Goal: Contribute content: Contribute content

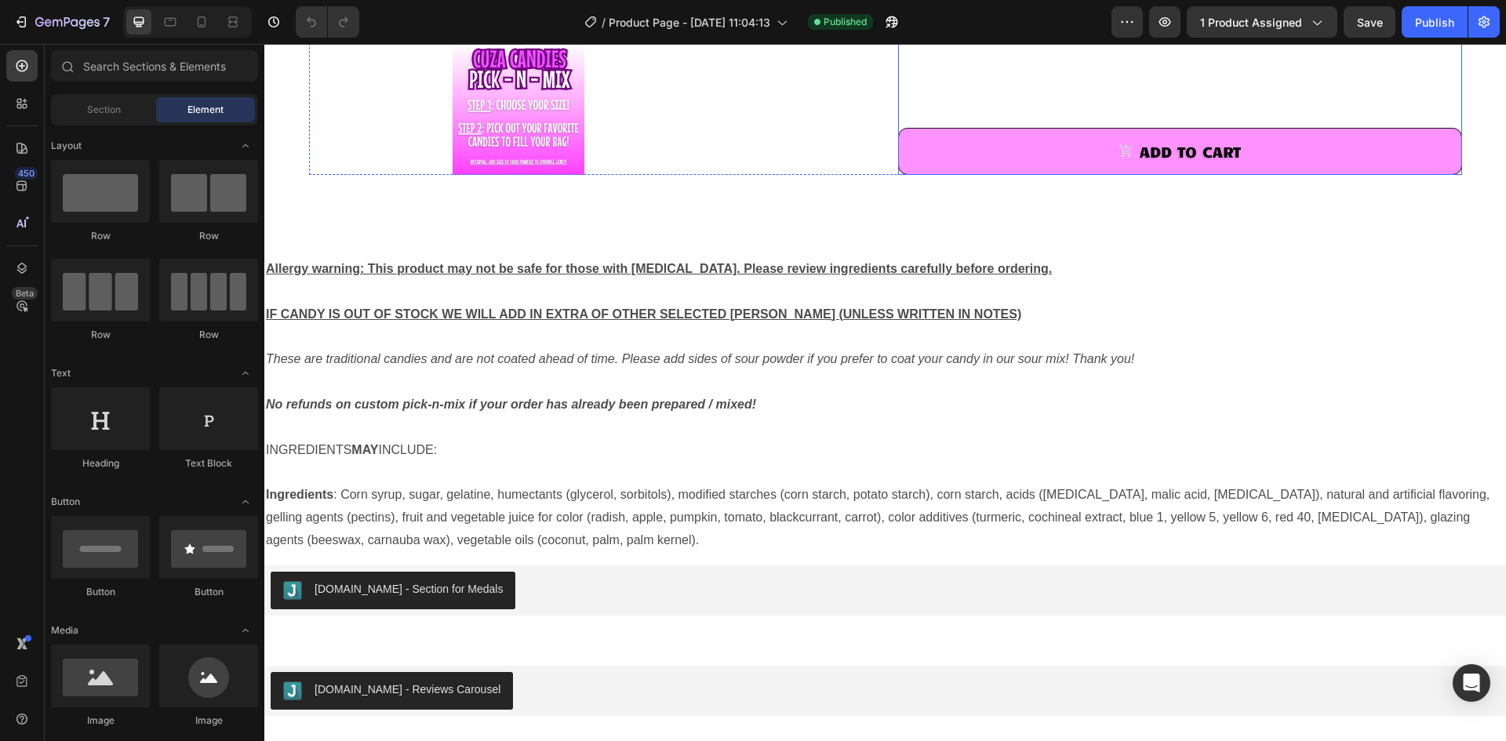
scroll to position [706, 0]
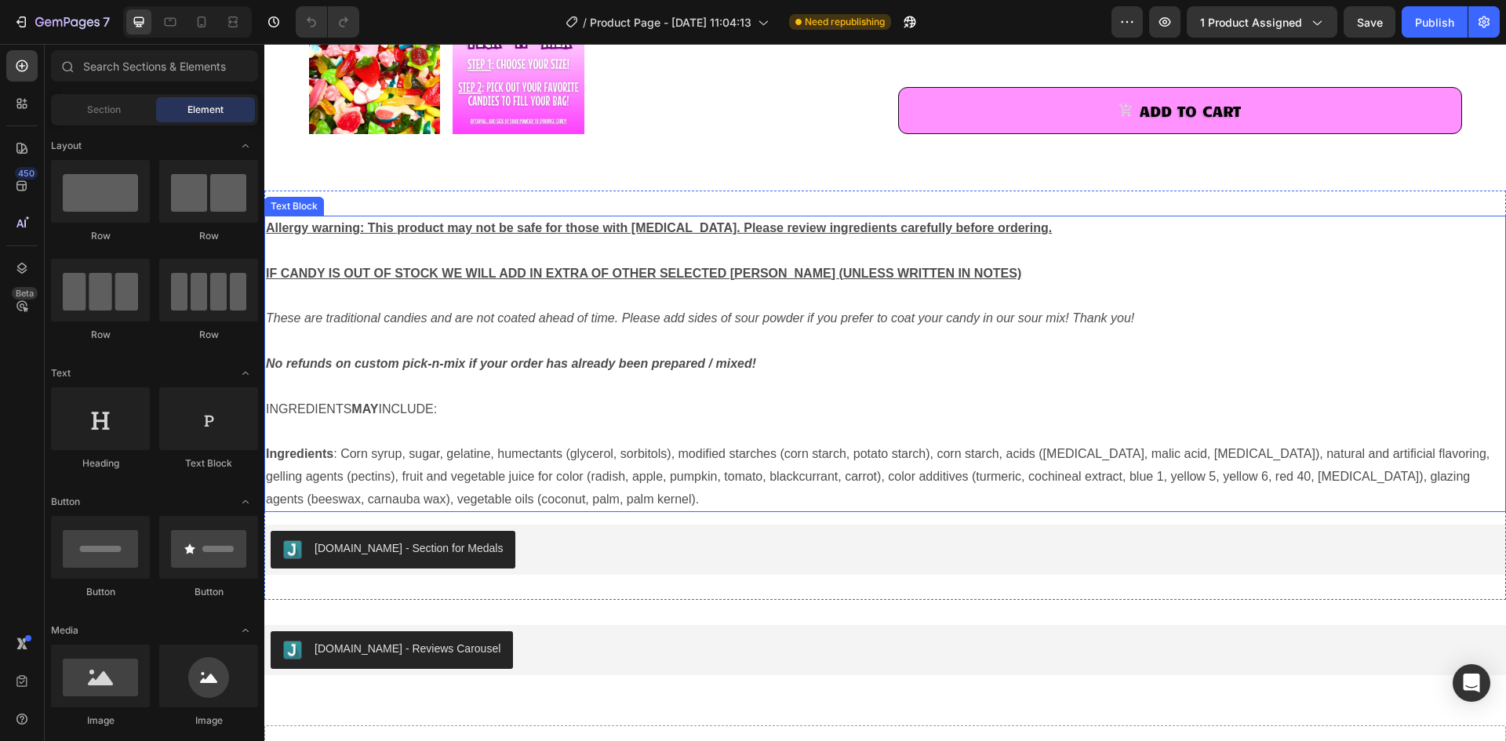
click at [796, 358] on p "No refunds on custom pick-n-mix if your order has already been prepared / mixed!" at bounding box center [885, 364] width 1238 height 23
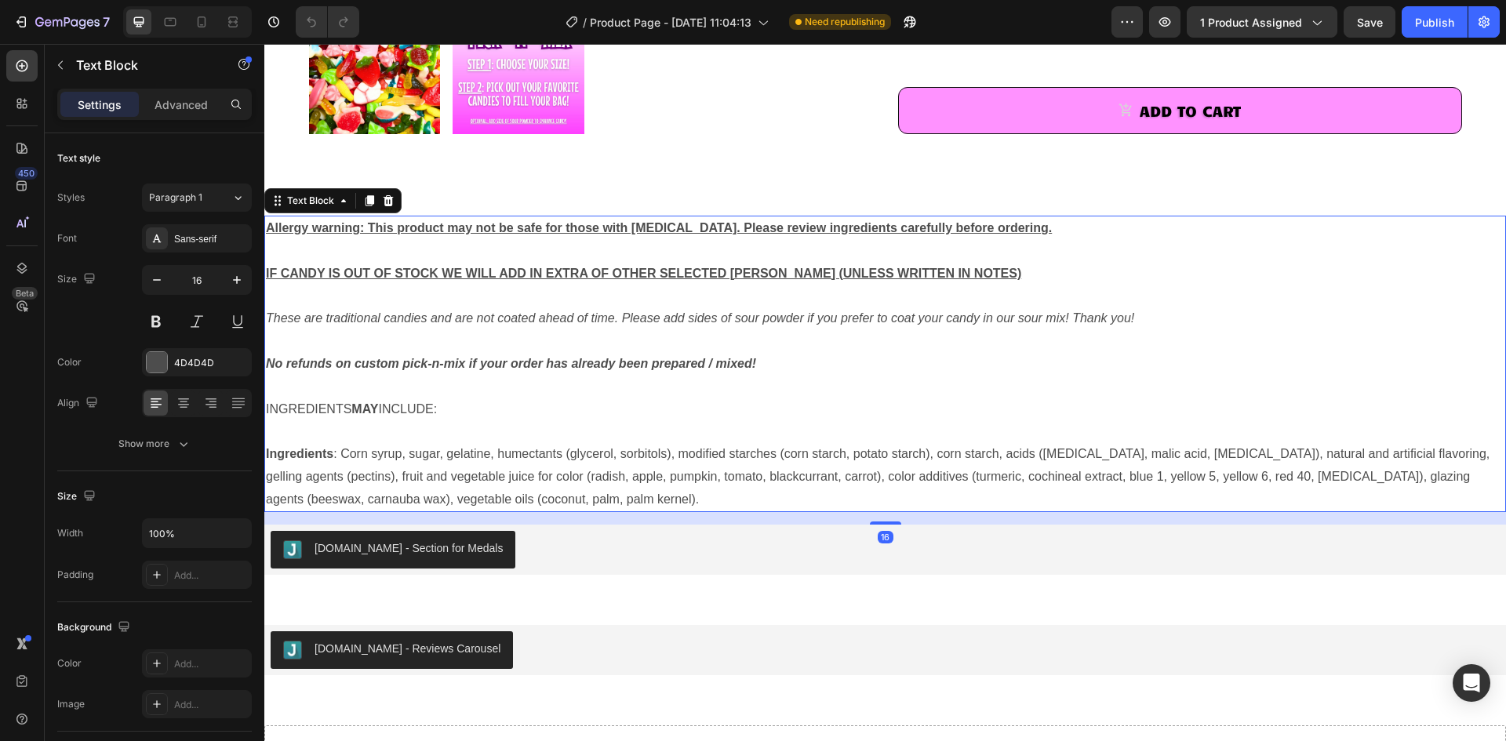
click at [765, 365] on p "No refunds on custom pick-n-mix if your order has already been prepared / mixed!" at bounding box center [885, 364] width 1238 height 23
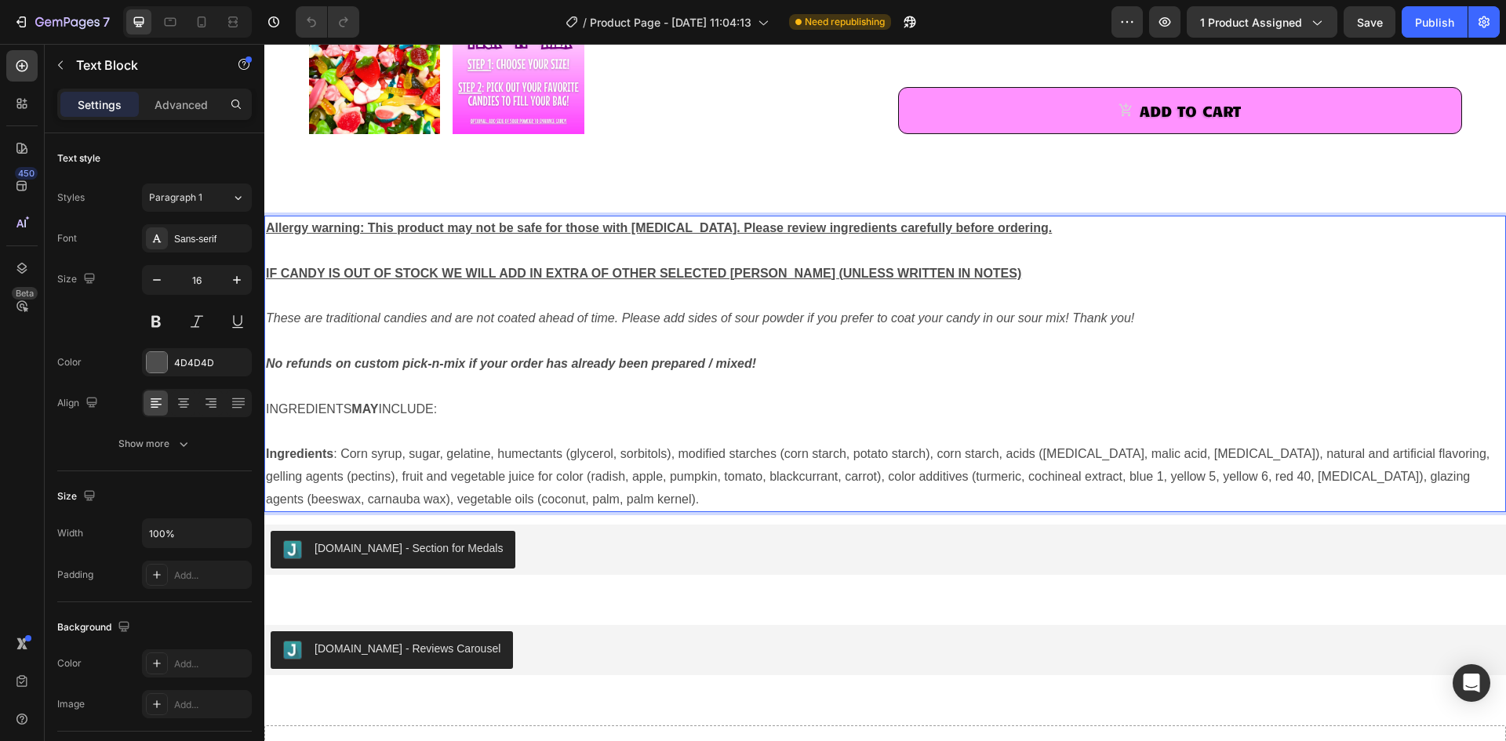
click at [764, 363] on p "No refunds on custom pick-n-mix if your order has already been prepared / mixed!" at bounding box center [885, 364] width 1238 height 23
click at [268, 361] on strong "No refunds on custom pick-n-mix if your order has already been prepared / mixed!" at bounding box center [511, 363] width 490 height 13
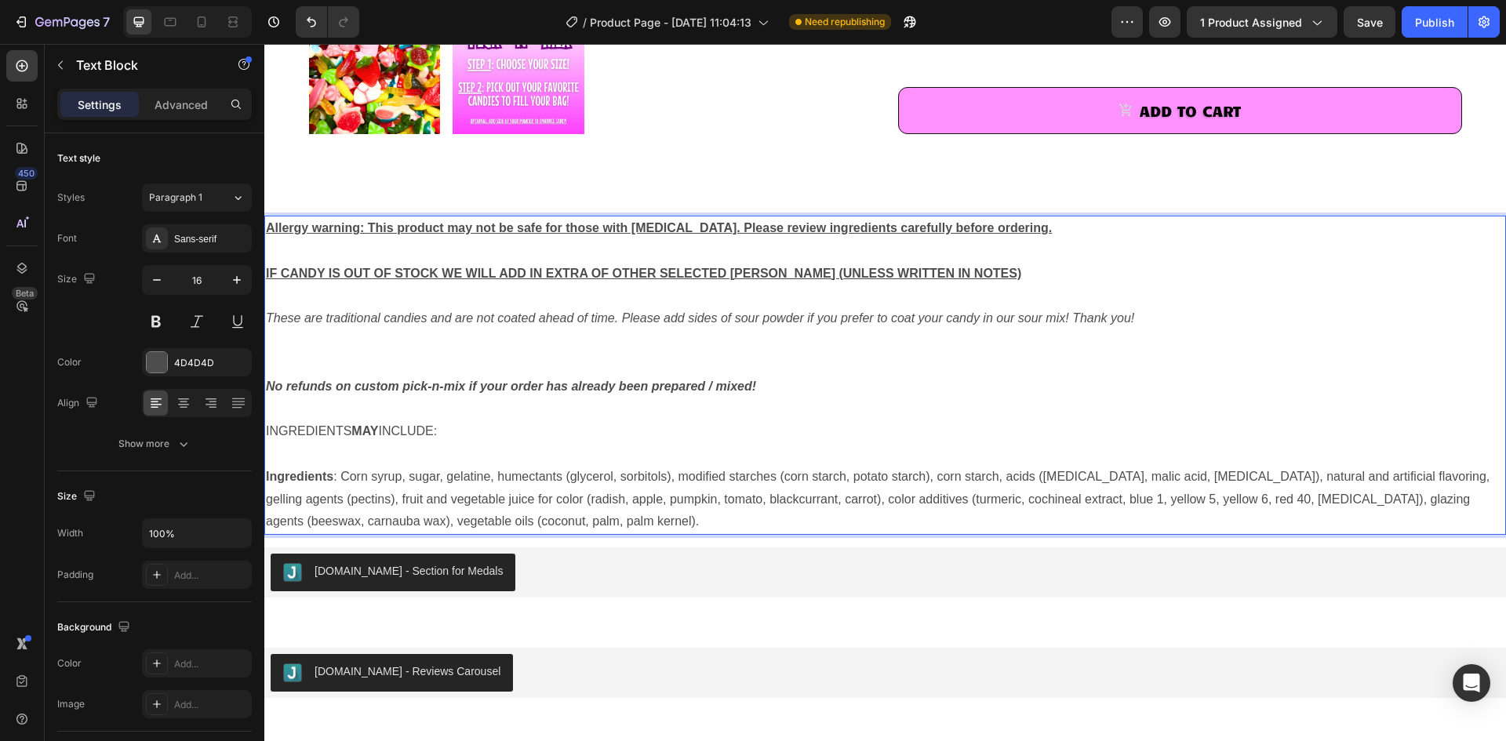
click at [280, 354] on p "Rich Text Editor. Editing area: main" at bounding box center [885, 364] width 1238 height 23
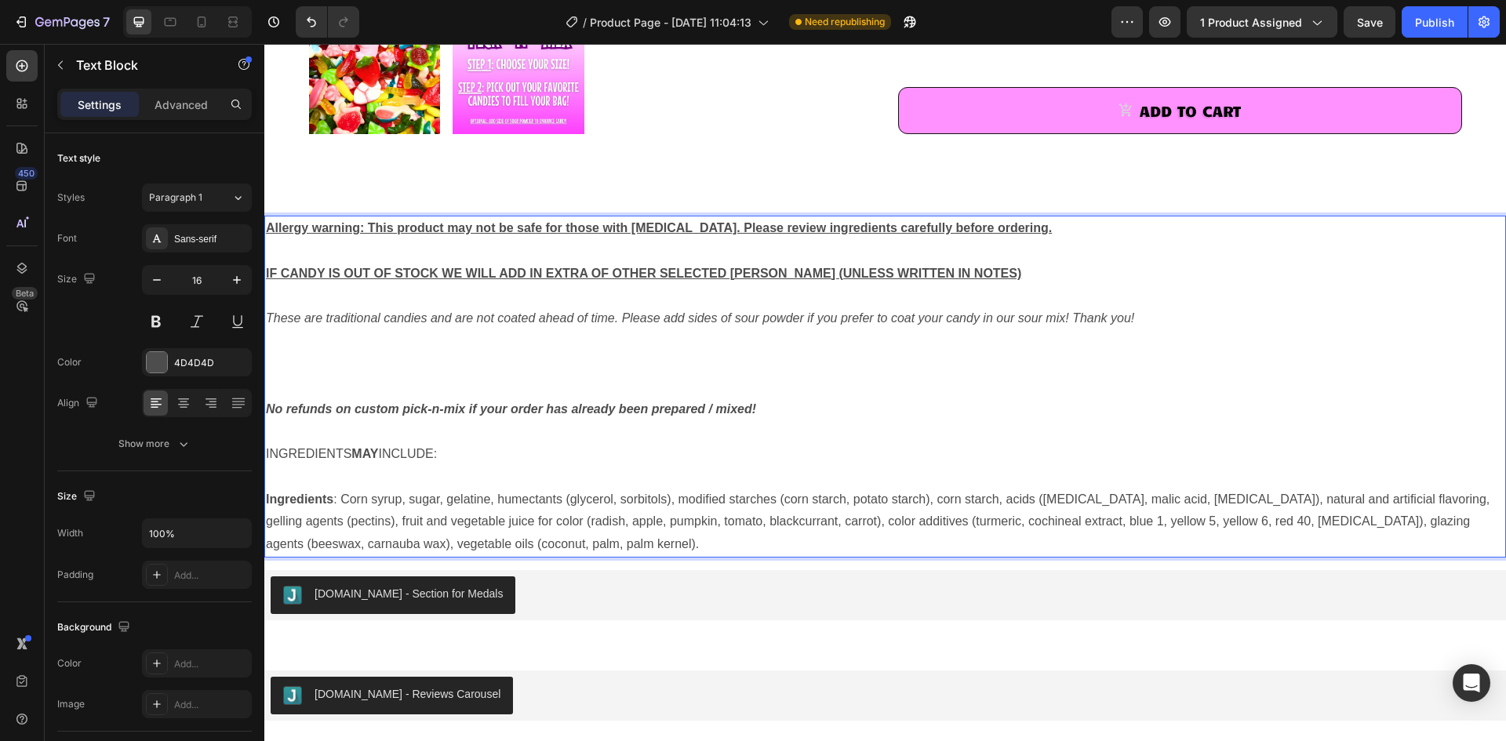
click at [274, 357] on p "Rich Text Editor. Editing area: main" at bounding box center [885, 364] width 1238 height 23
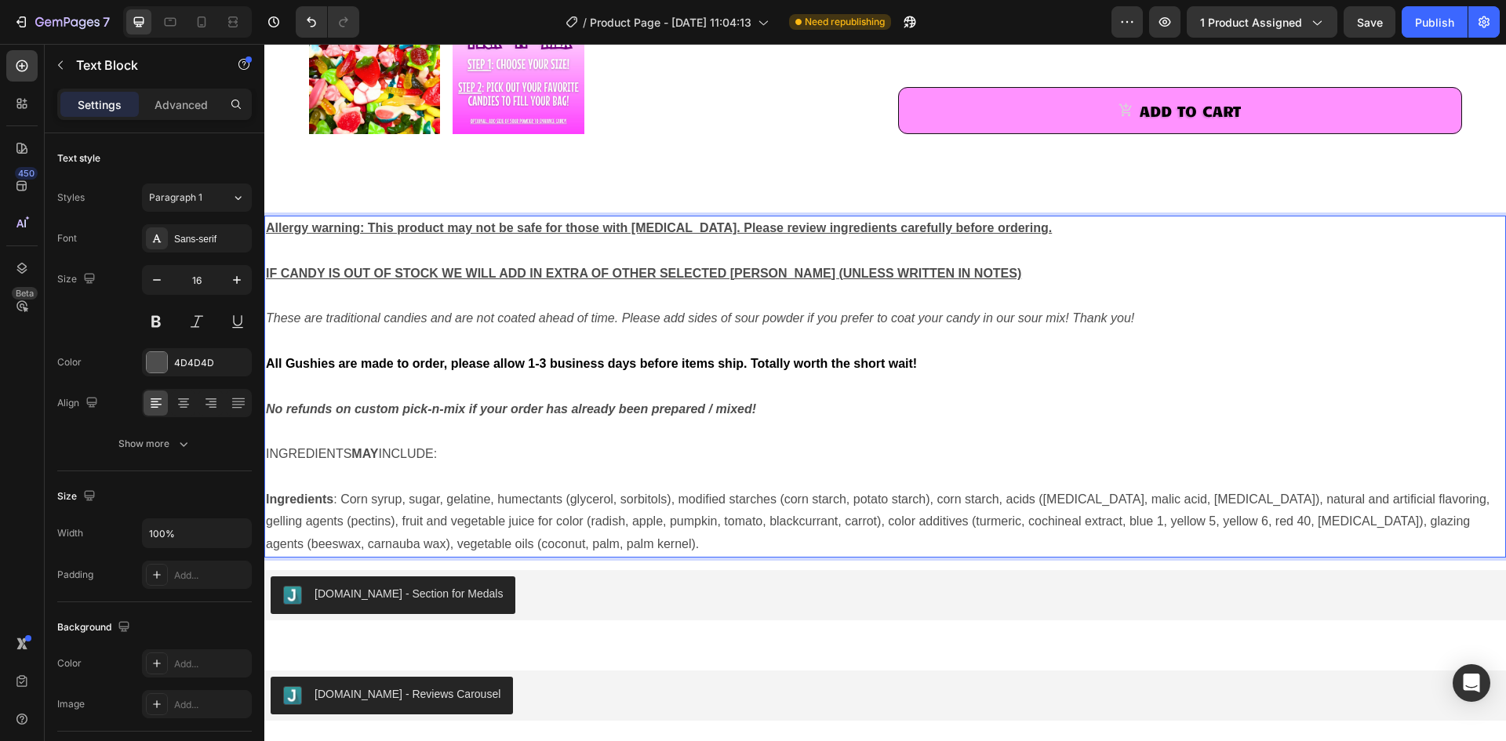
click at [333, 367] on strong "All Gushies are made to order, please allow 1-3 business days before items ship…" at bounding box center [591, 363] width 651 height 13
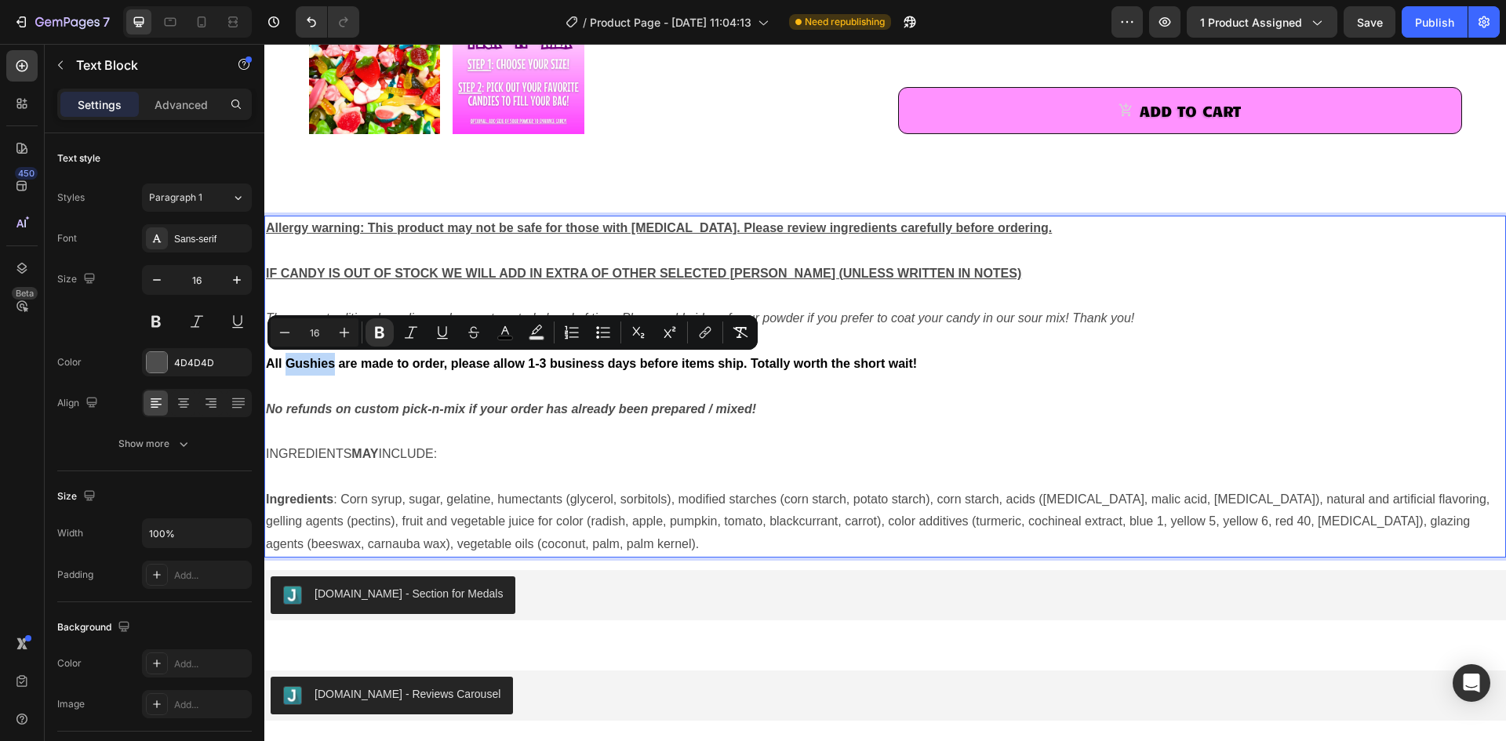
drag, startPoint x: 333, startPoint y: 362, endPoint x: 289, endPoint y: 366, distance: 44.1
click at [289, 366] on strong "All Gushies are made to order, please allow 1-3 business days before items ship…" at bounding box center [591, 363] width 651 height 13
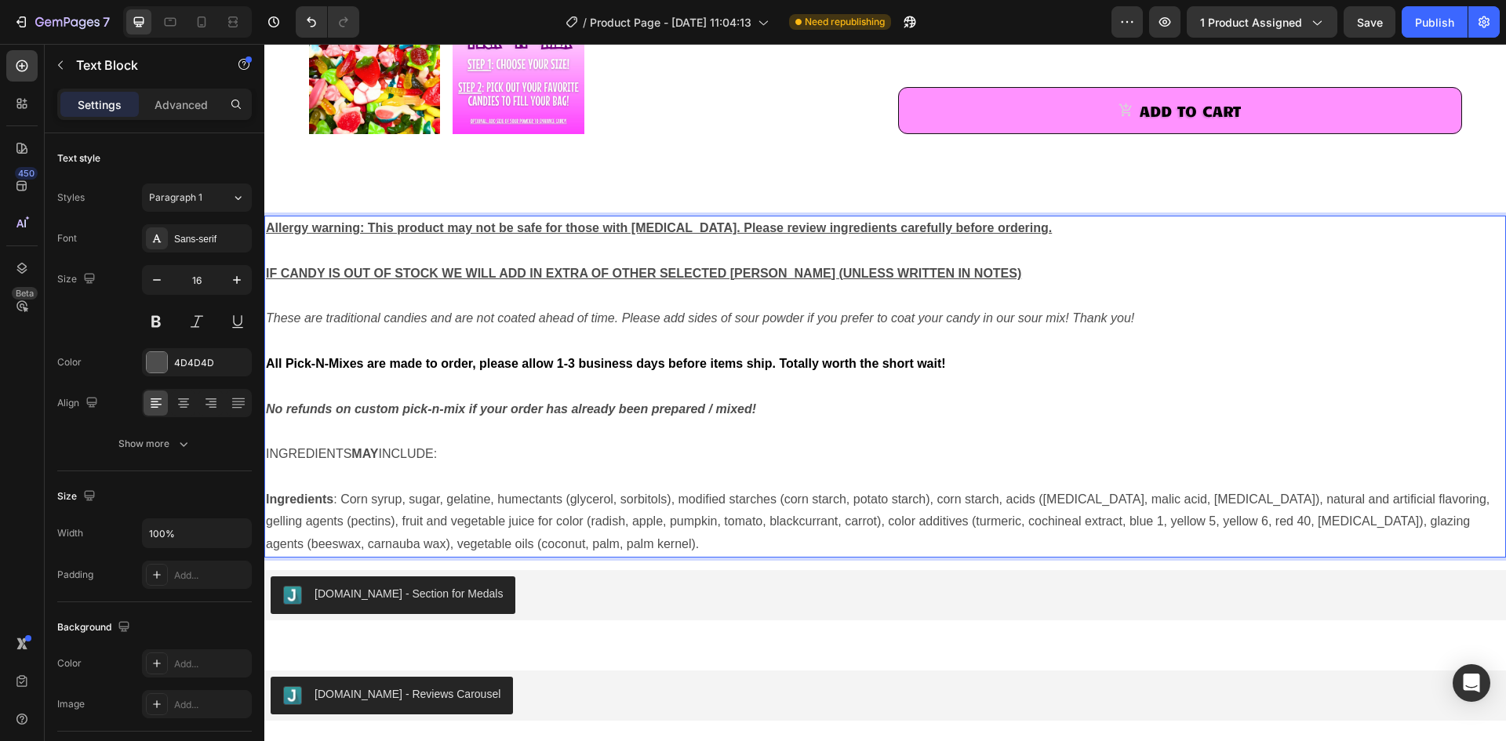
click at [909, 365] on strong "All Pick-N-Mixes are made to order, please allow 1-3 business days before items…" at bounding box center [606, 363] width 680 height 13
click at [954, 368] on p "All Pick-N-Mixes are made to order, please allow 1-3 business days before items…" at bounding box center [885, 364] width 1238 height 23
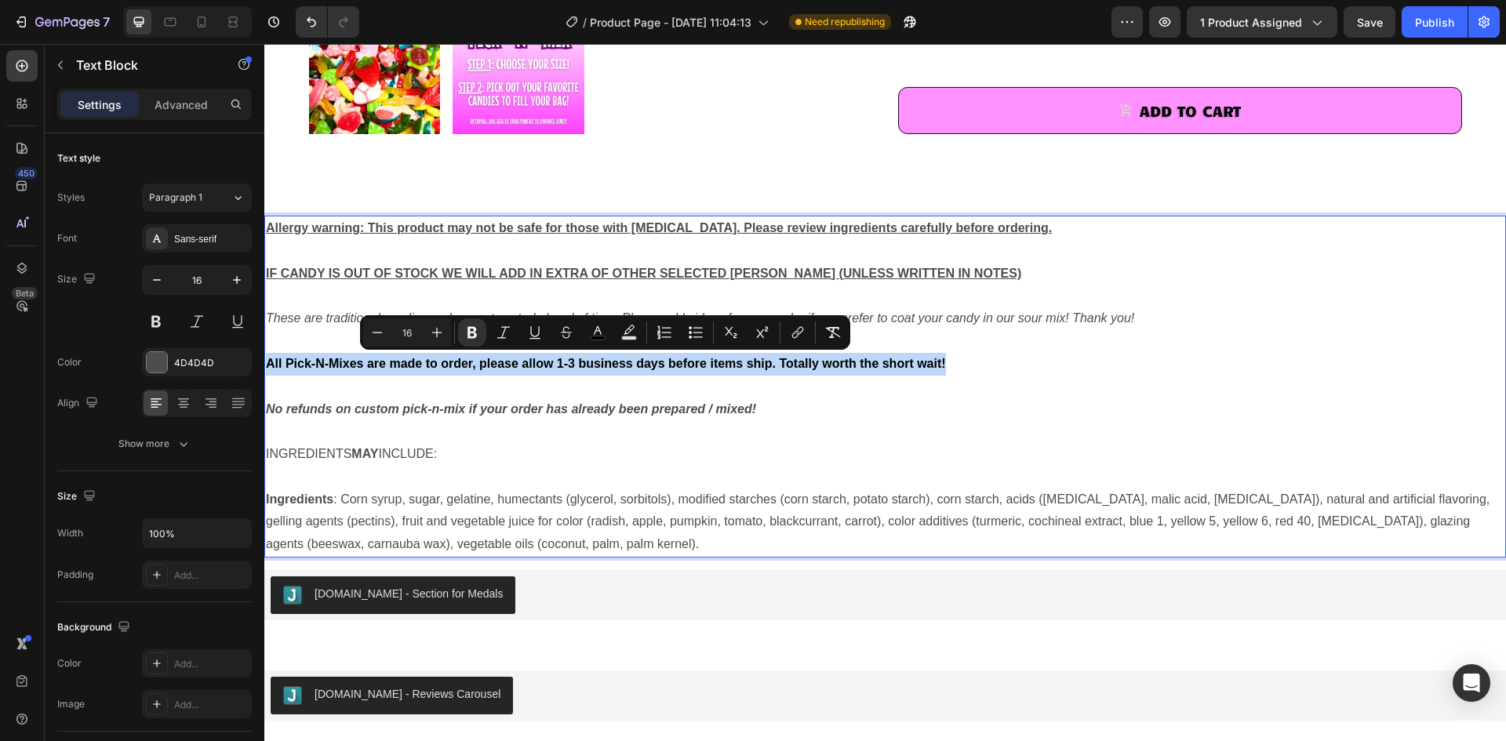
drag, startPoint x: 947, startPoint y: 363, endPoint x: 270, endPoint y: 368, distance: 676.8
click at [270, 368] on p "All Pick-N-Mixes are made to order, please allow 1-3 business days before items…" at bounding box center [885, 364] width 1238 height 23
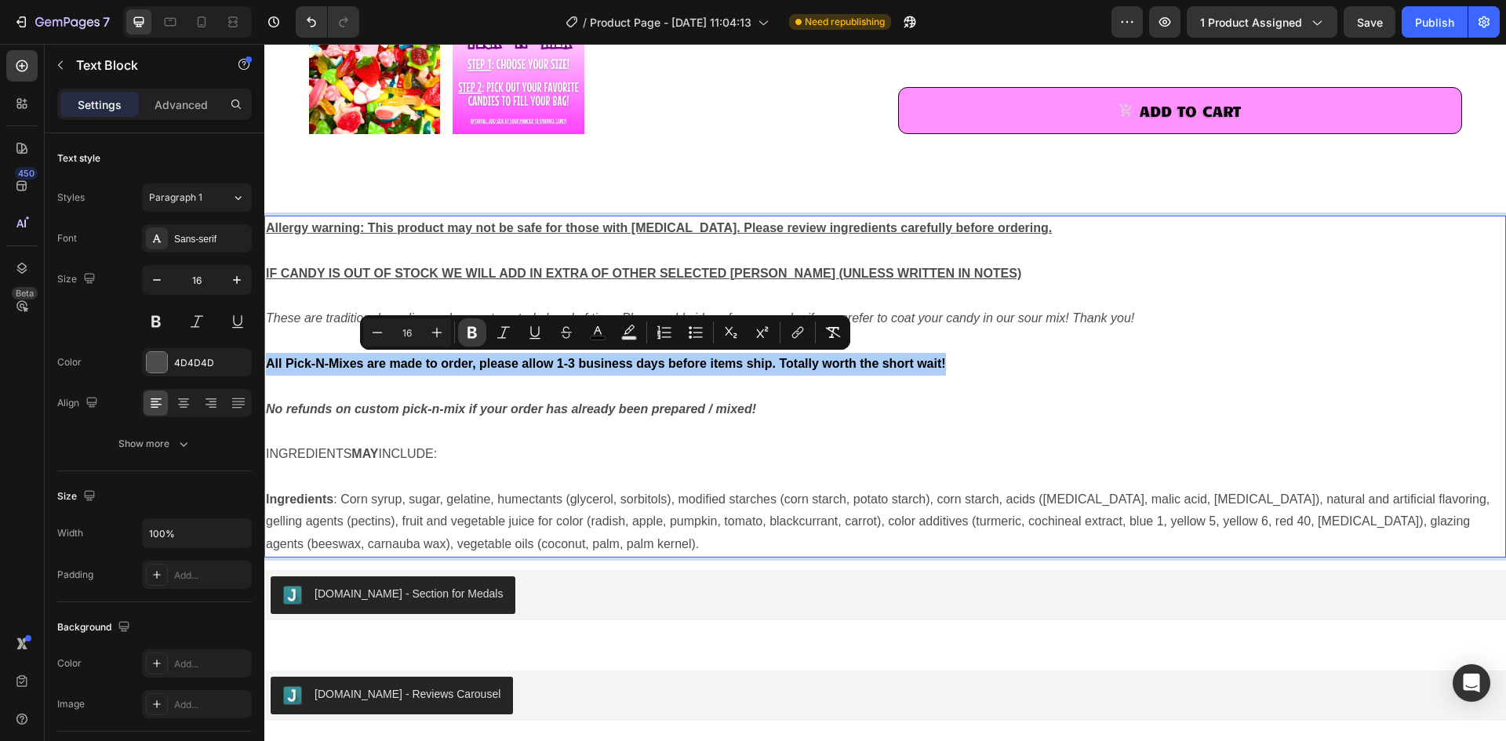
click at [470, 339] on icon "Editor contextual toolbar" at bounding box center [472, 333] width 16 height 16
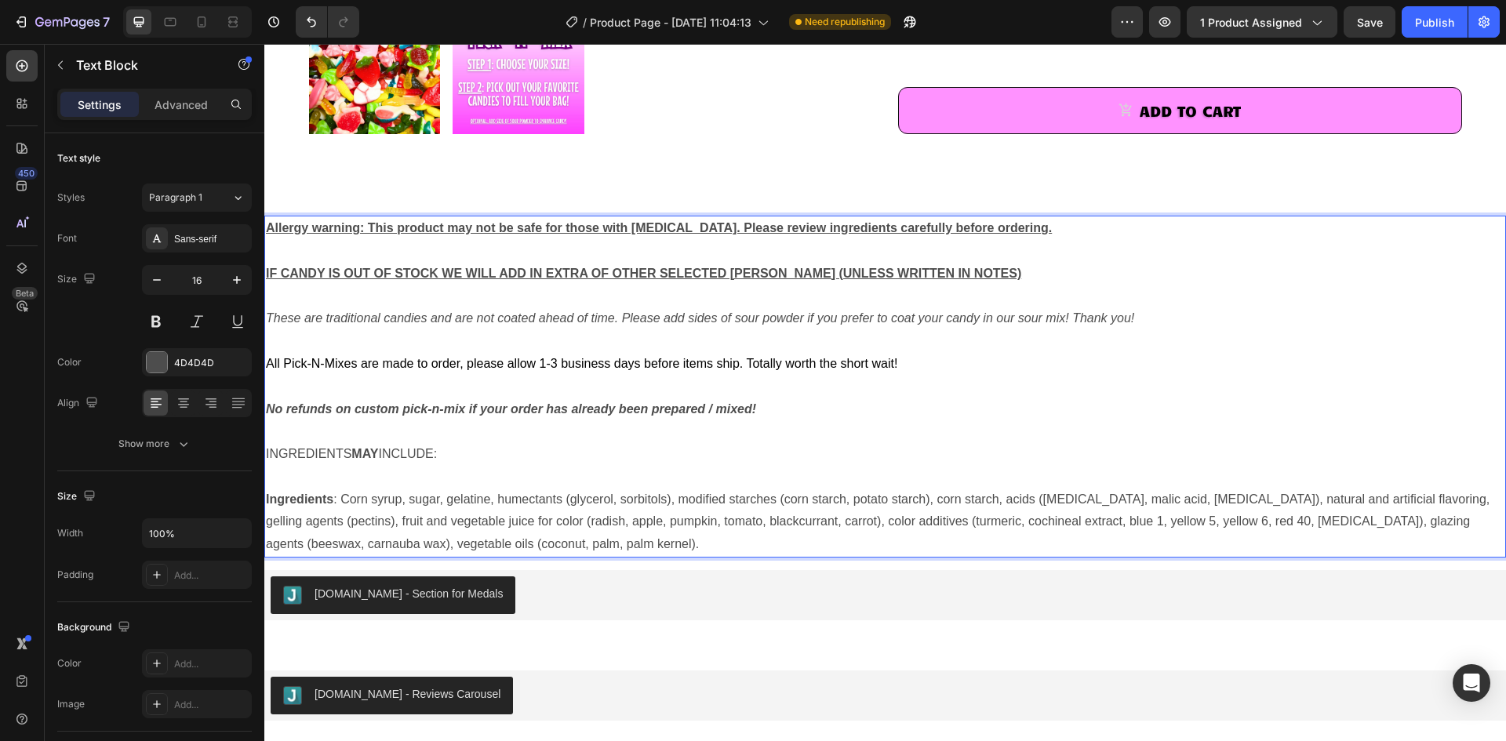
click at [536, 405] on strong "No refunds on custom pick-n-mix if your order has already been prepared / mixed!" at bounding box center [511, 408] width 490 height 13
click at [628, 507] on p "Ingredients : Corn syrup, sugar, gelatine, humectants (glycerol, sorbitols), mo…" at bounding box center [885, 522] width 1238 height 67
click at [469, 513] on p "Ingredients : Corn syrup, sugar, gelatine, humectants (glycerol, sorbitols), mo…" at bounding box center [885, 522] width 1238 height 67
click at [452, 410] on strong "No refunds on custom pick-n-mix if your order has already been prepared / mixed!" at bounding box center [511, 408] width 490 height 13
click at [462, 368] on span "All Pick-N-Mixes are made to order, please allow 1-3 business days before items…" at bounding box center [581, 363] width 631 height 13
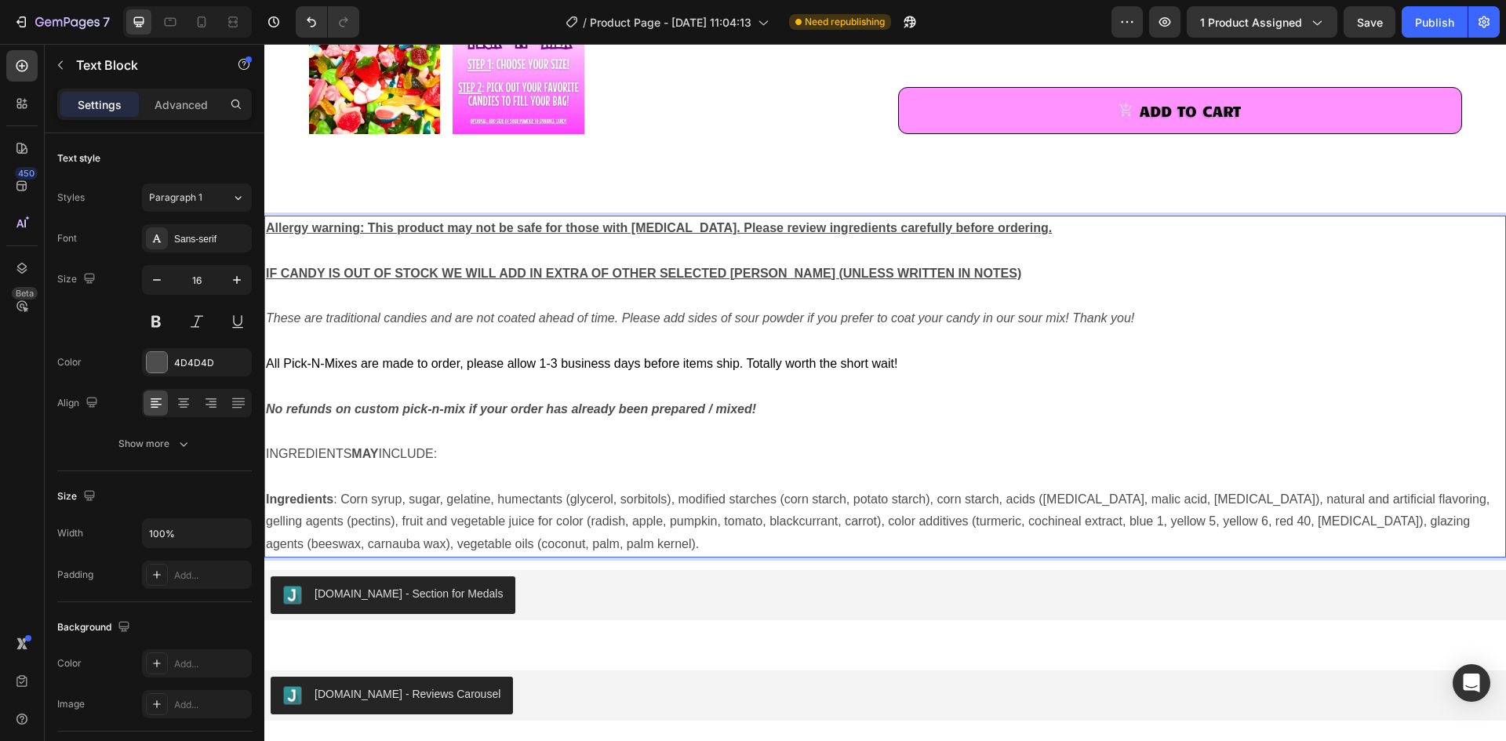
click at [485, 365] on span "All Pick-N-Mixes are made to order, please allow 1-3 business days before items…" at bounding box center [581, 363] width 631 height 13
click at [360, 314] on icon "These are traditional candies and are not coated ahead of time. Please add side…" at bounding box center [700, 317] width 868 height 13
click at [360, 316] on icon "These are traditional candies and are not coated ahead of time. Please add side…" at bounding box center [700, 317] width 868 height 13
click at [358, 360] on span "All Pick-N-Mixes are made to order, please allow 1-3 business days before items…" at bounding box center [581, 363] width 631 height 13
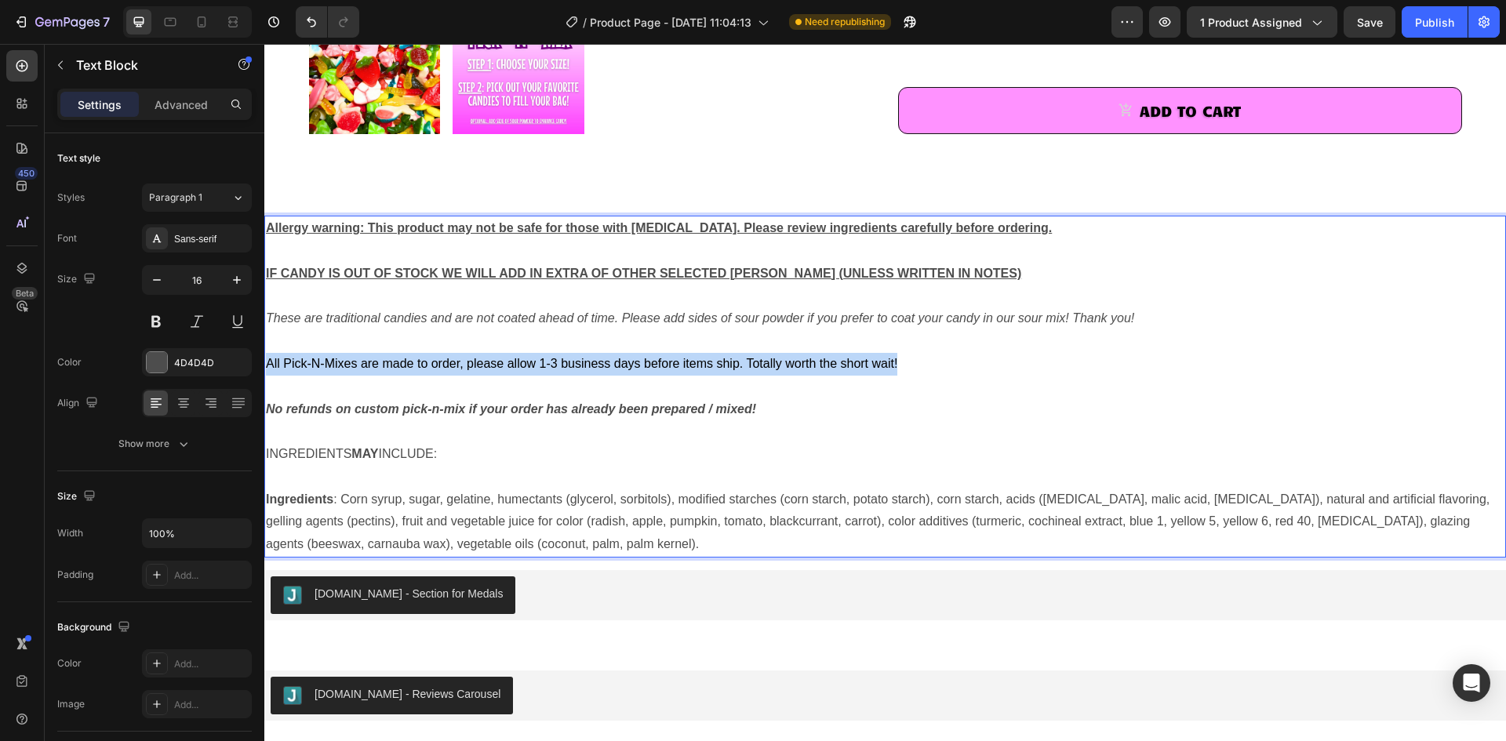
drag, startPoint x: 907, startPoint y: 368, endPoint x: 521, endPoint y: 402, distance: 388.1
click at [268, 358] on p "All Pick-N-Mixes are made to order, please allow 1-3 business days before items…" at bounding box center [885, 364] width 1238 height 23
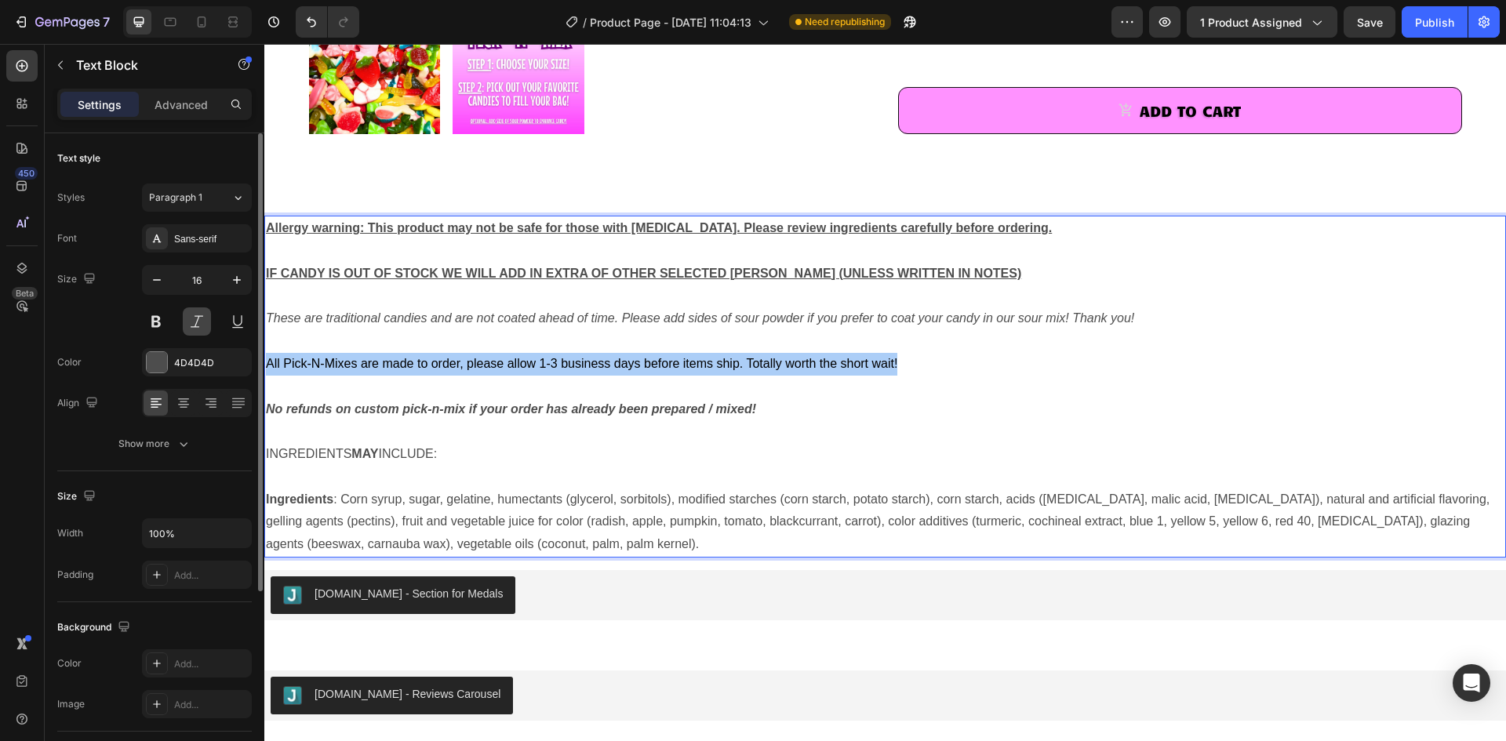
click at [204, 320] on button at bounding box center [197, 321] width 28 height 28
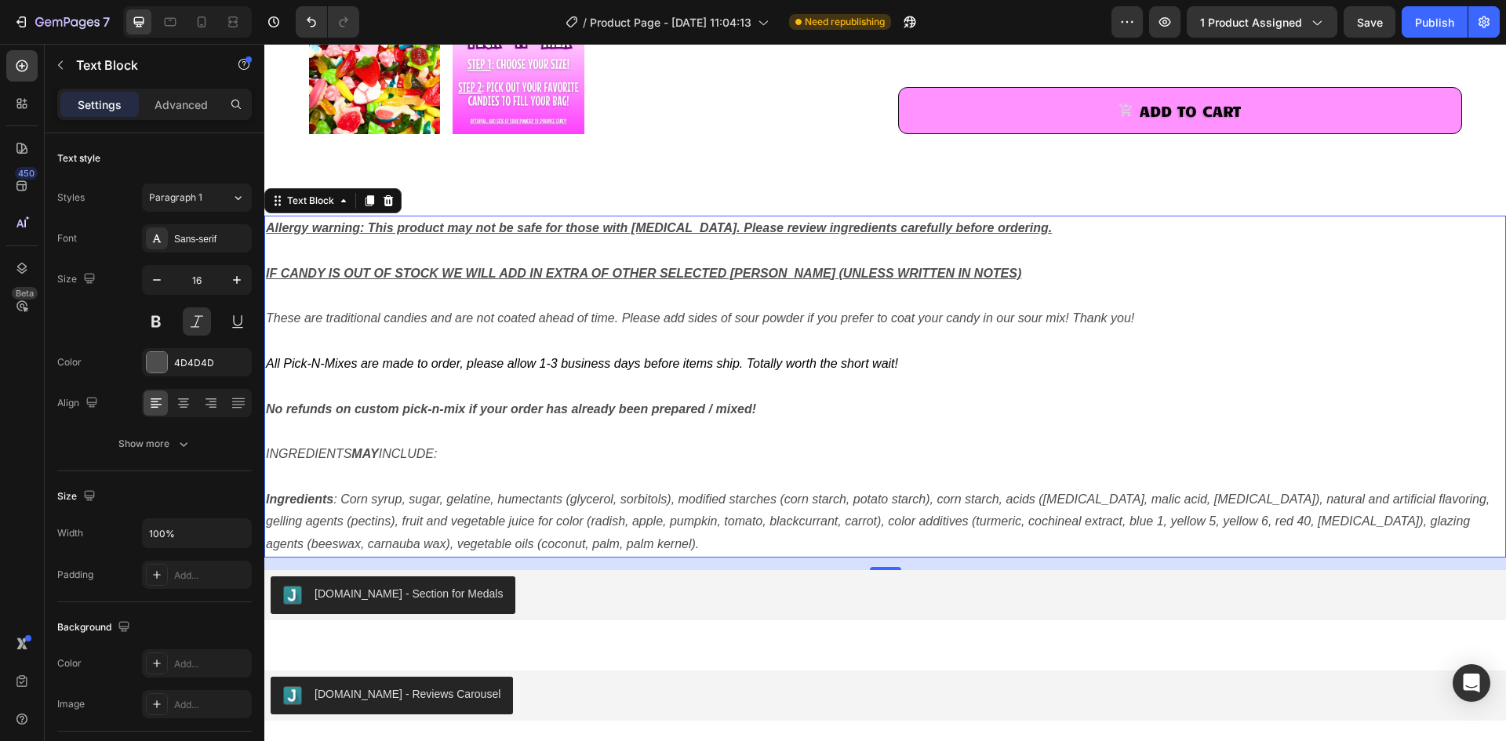
click at [974, 379] on p "Rich Text Editor. Editing area: main" at bounding box center [885, 387] width 1238 height 23
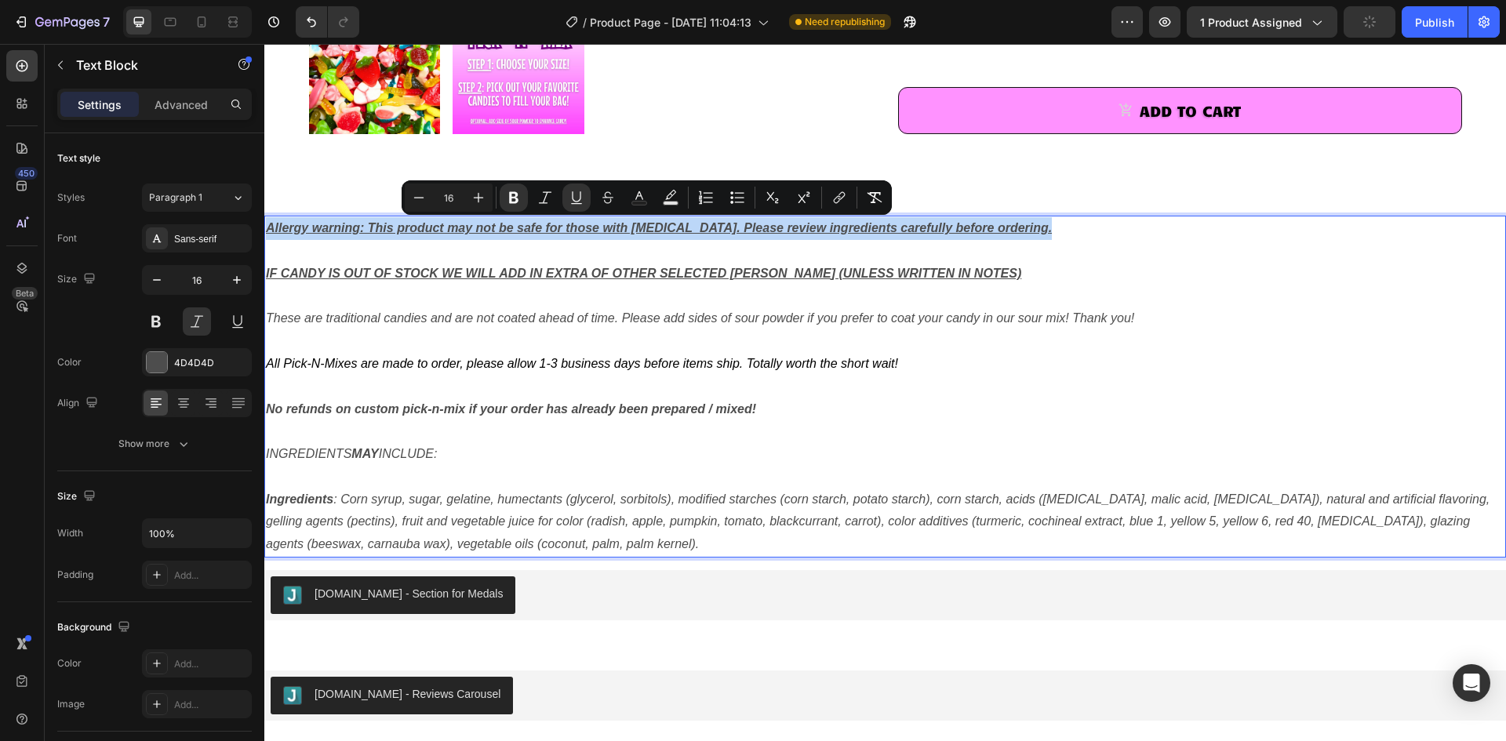
drag, startPoint x: 1032, startPoint y: 228, endPoint x: 268, endPoint y: 234, distance: 763.9
click at [268, 234] on p "Allergy warning: This product may not be safe for those with [MEDICAL_DATA]. Pl…" at bounding box center [885, 228] width 1238 height 23
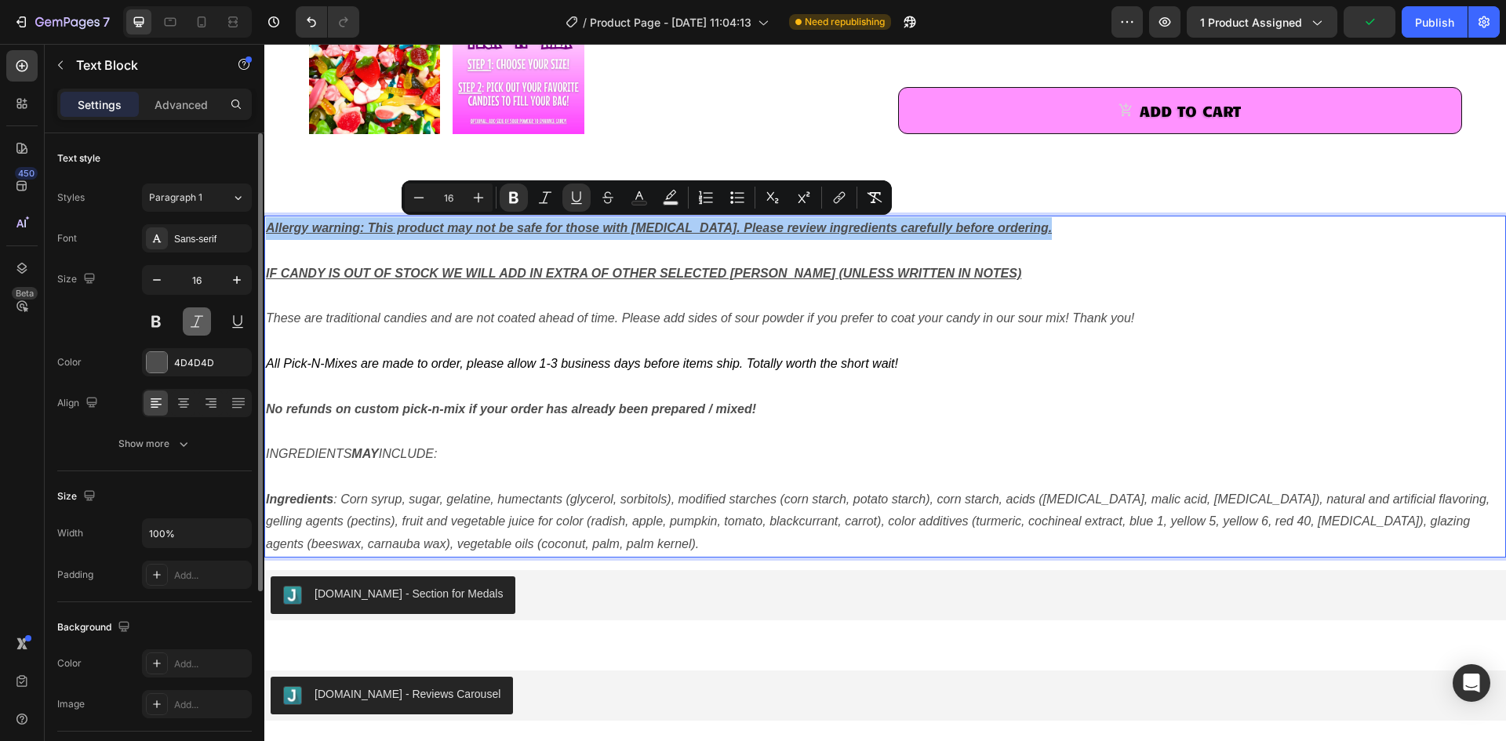
click at [202, 319] on button at bounding box center [197, 321] width 28 height 28
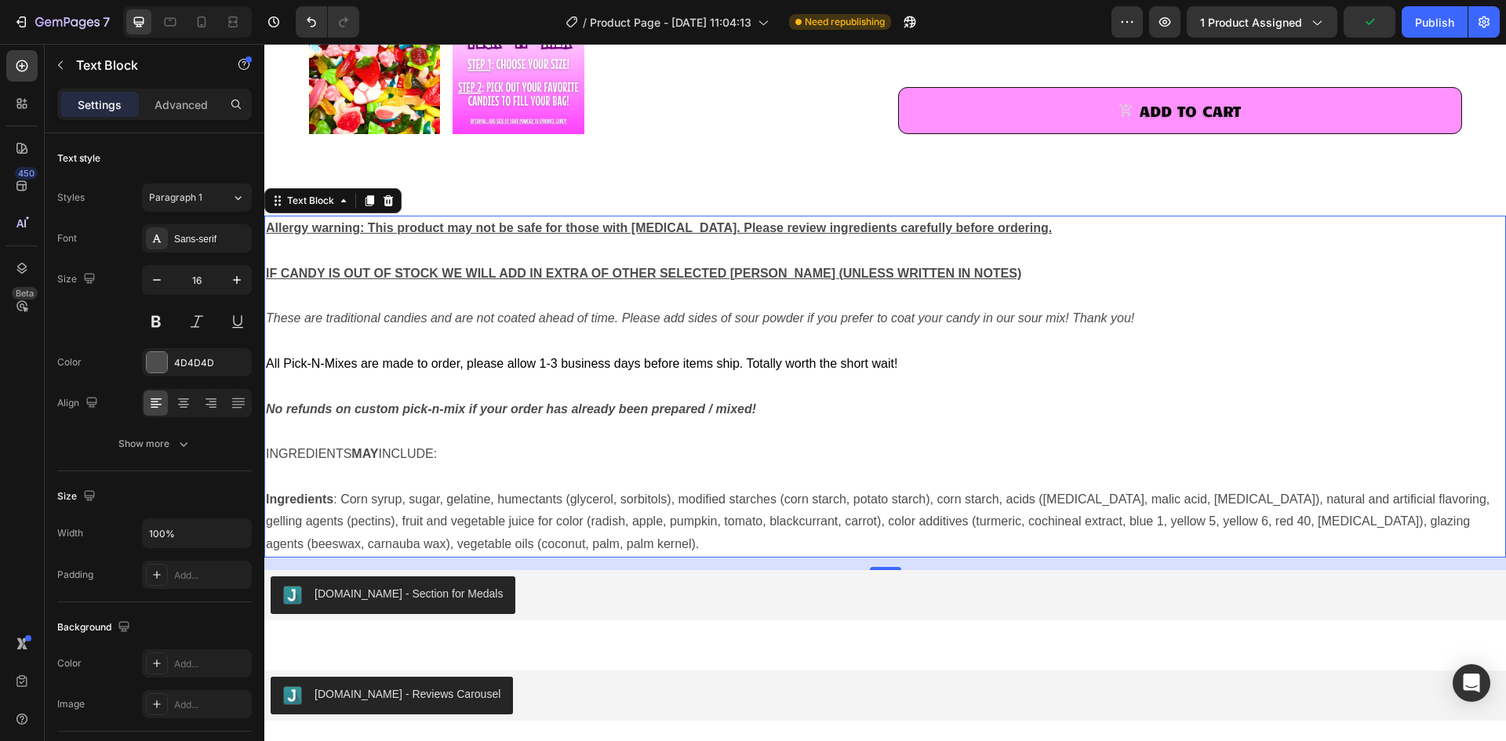
click at [449, 322] on icon "These are traditional candies and are not coated ahead of time. Please add side…" at bounding box center [700, 317] width 868 height 13
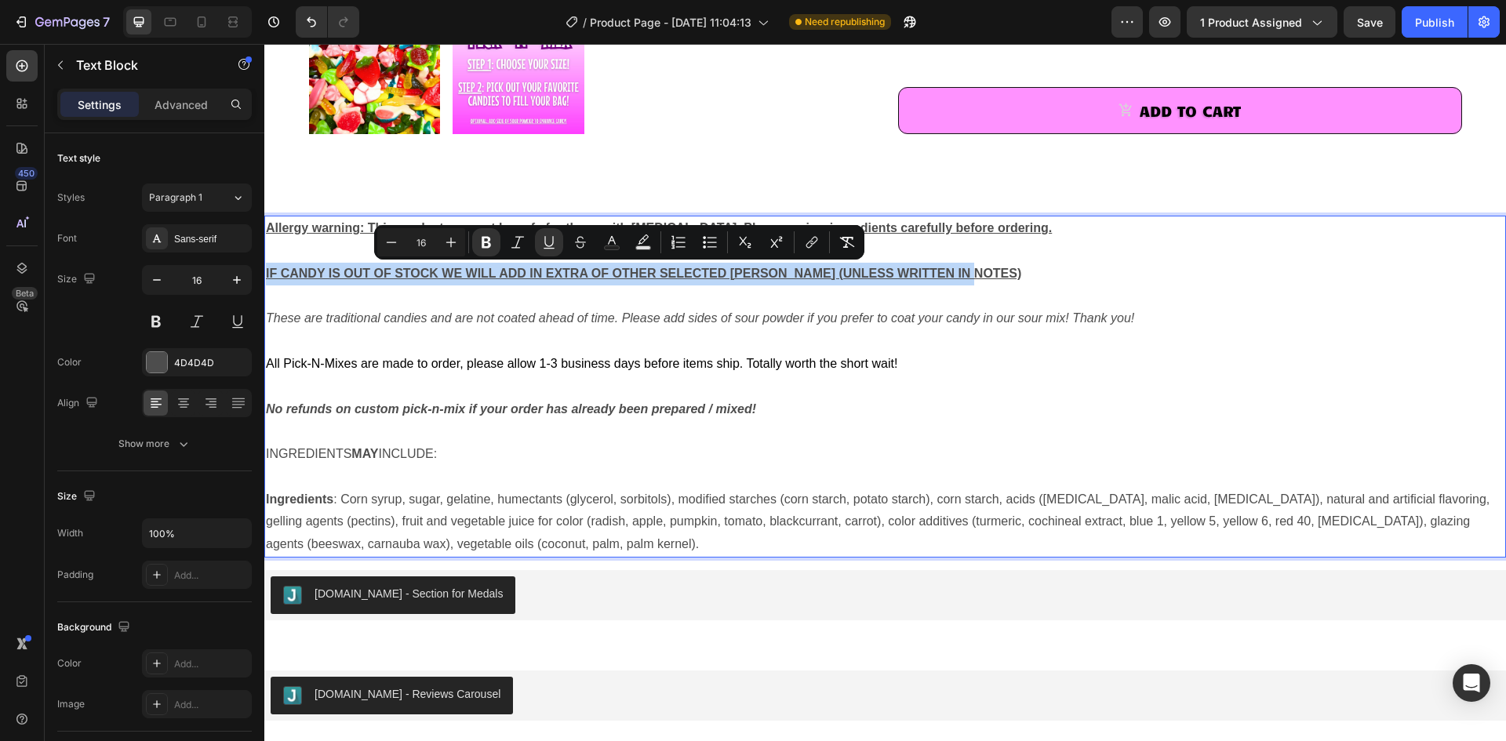
drag, startPoint x: 967, startPoint y: 274, endPoint x: 266, endPoint y: 281, distance: 701.2
click at [266, 281] on p "IF CANDY IS OUT OF STOCK WE WILL ADD IN EXTRA OF OTHER SELECTED [PERSON_NAME] (…" at bounding box center [885, 262] width 1238 height 45
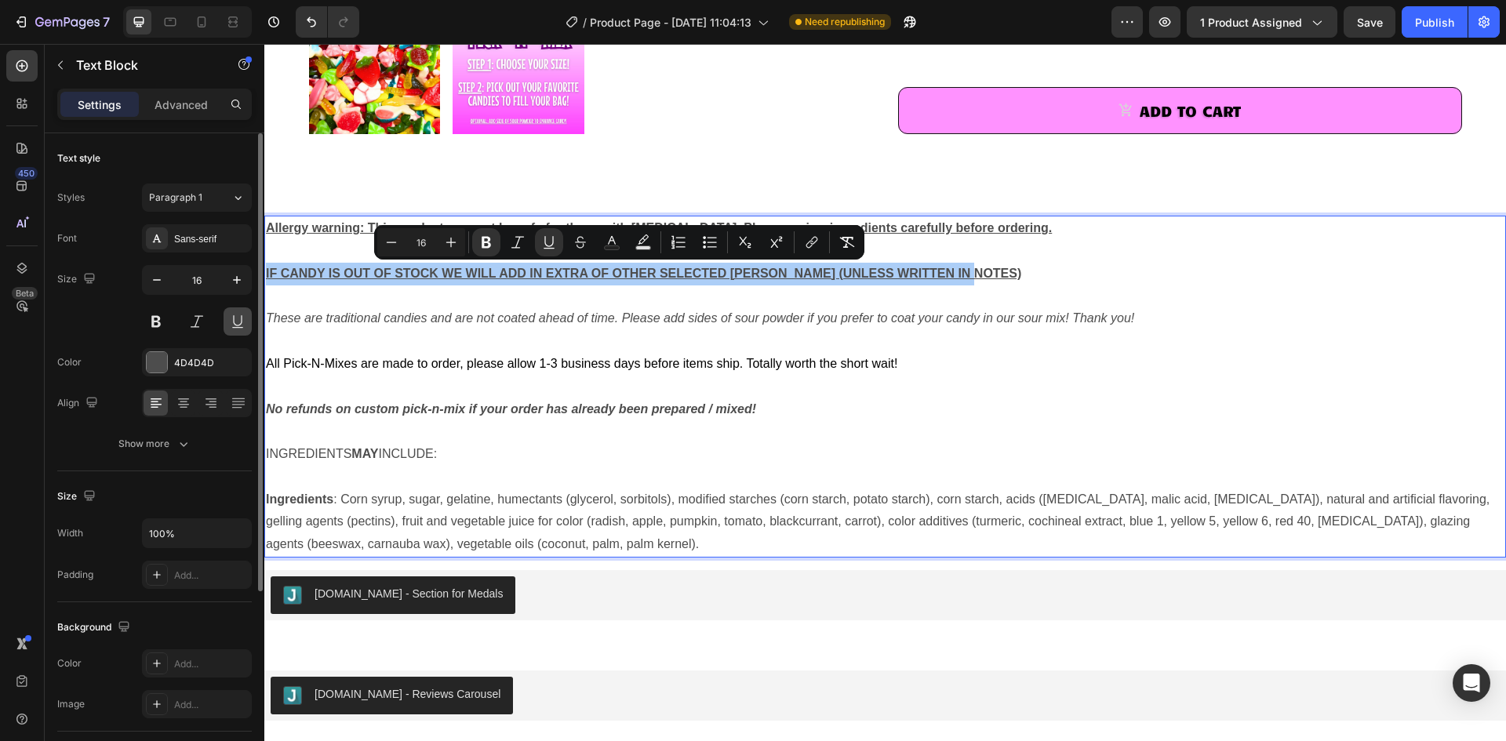
click at [242, 319] on button at bounding box center [238, 321] width 28 height 28
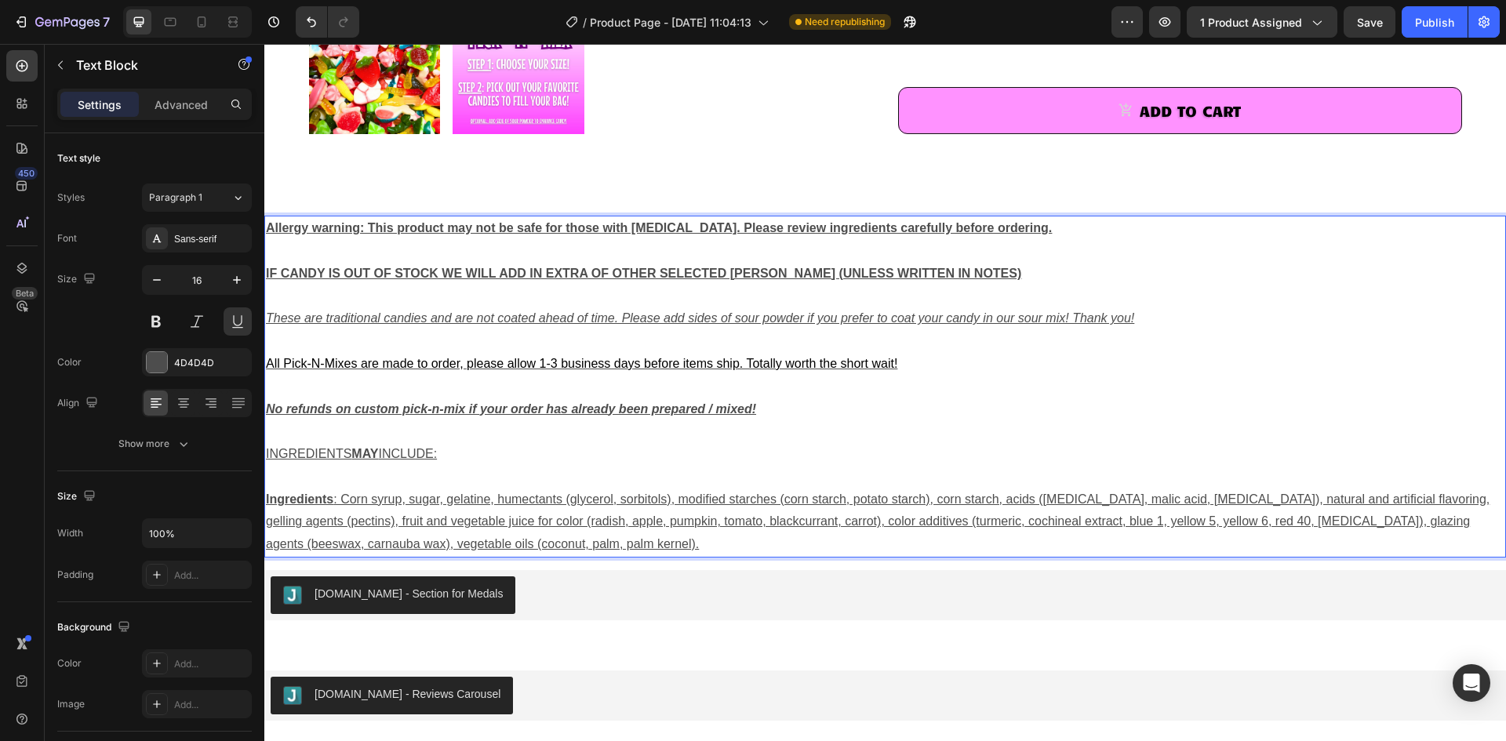
click at [406, 321] on icon "These are traditional candies and are not coated ahead of time. Please add side…" at bounding box center [700, 317] width 868 height 13
click at [469, 281] on p "IF CANDY IS OUT OF STOCK WE WILL ADD IN EXTRA OF OTHER SELECTED [PERSON_NAME] (…" at bounding box center [885, 262] width 1238 height 45
click at [478, 271] on u "IF CANDY IS OUT OF STOCK WE WILL ADD IN EXTRA OF OTHER SELECTED [PERSON_NAME] (…" at bounding box center [643, 273] width 755 height 13
click at [478, 270] on u "IF CANDY IS OUT OF STOCK WE WILL ADD IN EXTRA OF OTHER SELECTED [PERSON_NAME] (…" at bounding box center [643, 273] width 755 height 13
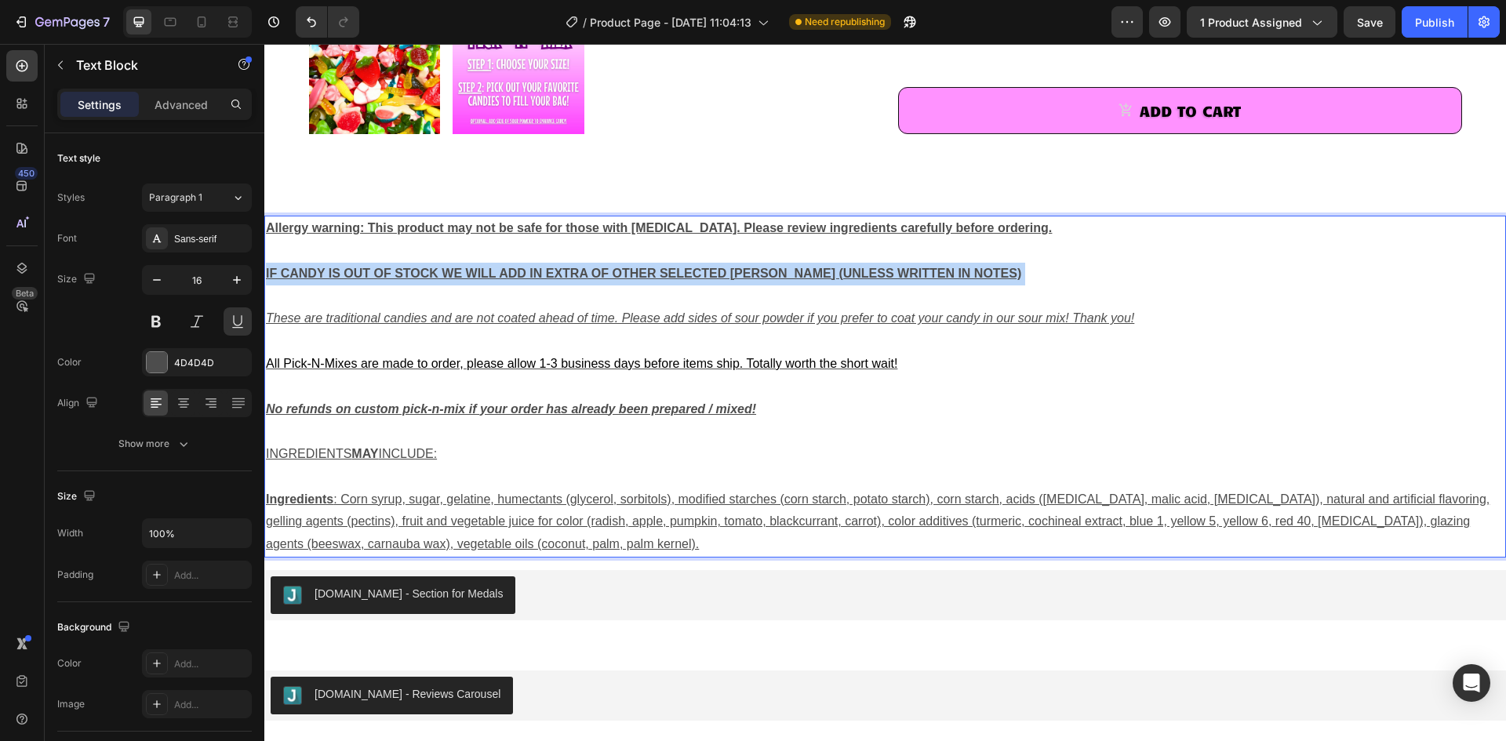
click at [478, 270] on u "IF CANDY IS OUT OF STOCK WE WILL ADD IN EXTRA OF OTHER SELECTED [PERSON_NAME] (…" at bounding box center [643, 273] width 755 height 13
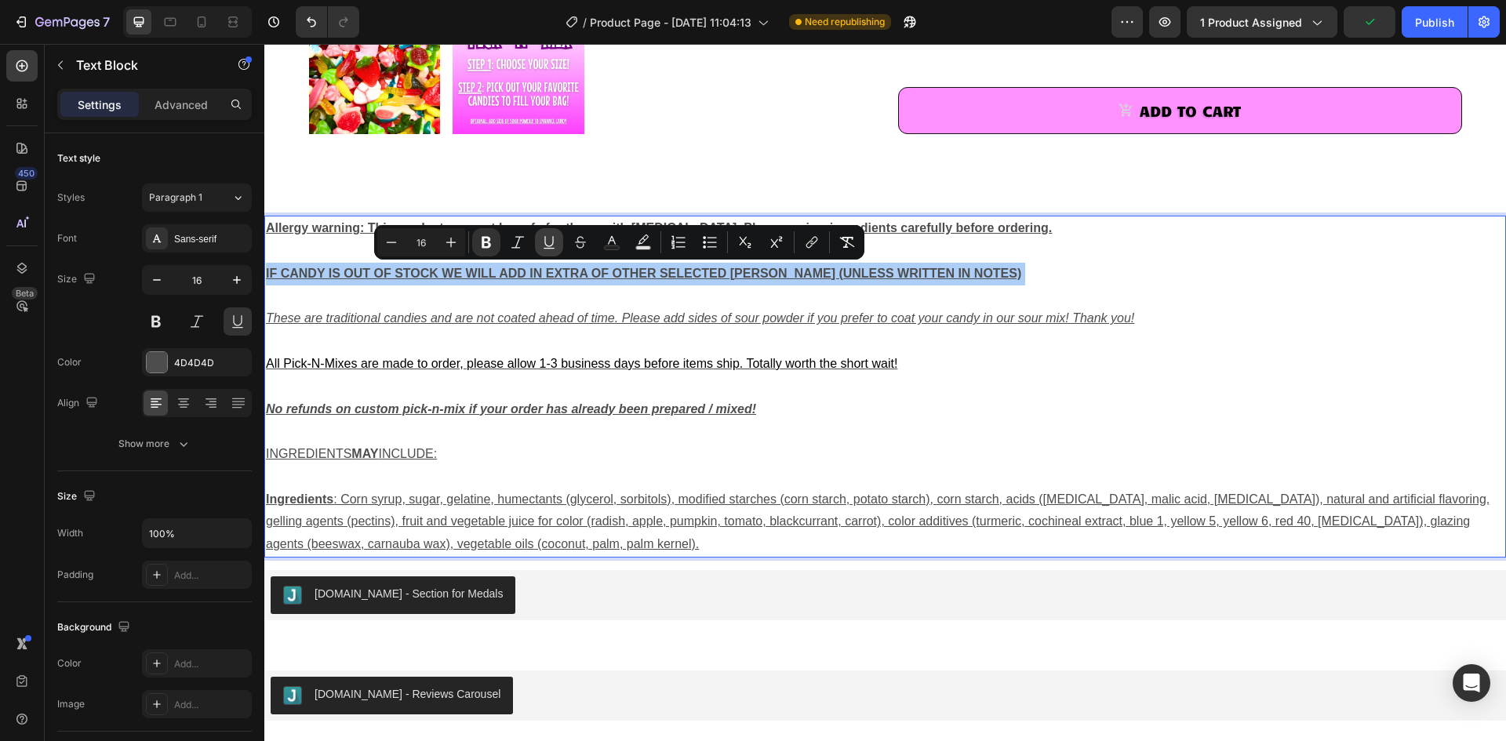
click at [545, 241] on icon "Editor contextual toolbar" at bounding box center [548, 241] width 9 height 11
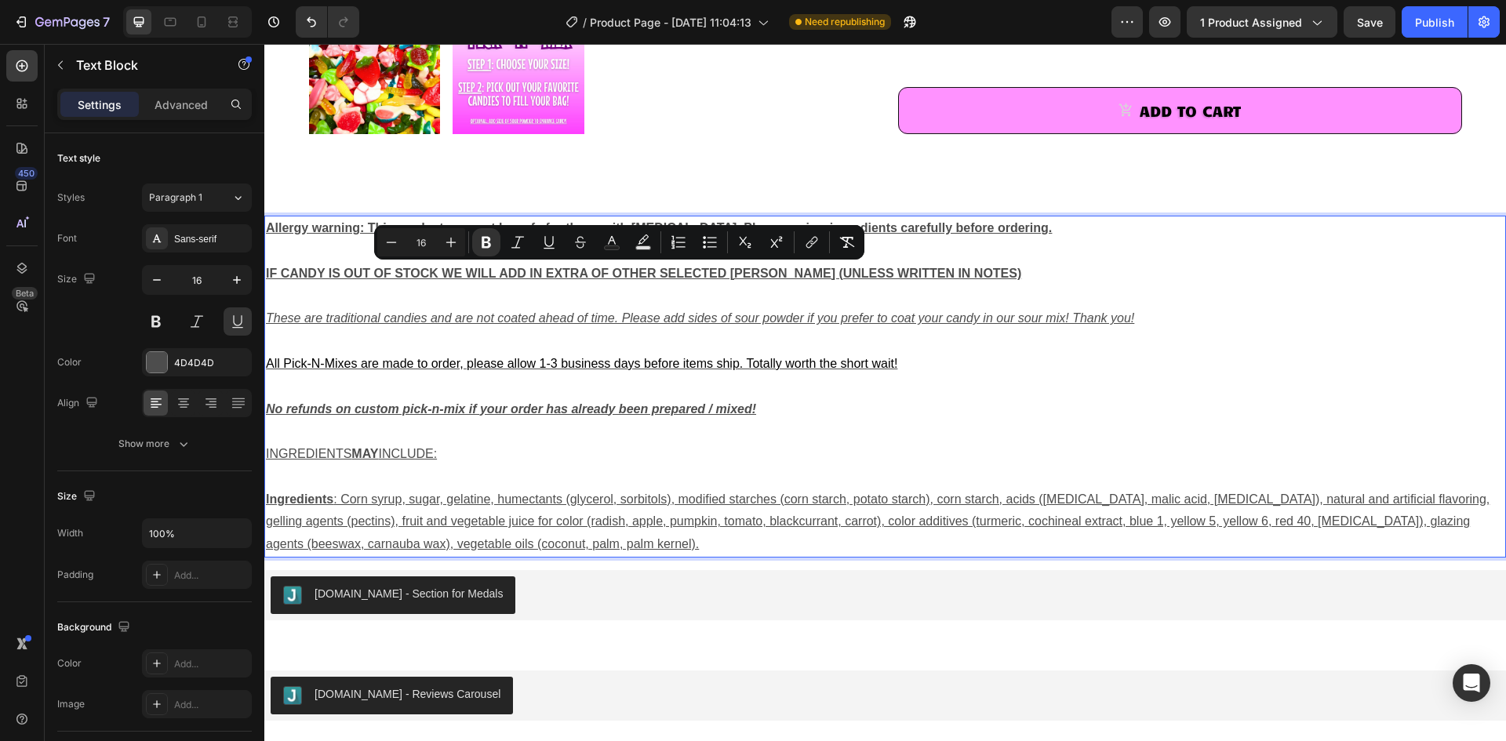
click at [561, 289] on p "Rich Text Editor. Editing area: main" at bounding box center [885, 296] width 1238 height 23
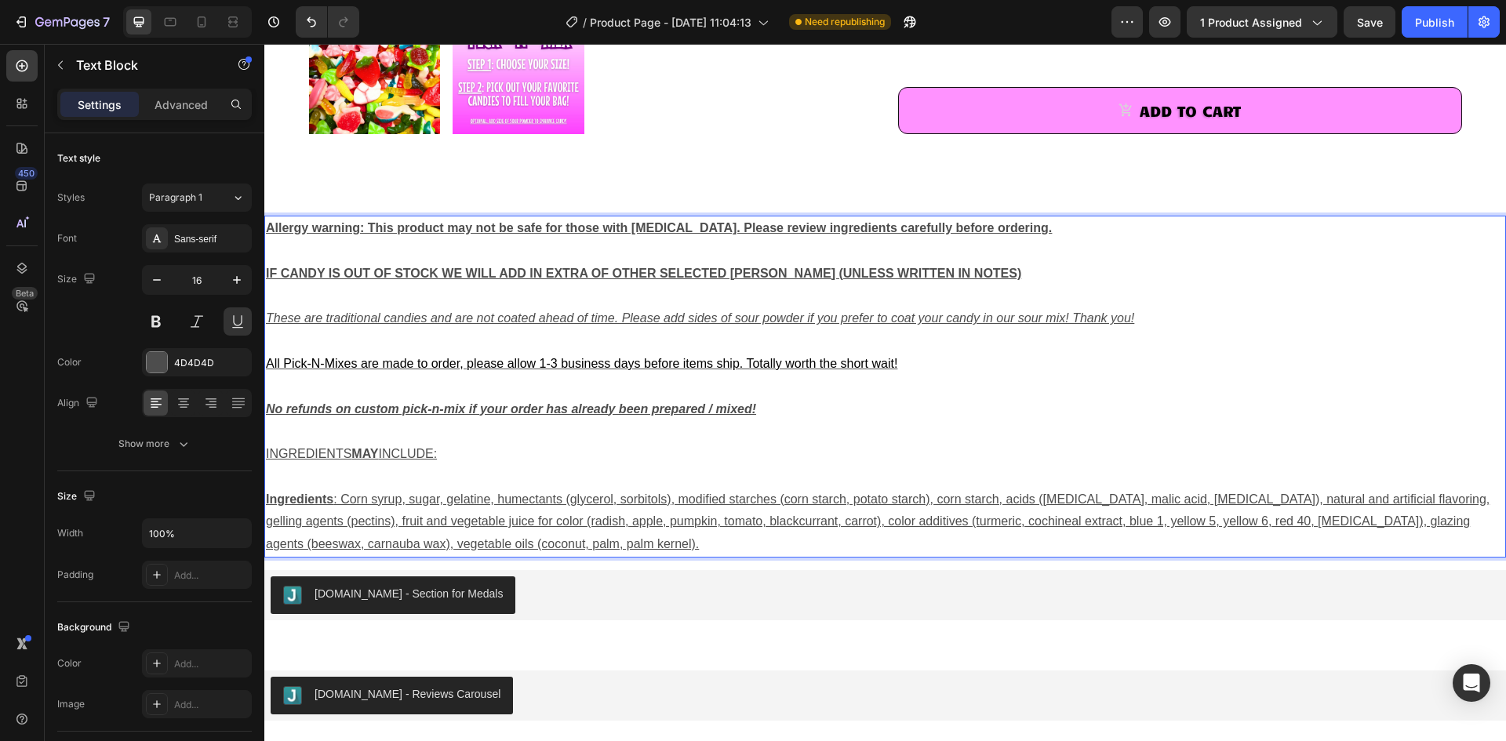
click at [1040, 351] on p "Rich Text Editor. Editing area: main" at bounding box center [885, 341] width 1238 height 23
click at [743, 357] on span "All Pick-N-Mixes are made to order, please allow 1-3 business days before items…" at bounding box center [581, 363] width 631 height 13
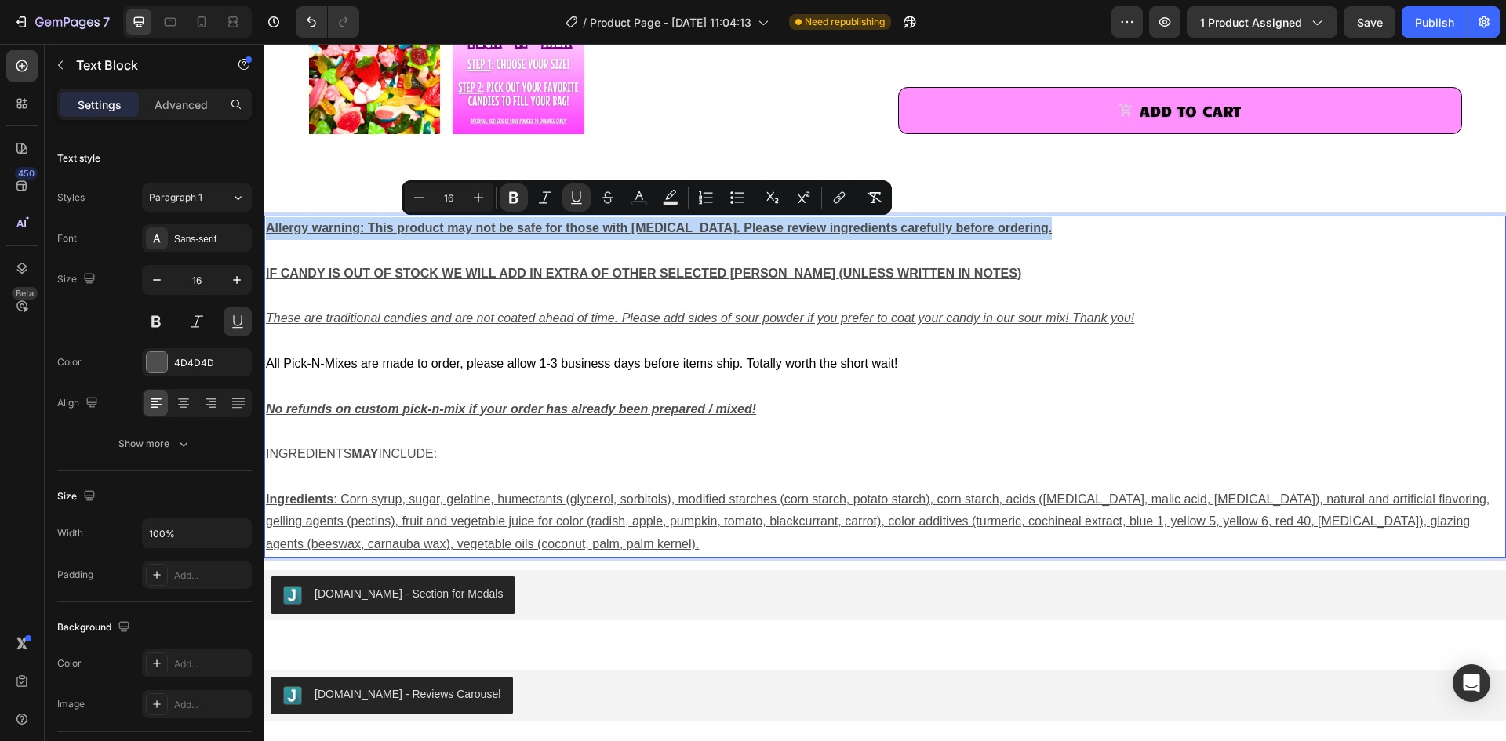
drag, startPoint x: 1036, startPoint y: 232, endPoint x: 270, endPoint y: 228, distance: 766.2
click at [270, 228] on p "Allergy warning: This product may not be safe for those with [MEDICAL_DATA]. Pl…" at bounding box center [885, 228] width 1238 height 23
click at [540, 197] on icon "Editor contextual toolbar" at bounding box center [545, 198] width 16 height 16
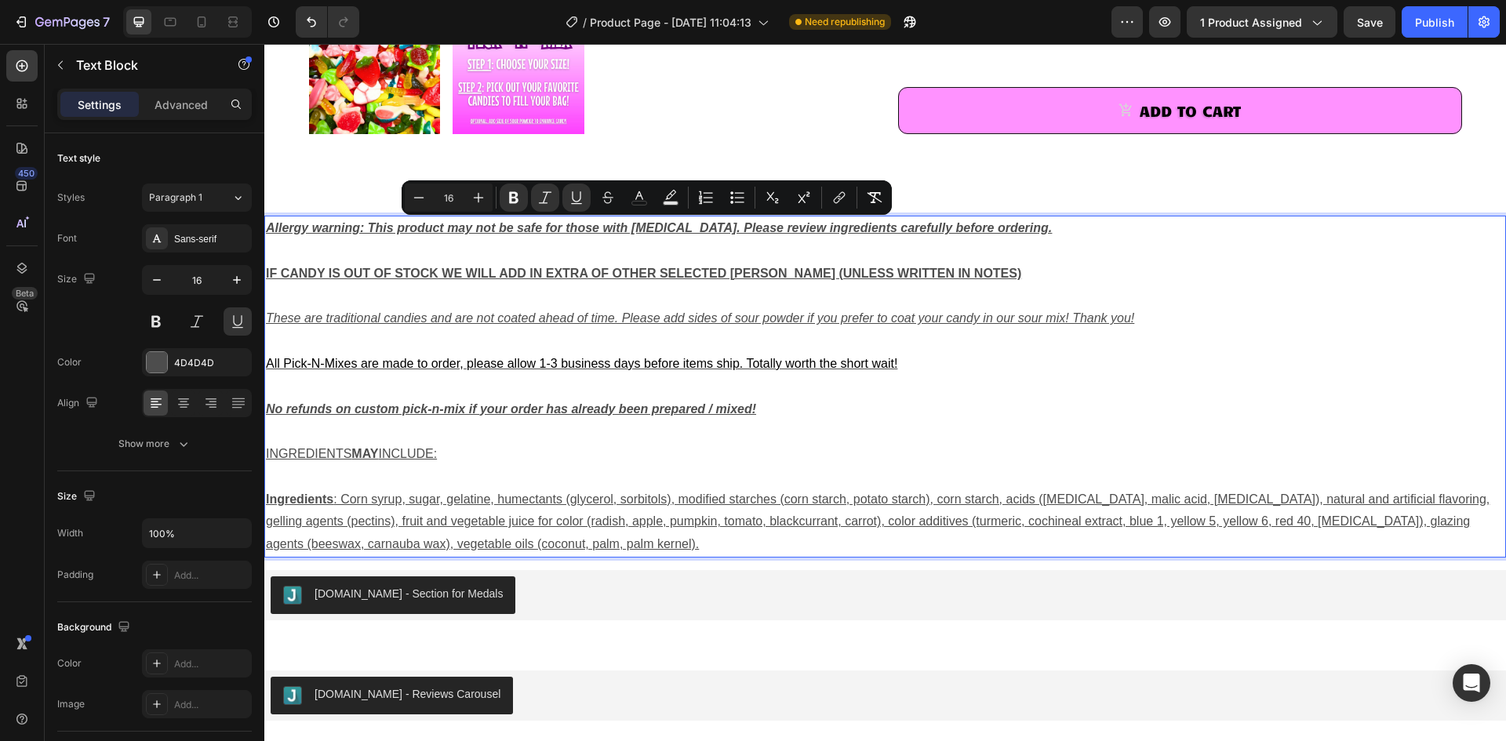
click at [552, 272] on strong "IF CANDY IS OUT OF STOCK WE WILL ADD IN EXTRA OF OTHER SELECTED [PERSON_NAME] (…" at bounding box center [643, 273] width 755 height 13
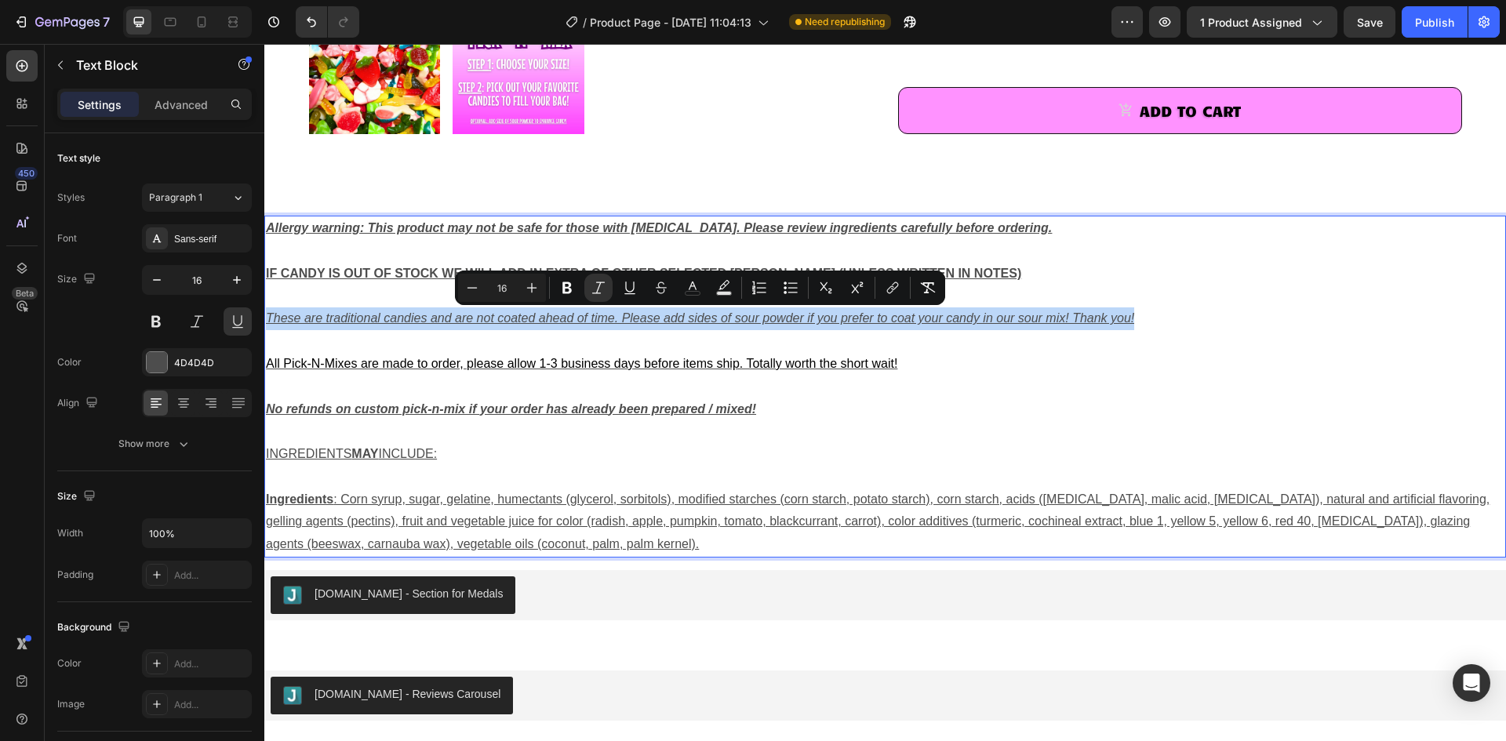
drag, startPoint x: 1147, startPoint y: 326, endPoint x: 269, endPoint y: 320, distance: 878.4
click at [269, 320] on p "These are traditional candies and are not coated ahead of time. Please add side…" at bounding box center [885, 318] width 1238 height 23
click at [606, 292] on button "Italic" at bounding box center [598, 288] width 28 height 28
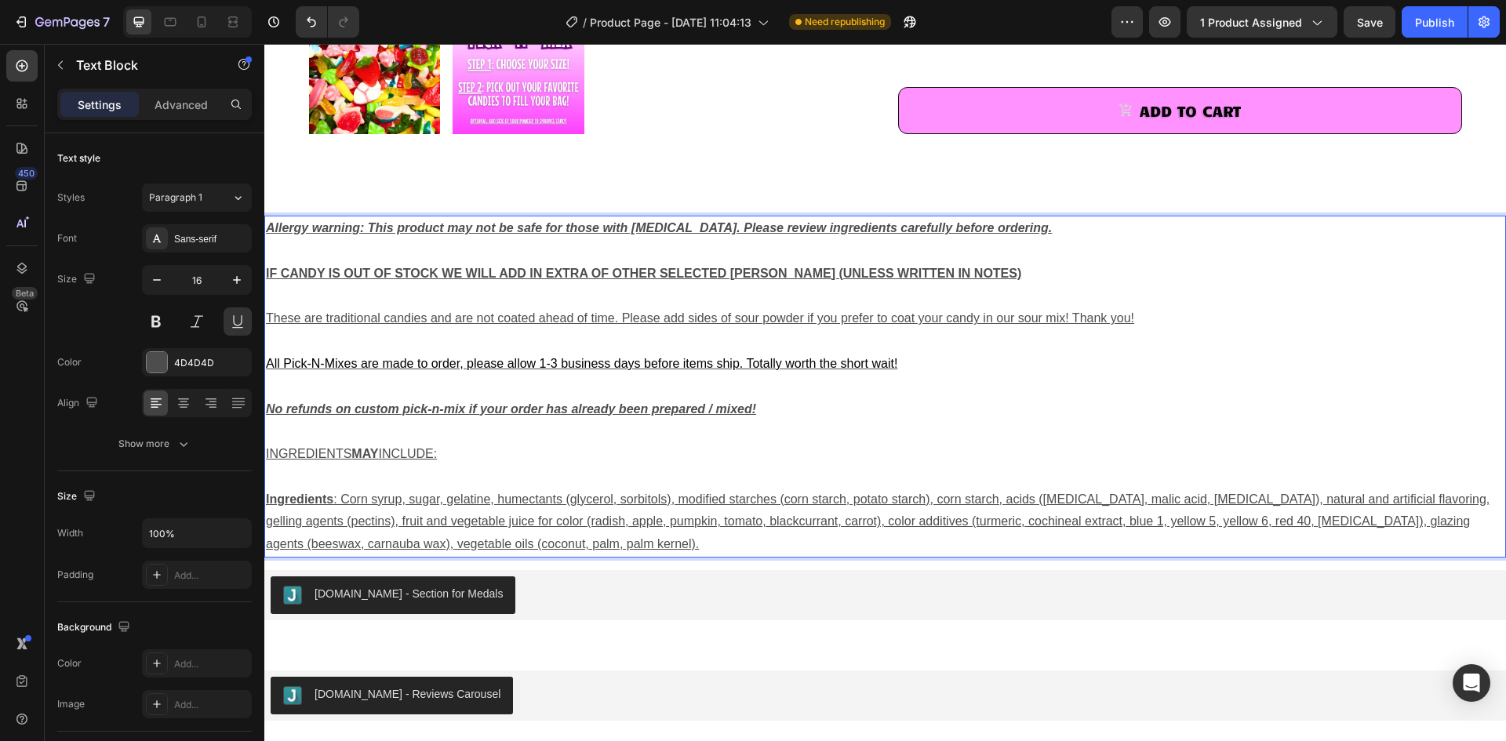
click at [872, 385] on p "Rich Text Editor. Editing area: main" at bounding box center [885, 387] width 1238 height 23
click at [761, 406] on p "No refunds on custom pick-n-mix if your order has already been prepared / mixed!" at bounding box center [885, 409] width 1238 height 23
click at [493, 321] on p "These are traditional candies and are not coated ahead of time. Please add side…" at bounding box center [885, 318] width 1238 height 23
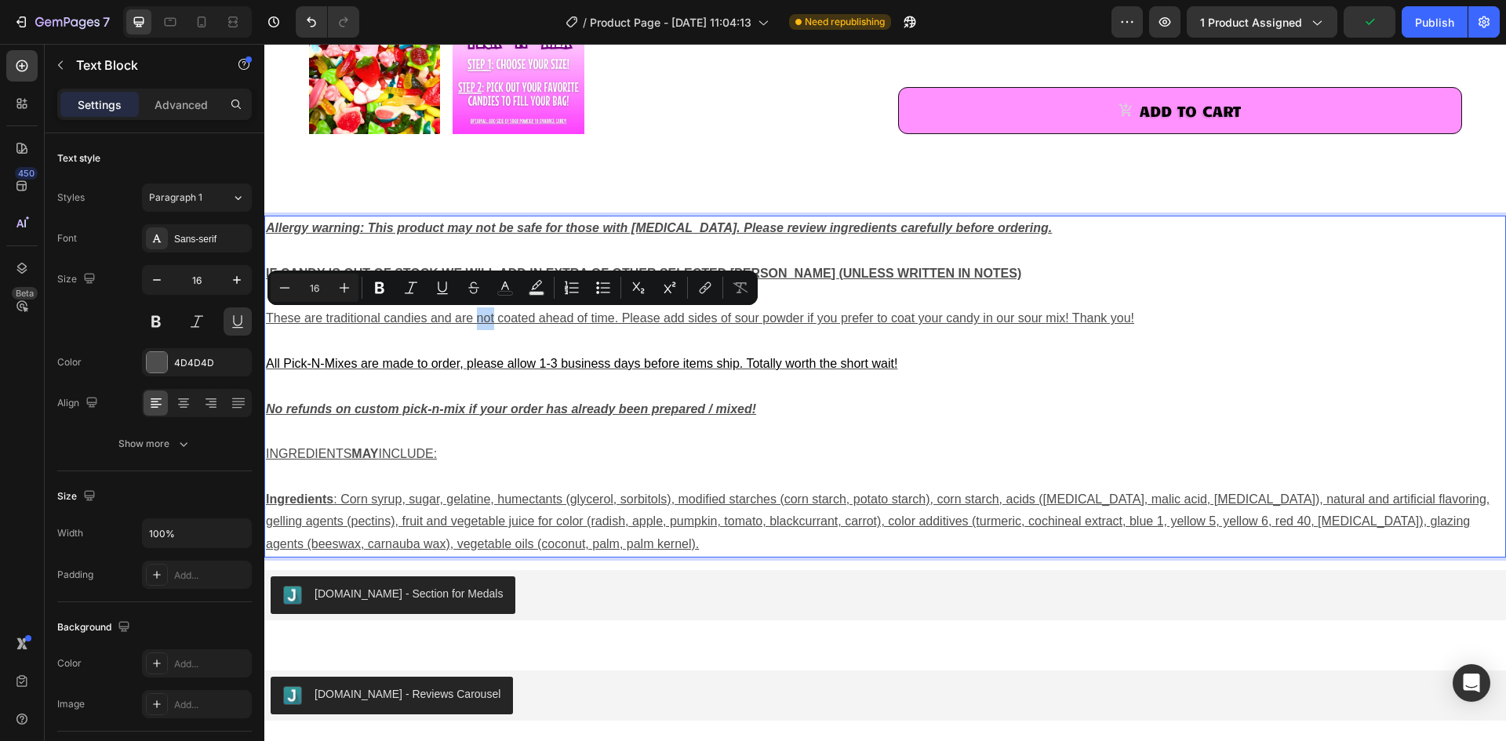
drag, startPoint x: 494, startPoint y: 318, endPoint x: 479, endPoint y: 322, distance: 15.4
click at [479, 322] on p "These are traditional candies and are not coated ahead of time. Please add side…" at bounding box center [885, 318] width 1238 height 23
click at [384, 286] on icon "Editor contextual toolbar" at bounding box center [380, 288] width 16 height 16
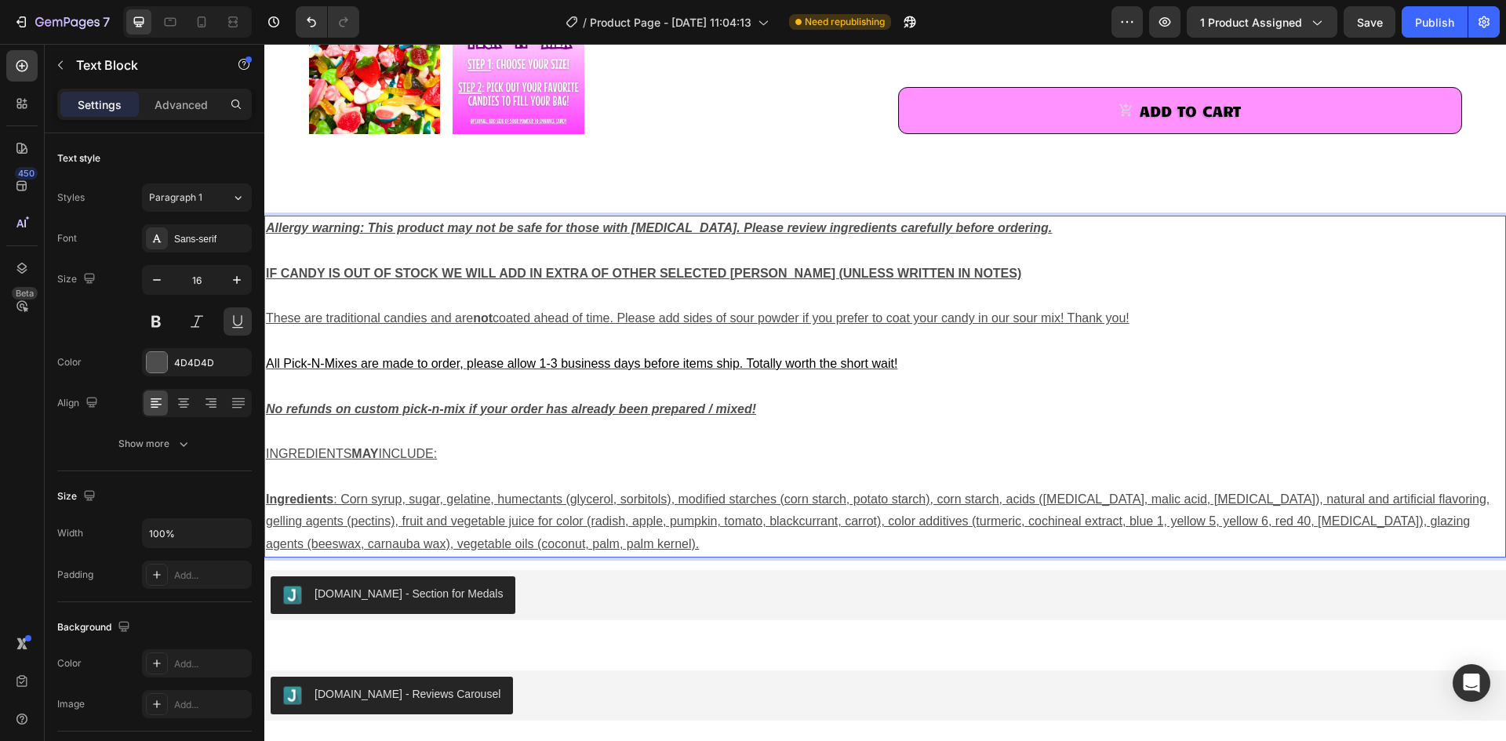
click at [518, 353] on p "All Pick-N-Mixes are made to order, please allow 1-3 business days before items…" at bounding box center [885, 364] width 1238 height 23
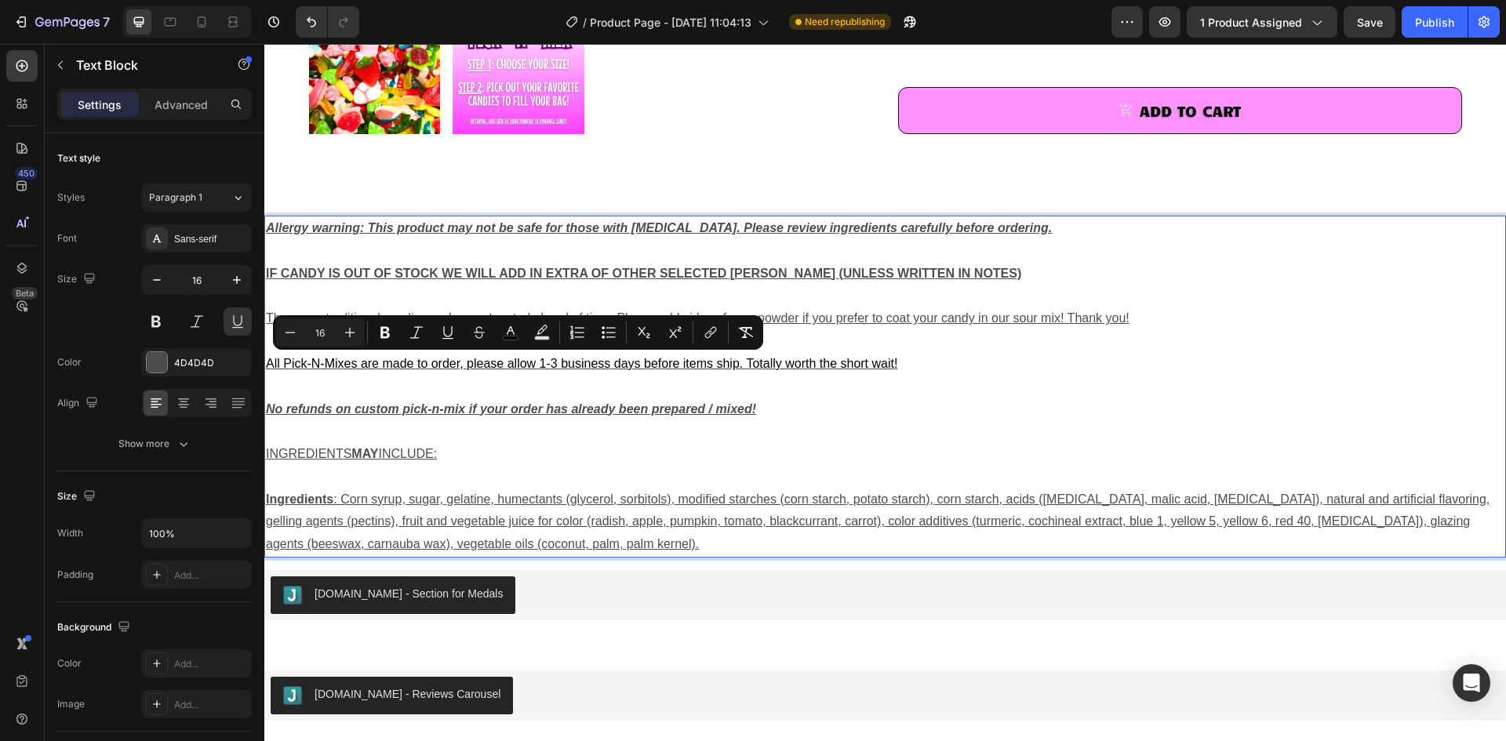
click at [1064, 351] on p "Rich Text Editor. Editing area: main" at bounding box center [885, 341] width 1238 height 23
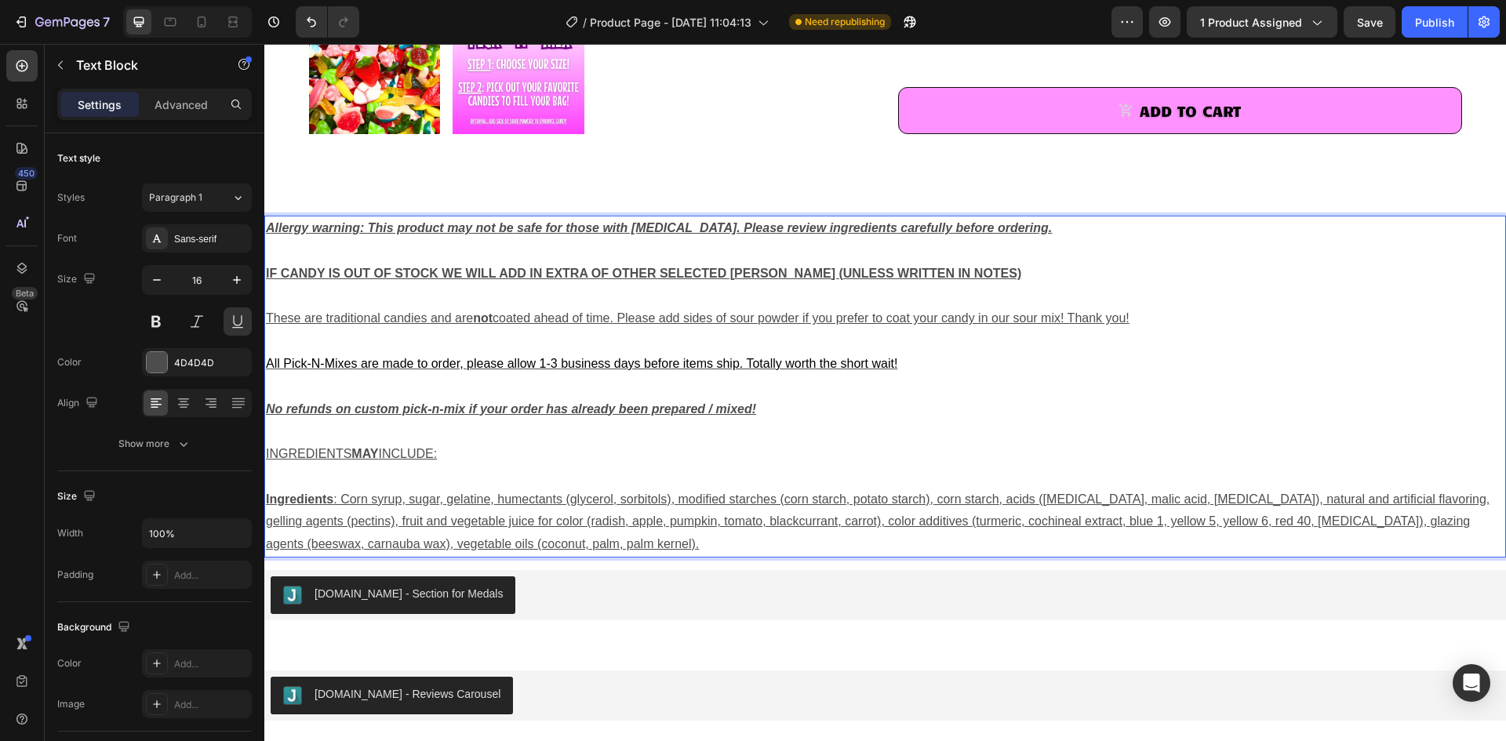
click at [634, 338] on p "Rich Text Editor. Editing area: main" at bounding box center [885, 341] width 1238 height 23
click at [407, 412] on strong "No refunds on custom pick-n-mix if your order has already been prepared / mixed!" at bounding box center [511, 408] width 490 height 13
click at [521, 405] on strong "No refunds on custom ick-n-mix if your order has already been prepared / mixed!" at bounding box center [507, 408] width 482 height 13
click at [413, 405] on strong "No refunds on custom ick-n-mix if your order has already been prepared / mixed!" at bounding box center [507, 408] width 482 height 13
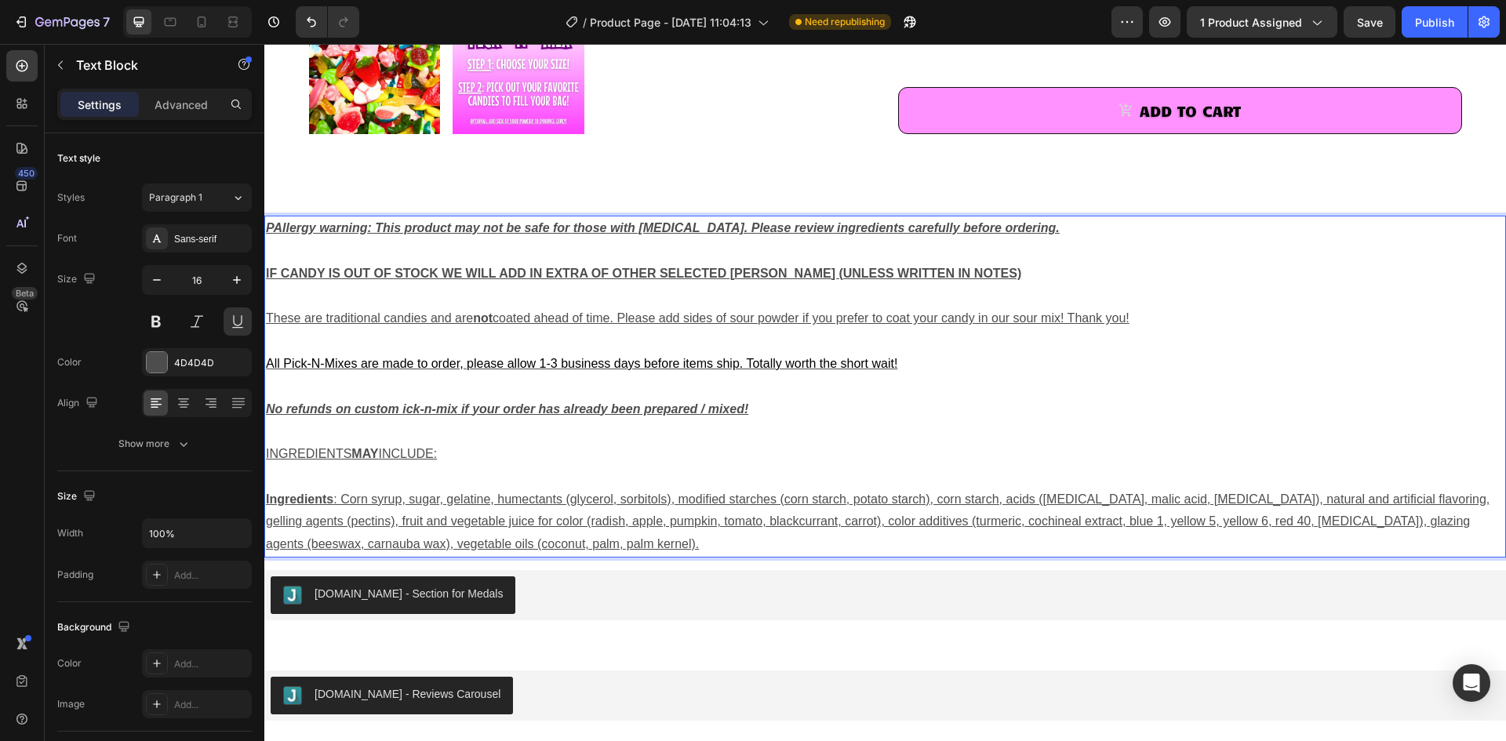
click at [405, 409] on strong "No refunds on custom ick-n-mix if your order has already been prepared / mixed!" at bounding box center [507, 408] width 482 height 13
click at [444, 411] on strong "No refunds on custom Pick-n-mix if your order has already been prepared / mixed!" at bounding box center [511, 408] width 491 height 13
click at [433, 406] on strong "No refunds on custom Pick--mix if your order has already been prepared / mixed!" at bounding box center [507, 408] width 483 height 13
click at [453, 412] on strong "No refunds on custom Pick-N-mix if your order has already been prepared / mixed!" at bounding box center [512, 408] width 493 height 13
click at [447, 411] on strong "No refunds on custom Pick-N-ix if your order has already been prepared / mixed!" at bounding box center [506, 408] width 481 height 13
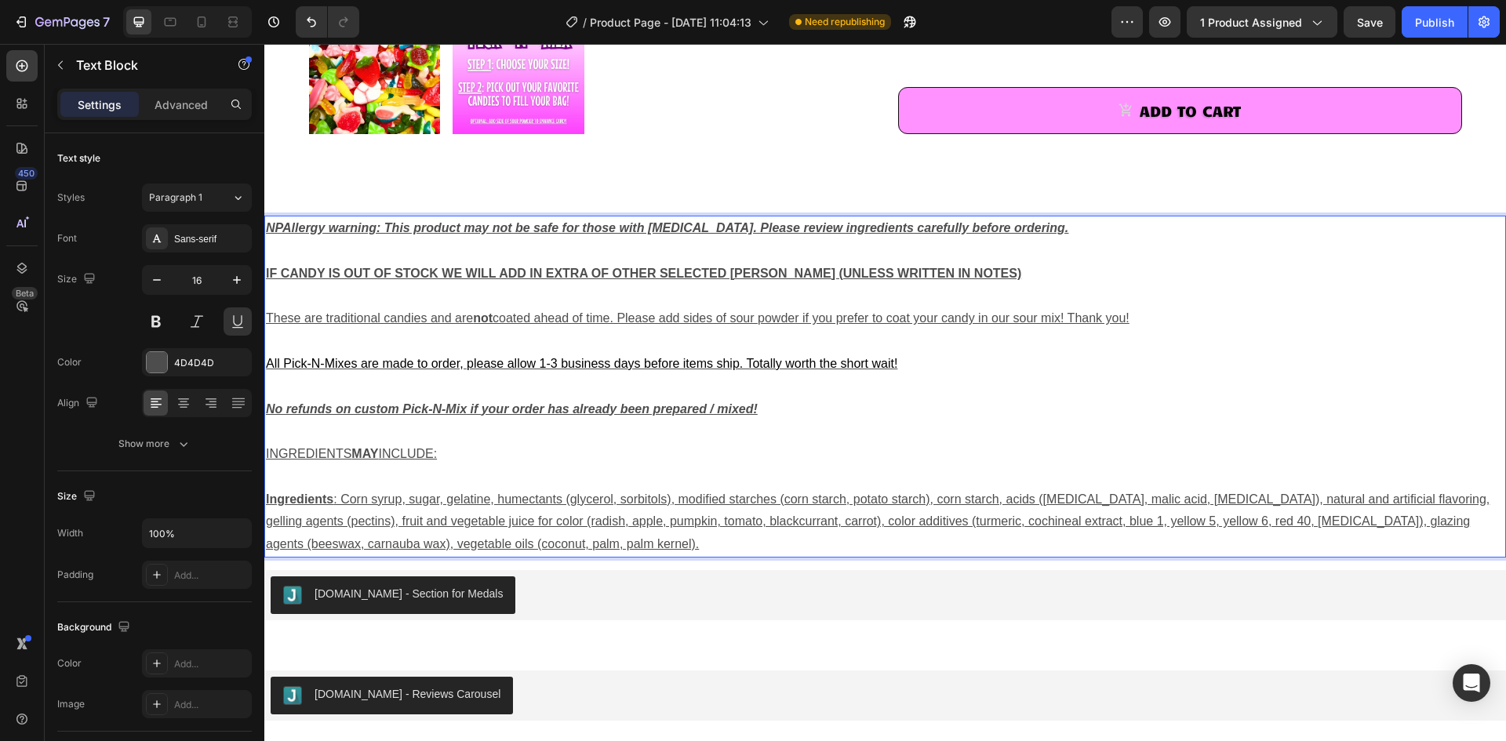
click at [465, 409] on strong "No refunds on custom Pick-N-Mix if your order has already been prepared / mixed!" at bounding box center [512, 408] width 492 height 13
click at [471, 411] on strong "No refunds on custom Pick-N-Mixe if your order has already been prepared / mixe…" at bounding box center [515, 408] width 499 height 13
click at [493, 420] on p "No refunds on custom Pick-N-Mixes if your order has already been prepared / mix…" at bounding box center [885, 409] width 1238 height 23
click at [287, 230] on strong "sNP" at bounding box center [278, 227] width 24 height 13
click at [273, 227] on u "Allergy warning: This product may not be safe for those with [MEDICAL_DATA]. Pl…" at bounding box center [666, 227] width 786 height 13
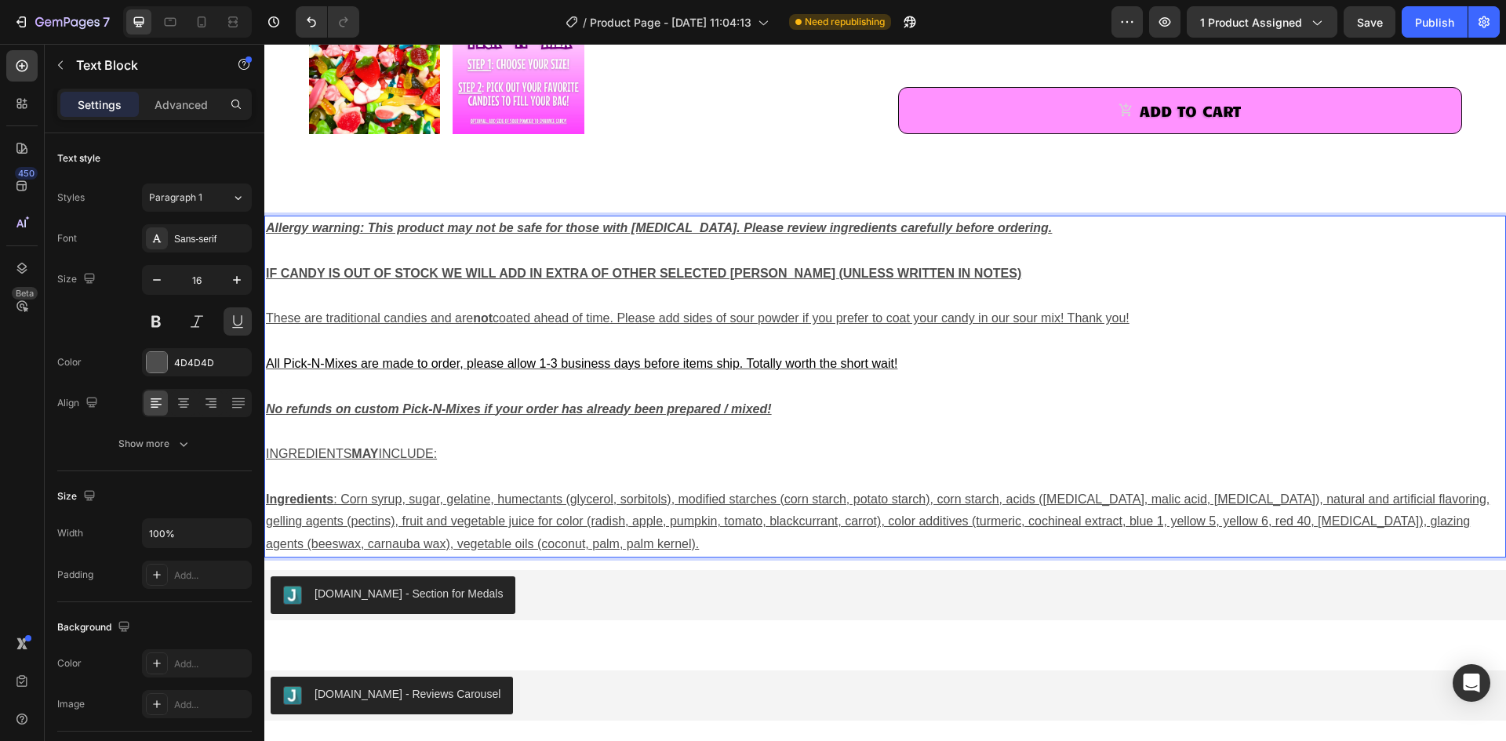
click at [602, 326] on p "These are traditional candies and are not coated ahead of time. Please add side…" at bounding box center [885, 318] width 1238 height 23
click at [487, 413] on strong "No refunds on custom Pick-N-Mixes if your order has already been prepared / mix…" at bounding box center [519, 408] width 506 height 13
click at [479, 451] on p "INGREDIENTS MAY INCLUDE:" at bounding box center [885, 454] width 1238 height 23
click at [396, 364] on span "All Pick-N-Mixes are made to order, please allow 1-3 business days before items…" at bounding box center [581, 363] width 631 height 13
click at [403, 310] on p "These are traditional candies and are not coated ahead of time. Please add side…" at bounding box center [885, 318] width 1238 height 23
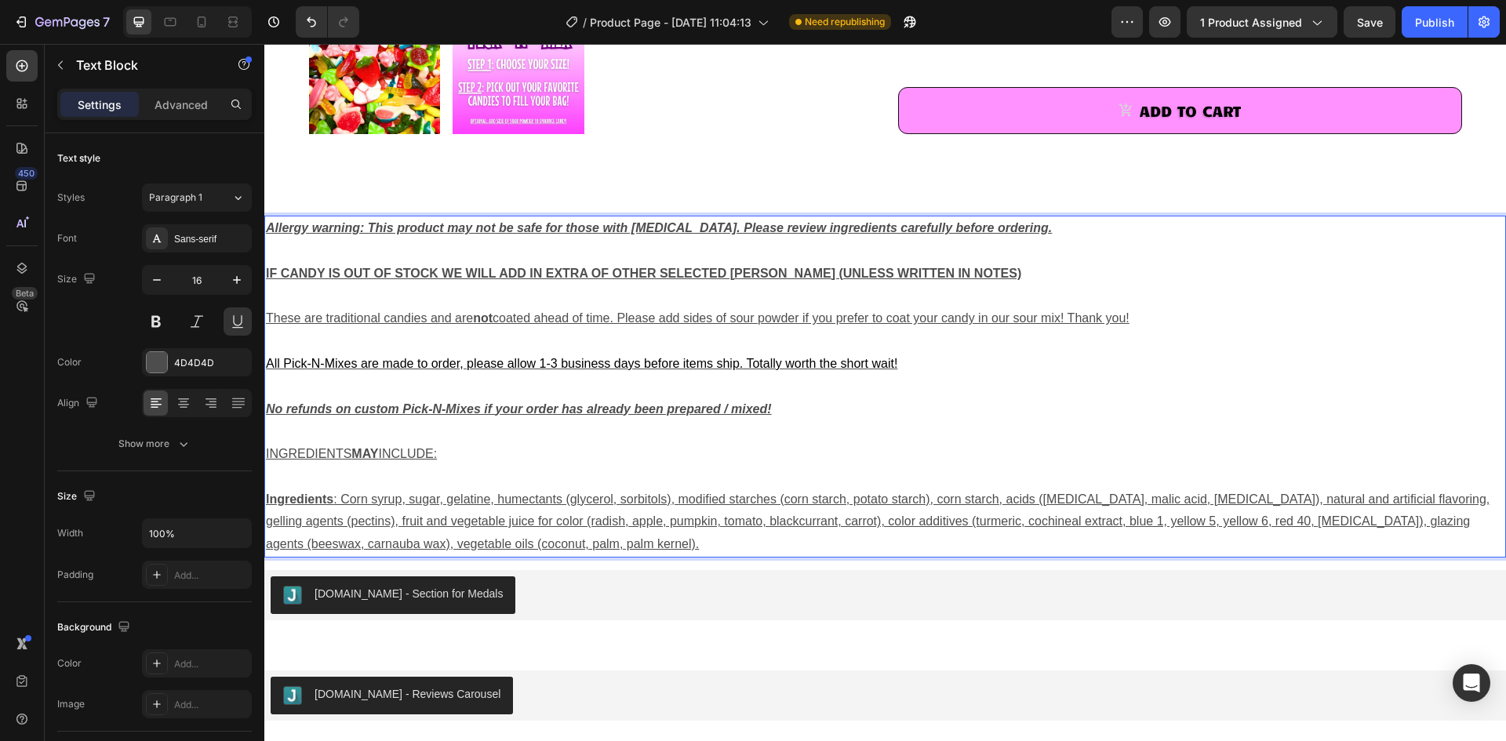
click at [405, 321] on p "These are traditional candies and are not coated ahead of time. Please add side…" at bounding box center [885, 318] width 1238 height 23
click at [395, 407] on strong "No refunds on custom Pick-N-Mixes if your order has already been prepared / mix…" at bounding box center [519, 408] width 506 height 13
click at [400, 410] on strong "No refunds on custom Pick-N-Mixes if your order has already been prepared / mix…" at bounding box center [519, 408] width 506 height 13
drag, startPoint x: 795, startPoint y: 412, endPoint x: 684, endPoint y: 409, distance: 111.4
click at [686, 411] on p "No refunds on custom Pick-N-Mixes if your order has already been prepared / mix…" at bounding box center [885, 409] width 1238 height 23
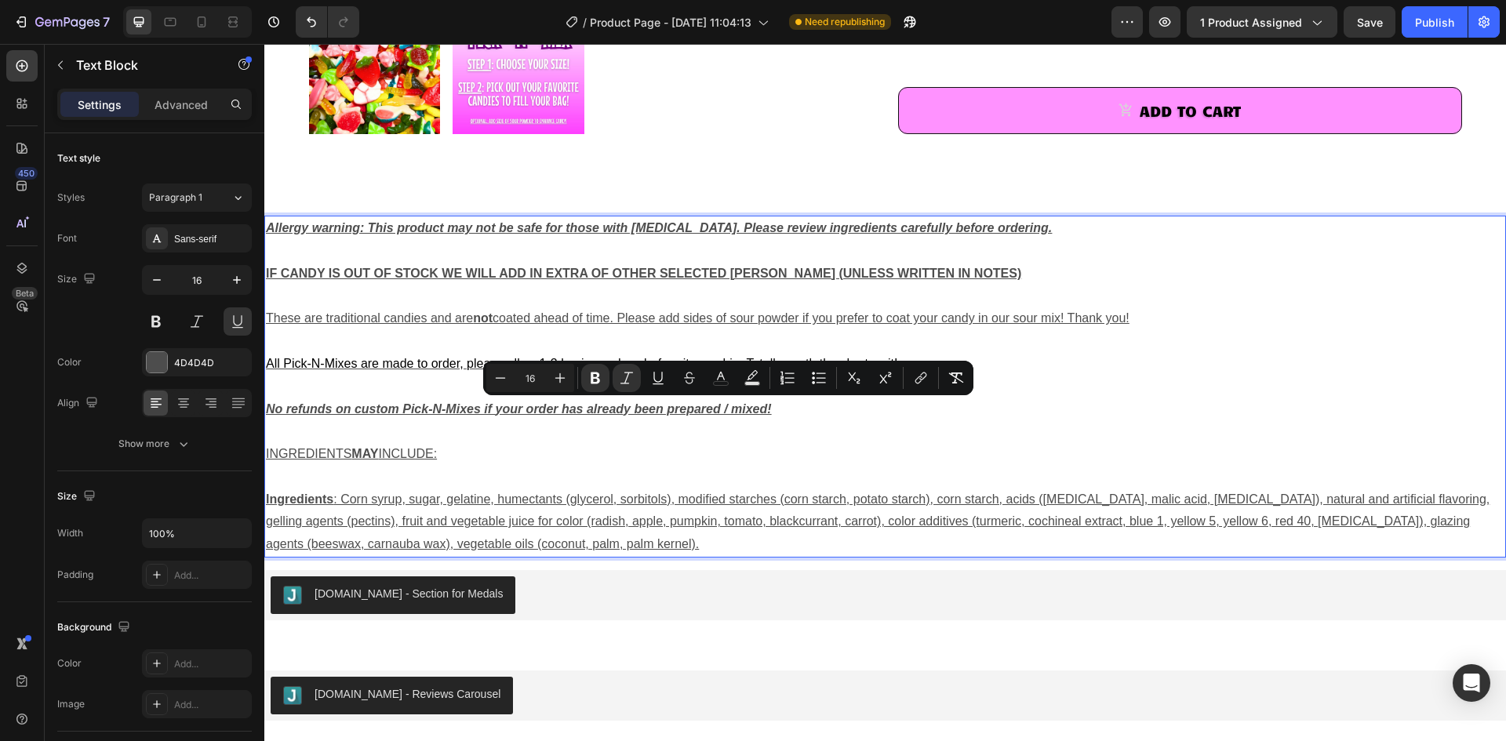
click at [870, 435] on p "Rich Text Editor. Editing area: main" at bounding box center [885, 431] width 1238 height 23
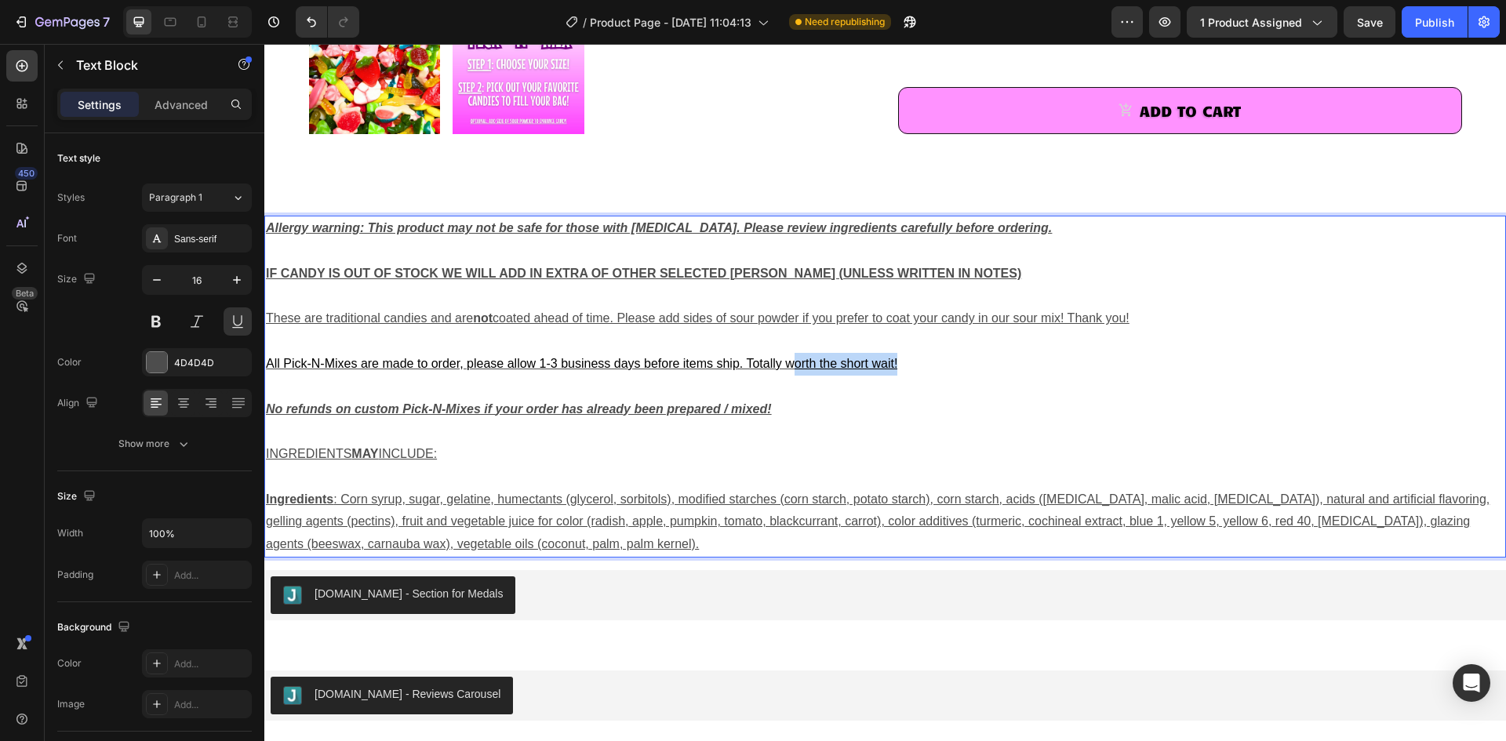
drag, startPoint x: 913, startPoint y: 365, endPoint x: 794, endPoint y: 364, distance: 118.4
click at [796, 365] on p "All Pick-N-Mixes are made to order, please allow 1-3 business days before items…" at bounding box center [885, 364] width 1238 height 23
click at [932, 394] on p "Rich Text Editor. Editing area: main" at bounding box center [885, 387] width 1238 height 23
drag, startPoint x: 792, startPoint y: 413, endPoint x: 673, endPoint y: 413, distance: 119.2
click at [671, 414] on p "No refunds on custom Pick-N-Mixes if your order has already been prepared / mix…" at bounding box center [885, 409] width 1238 height 23
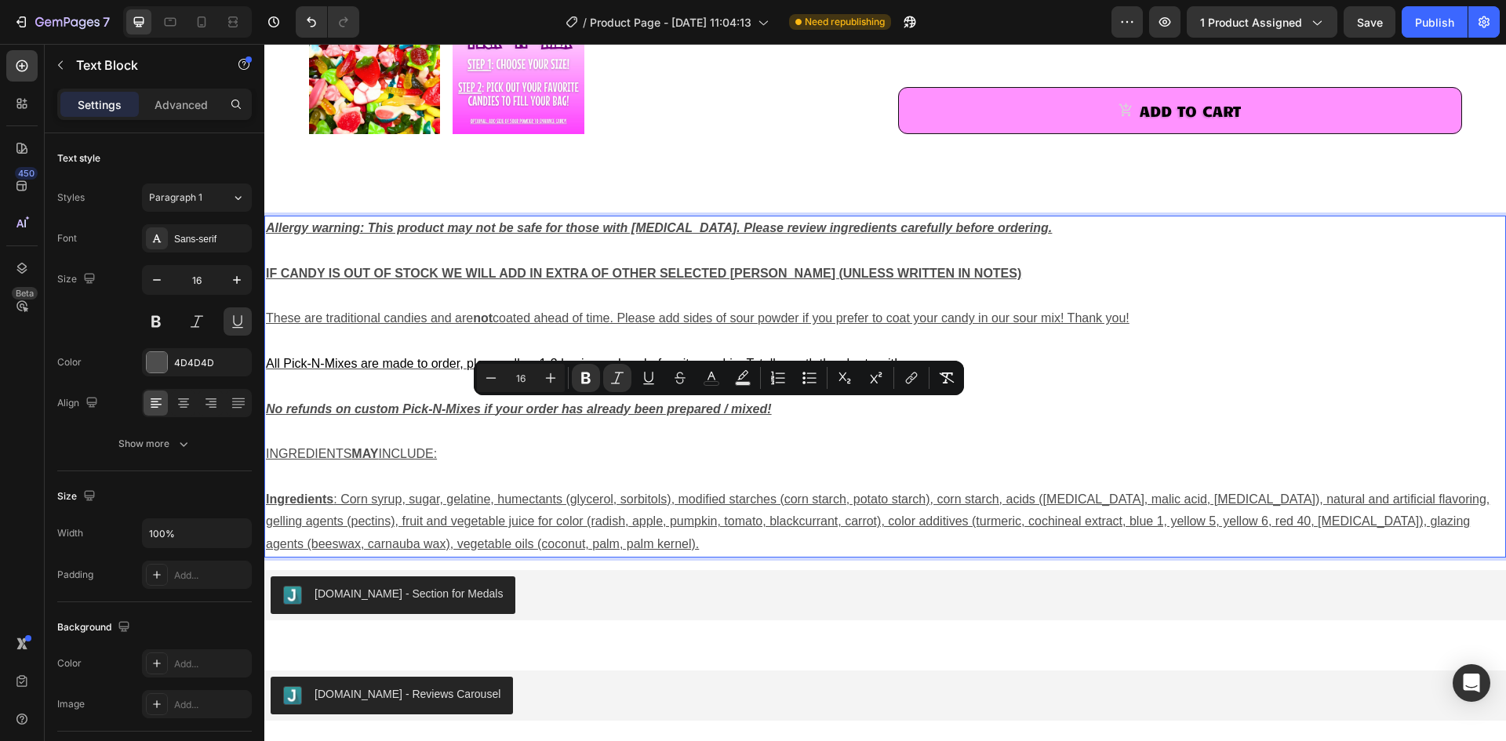
click at [899, 431] on p "Rich Text Editor. Editing area: main" at bounding box center [885, 431] width 1238 height 23
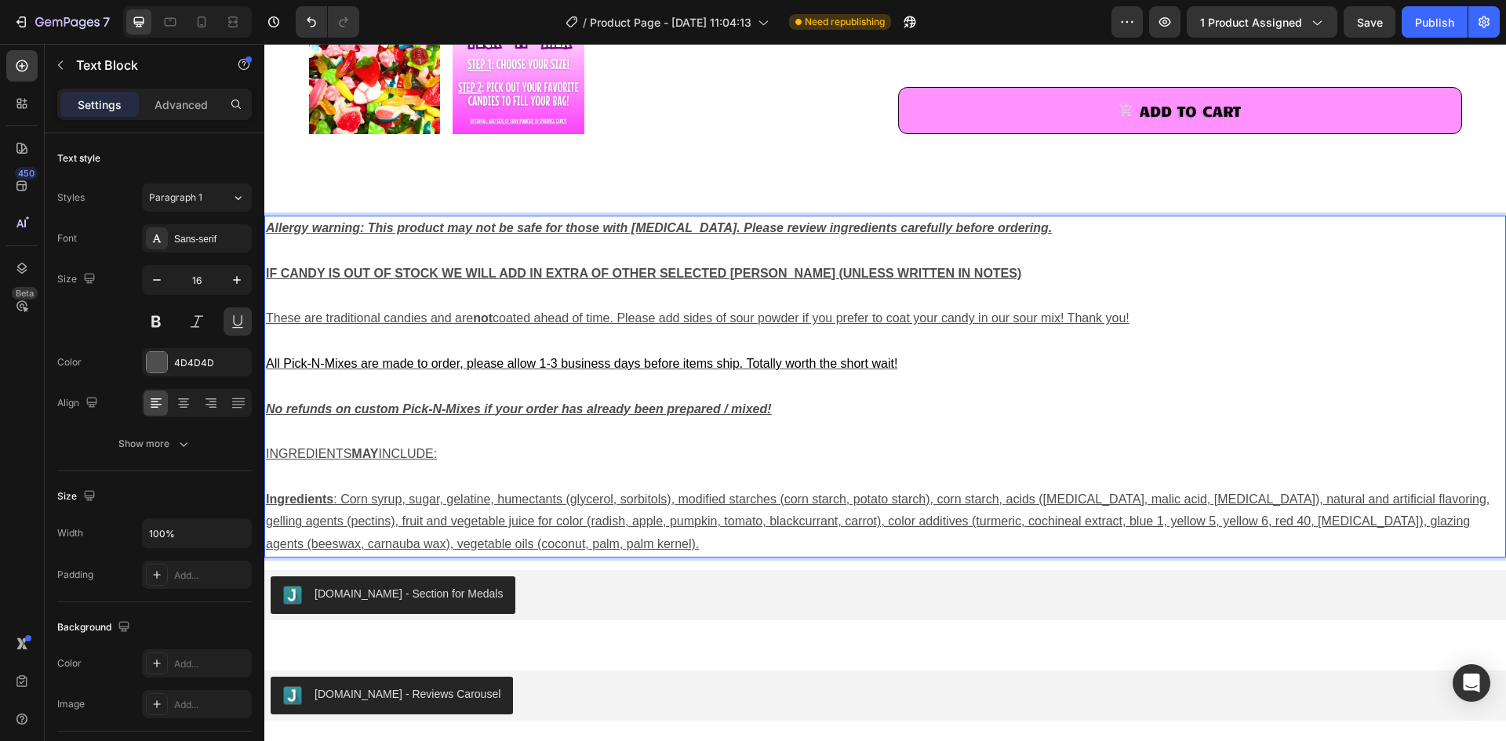
drag, startPoint x: 1150, startPoint y: 320, endPoint x: 806, endPoint y: 328, distance: 344.4
click at [807, 328] on p "These are traditional candies and are not coated ahead of time. Please add side…" at bounding box center [885, 318] width 1238 height 23
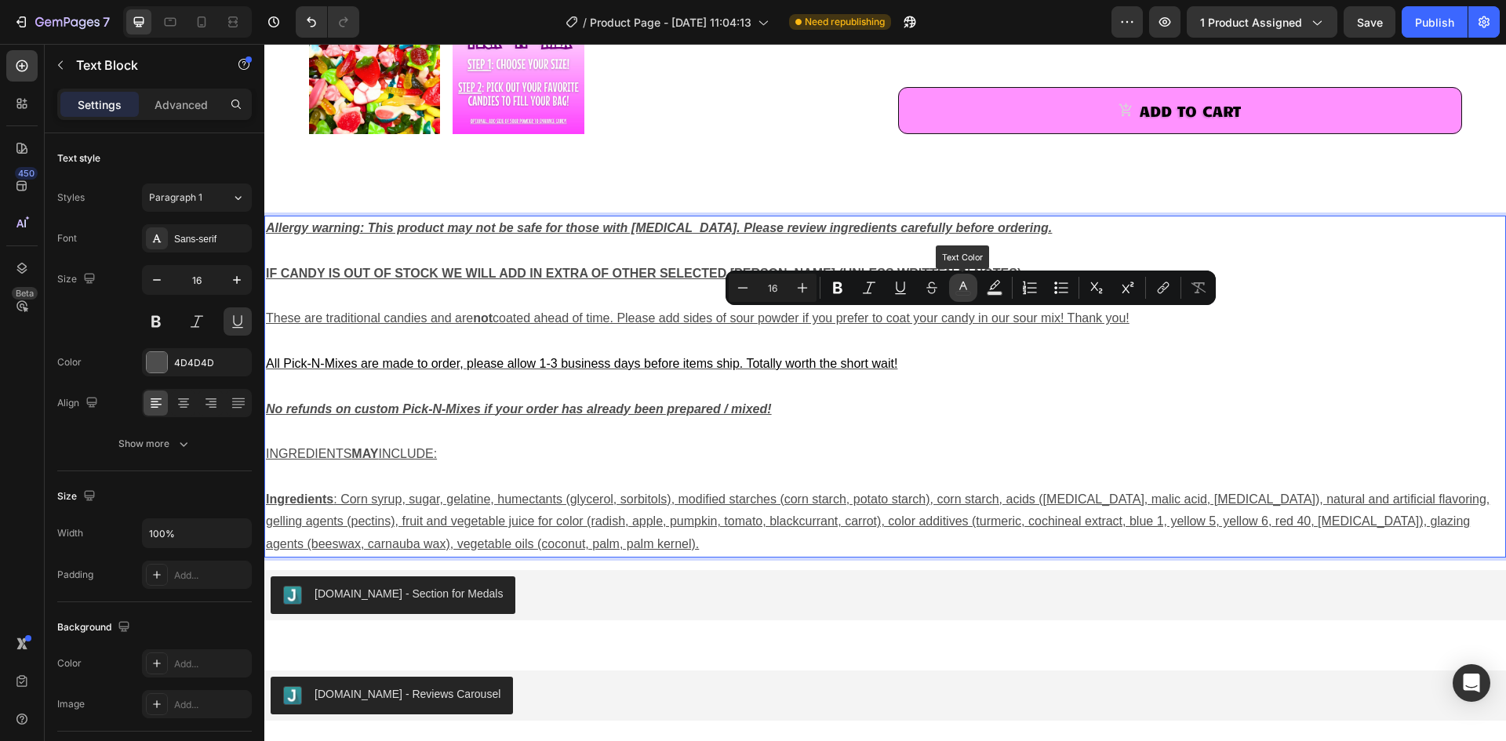
click at [965, 288] on icon "Editor contextual toolbar" at bounding box center [963, 288] width 16 height 16
type input "4D4D4D"
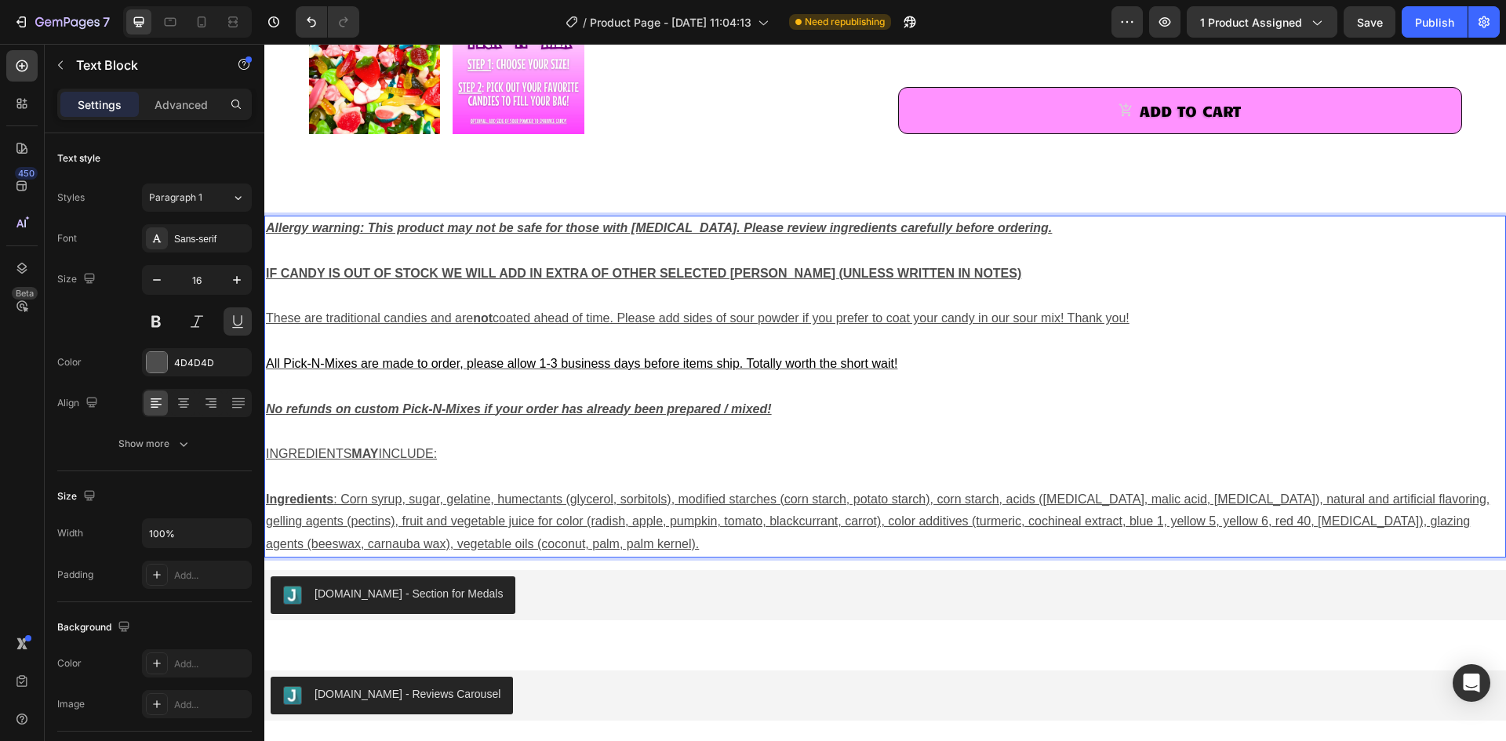
click at [1144, 351] on p "Rich Text Editor. Editing area: main" at bounding box center [885, 341] width 1238 height 23
click at [912, 362] on p "All Pick-N-Mixes are made to order, please allow 1-3 business days before items…" at bounding box center [885, 364] width 1238 height 23
drag, startPoint x: 912, startPoint y: 362, endPoint x: 792, endPoint y: 365, distance: 120.0
click at [793, 366] on p "All Pick-N-Mixes are made to order, please allow 1-3 business days before items…" at bounding box center [885, 364] width 1238 height 23
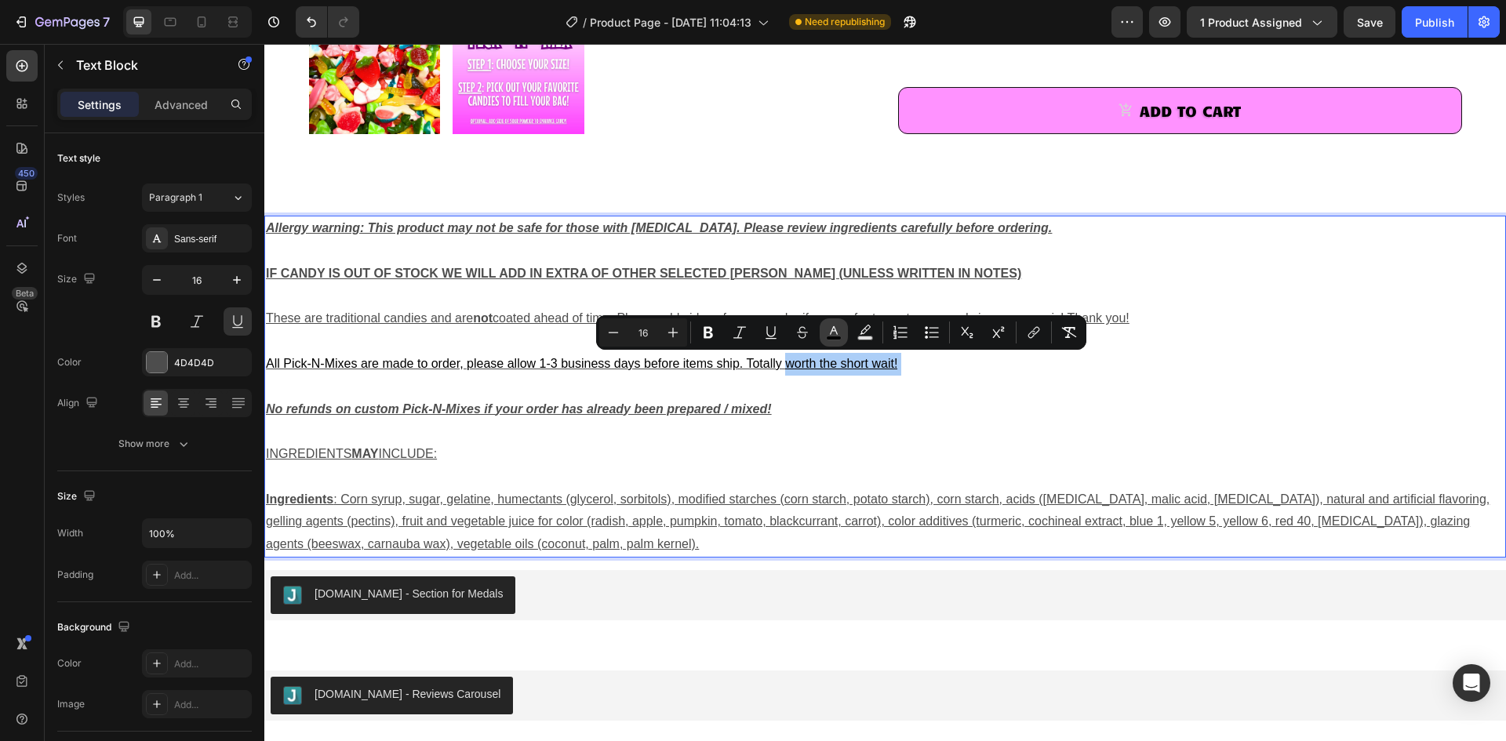
click at [837, 332] on icon "Editor contextual toolbar" at bounding box center [834, 333] width 16 height 16
type input "000000"
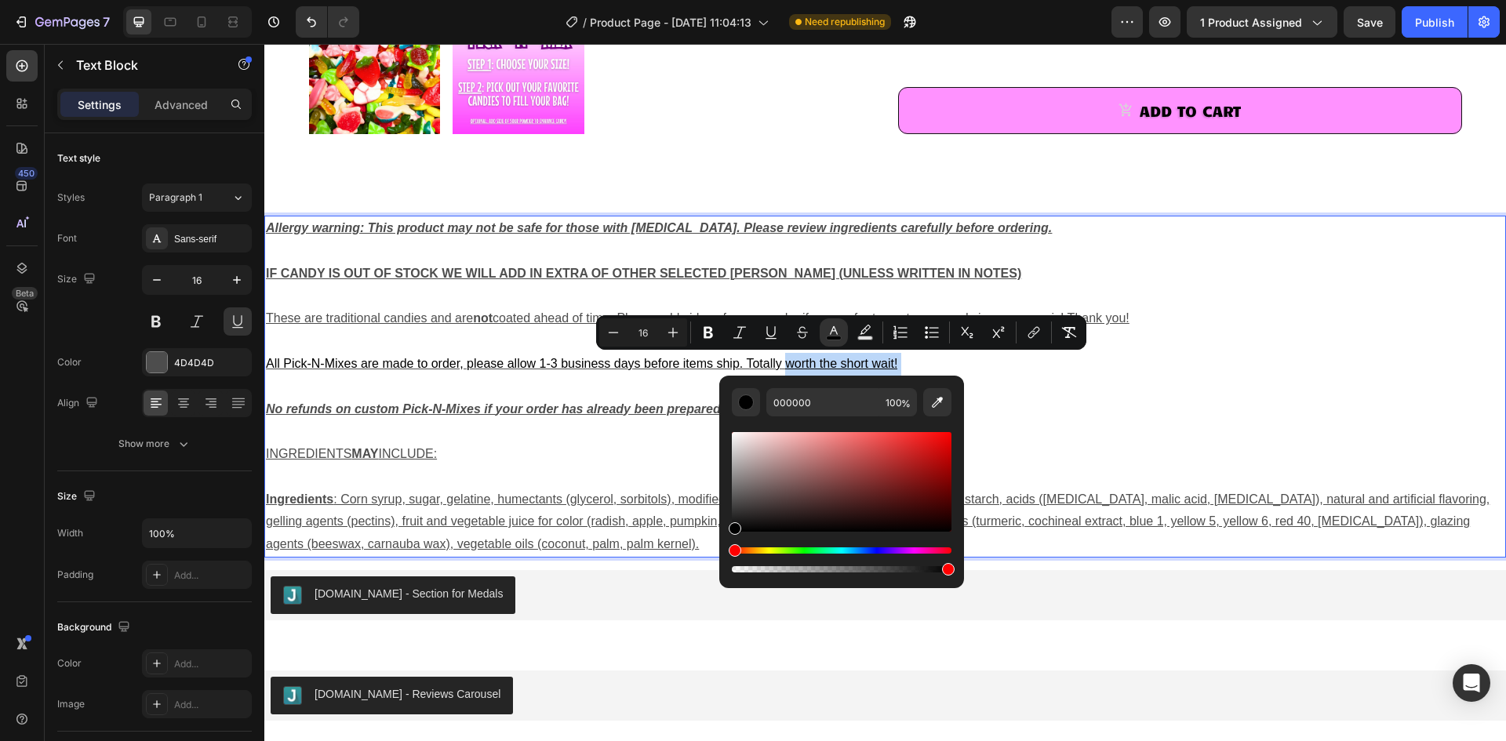
click at [1015, 394] on p "Rich Text Editor. Editing area: main" at bounding box center [885, 387] width 1238 height 23
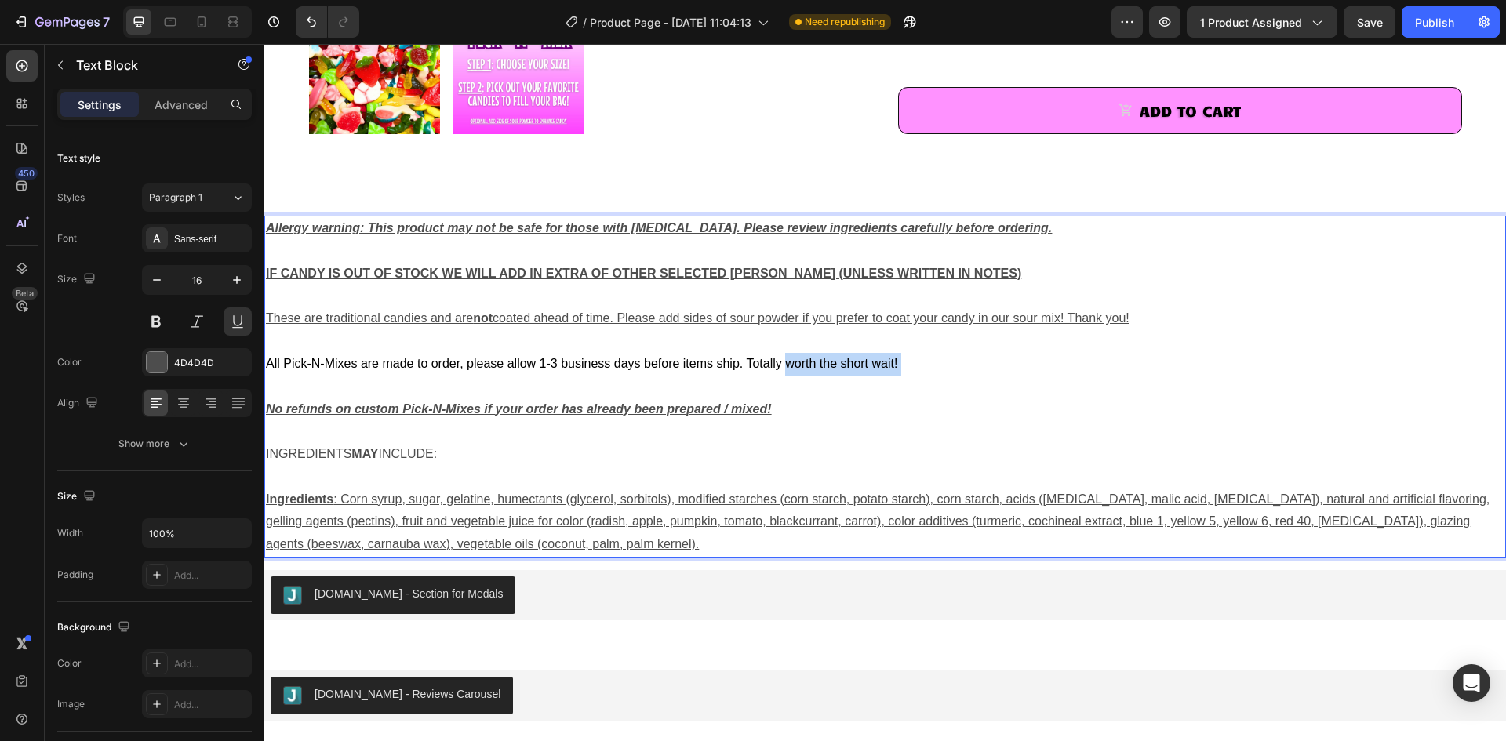
drag, startPoint x: 1139, startPoint y: 321, endPoint x: 1012, endPoint y: 325, distance: 126.3
click at [1012, 325] on p "These are traditional candies and are not coated ahead of time. Please add side…" at bounding box center [885, 318] width 1238 height 23
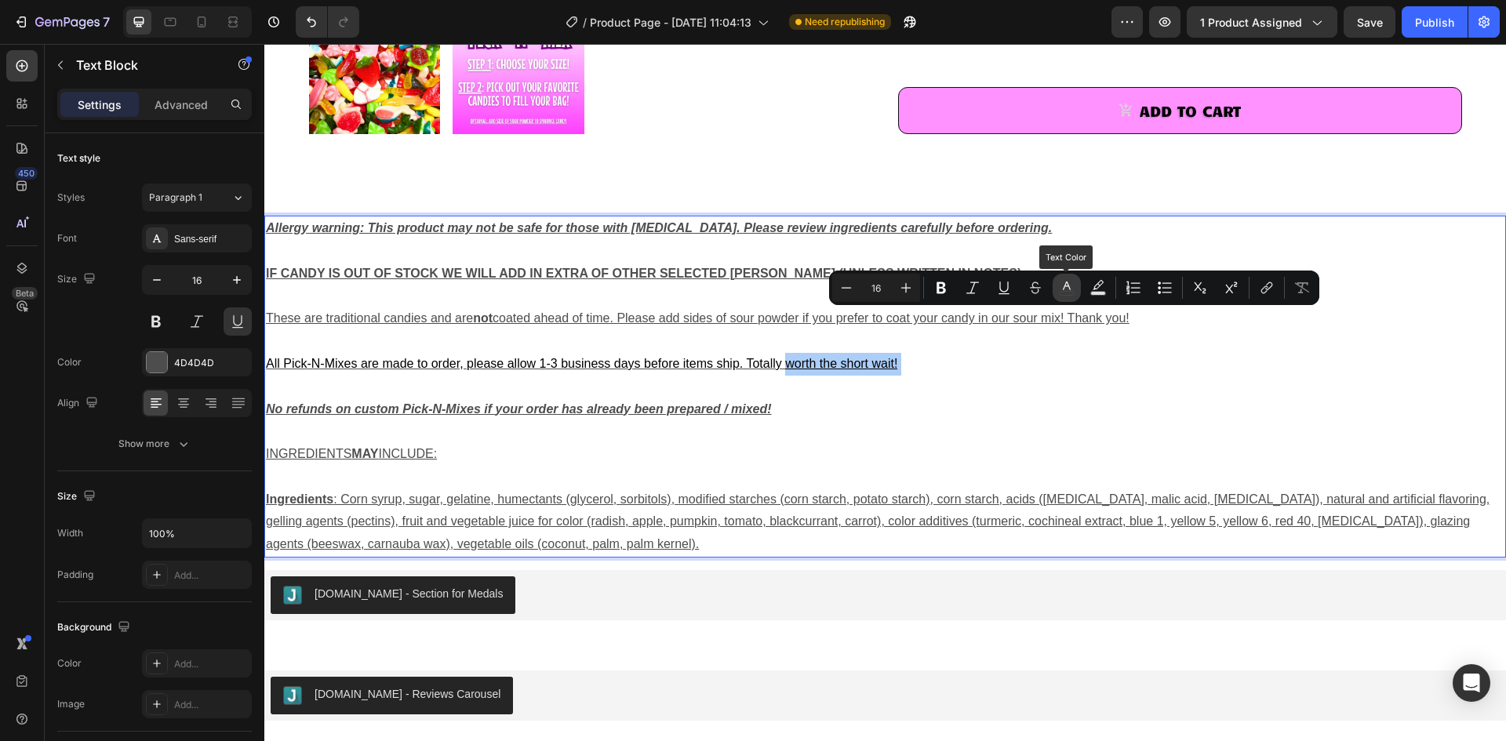
click at [1063, 292] on rect "Editor contextual toolbar" at bounding box center [1067, 294] width 15 height 4
type input "4D4D4D"
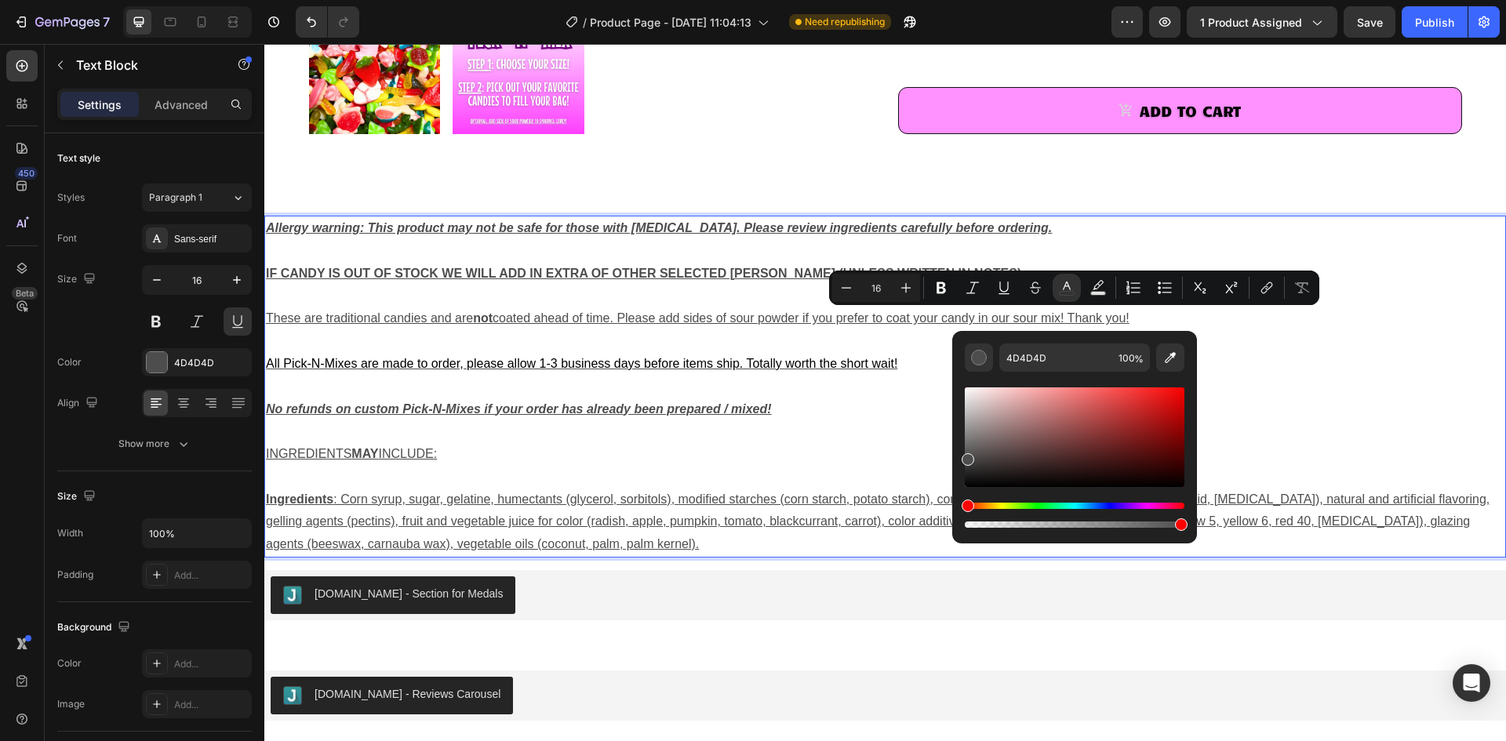
click at [1222, 377] on p "Rich Text Editor. Editing area: main" at bounding box center [885, 387] width 1238 height 23
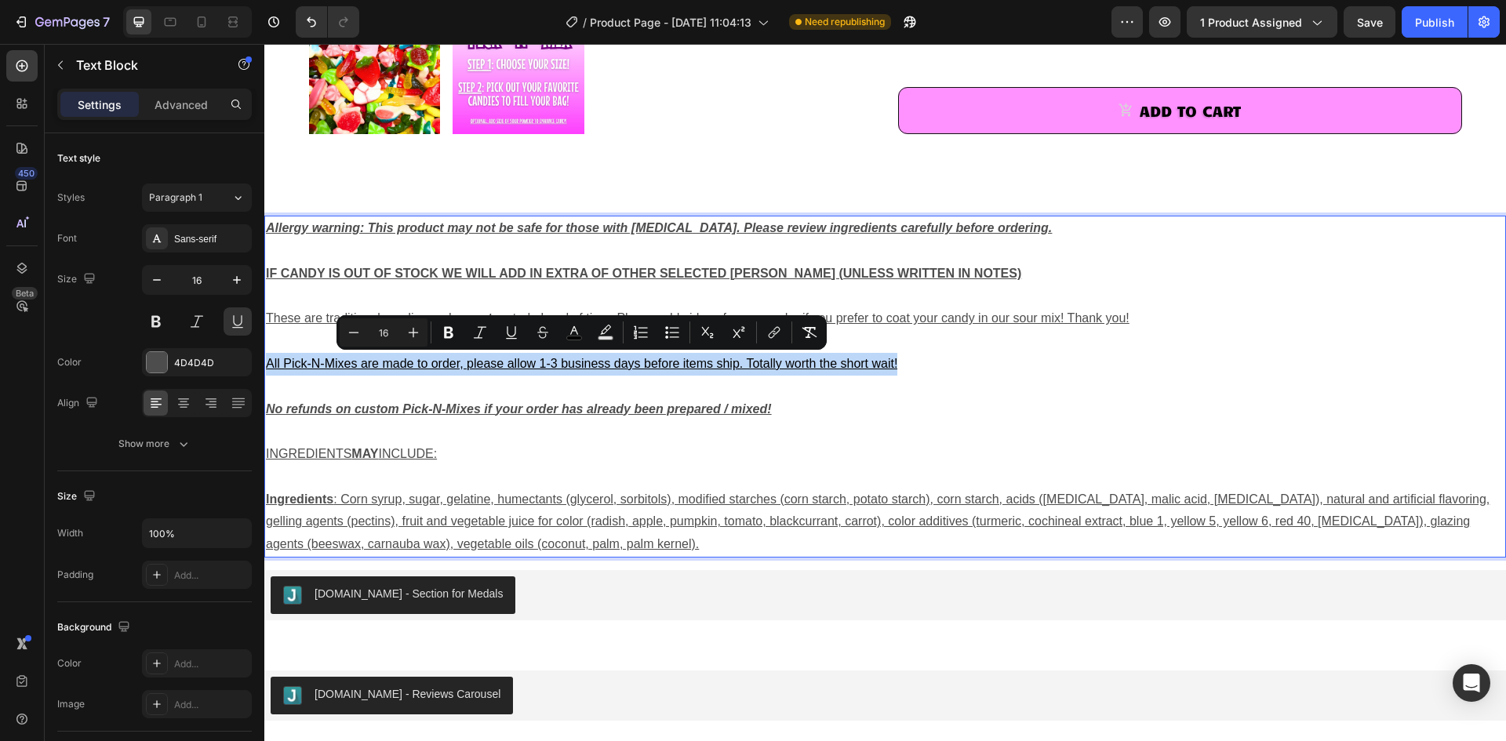
drag, startPoint x: 921, startPoint y: 362, endPoint x: 266, endPoint y: 373, distance: 654.9
click at [266, 373] on p "All Pick-N-Mixes are made to order, please allow 1-3 business days before items…" at bounding box center [885, 364] width 1238 height 23
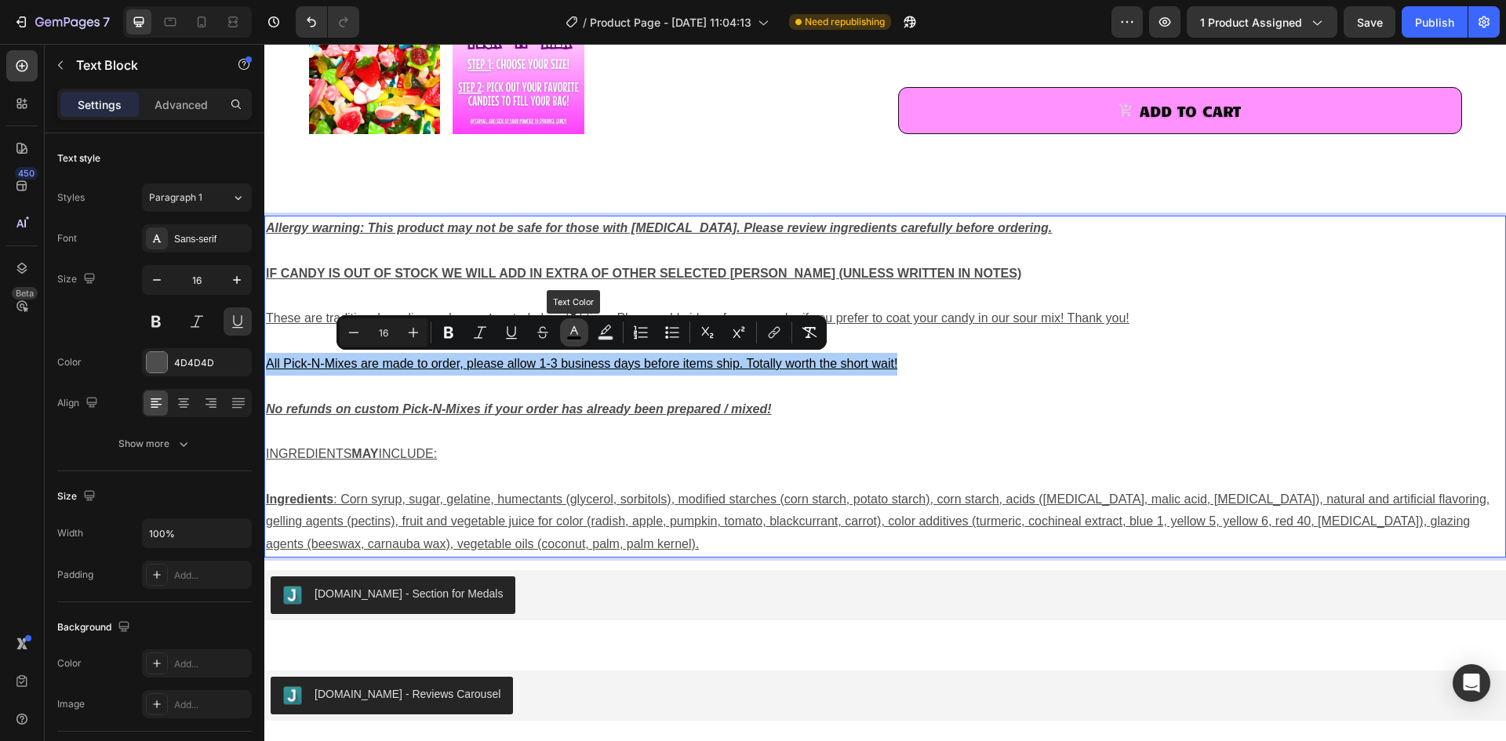
click at [577, 336] on rect "Editor contextual toolbar" at bounding box center [574, 338] width 15 height 4
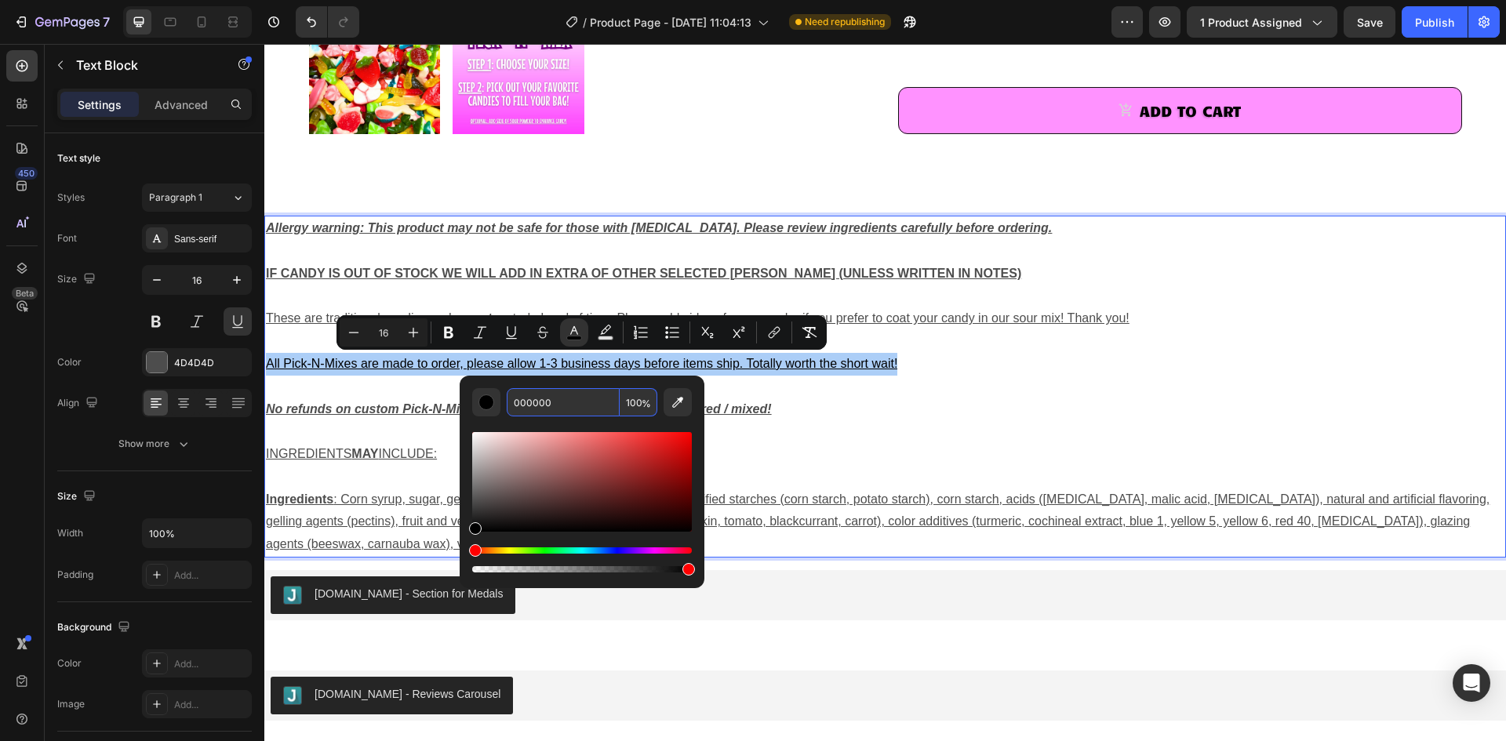
click at [554, 401] on input "000000" at bounding box center [563, 402] width 113 height 28
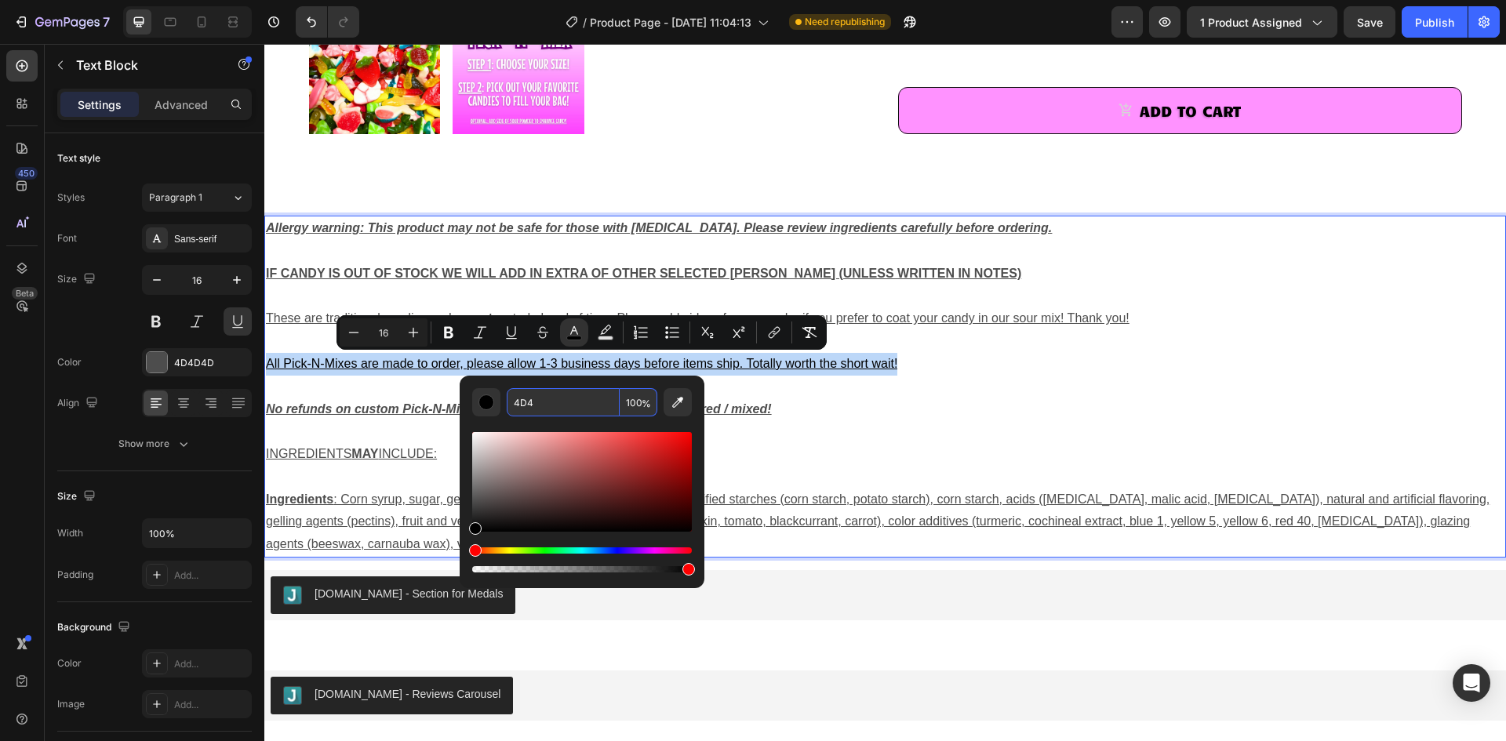
type input "44DD44"
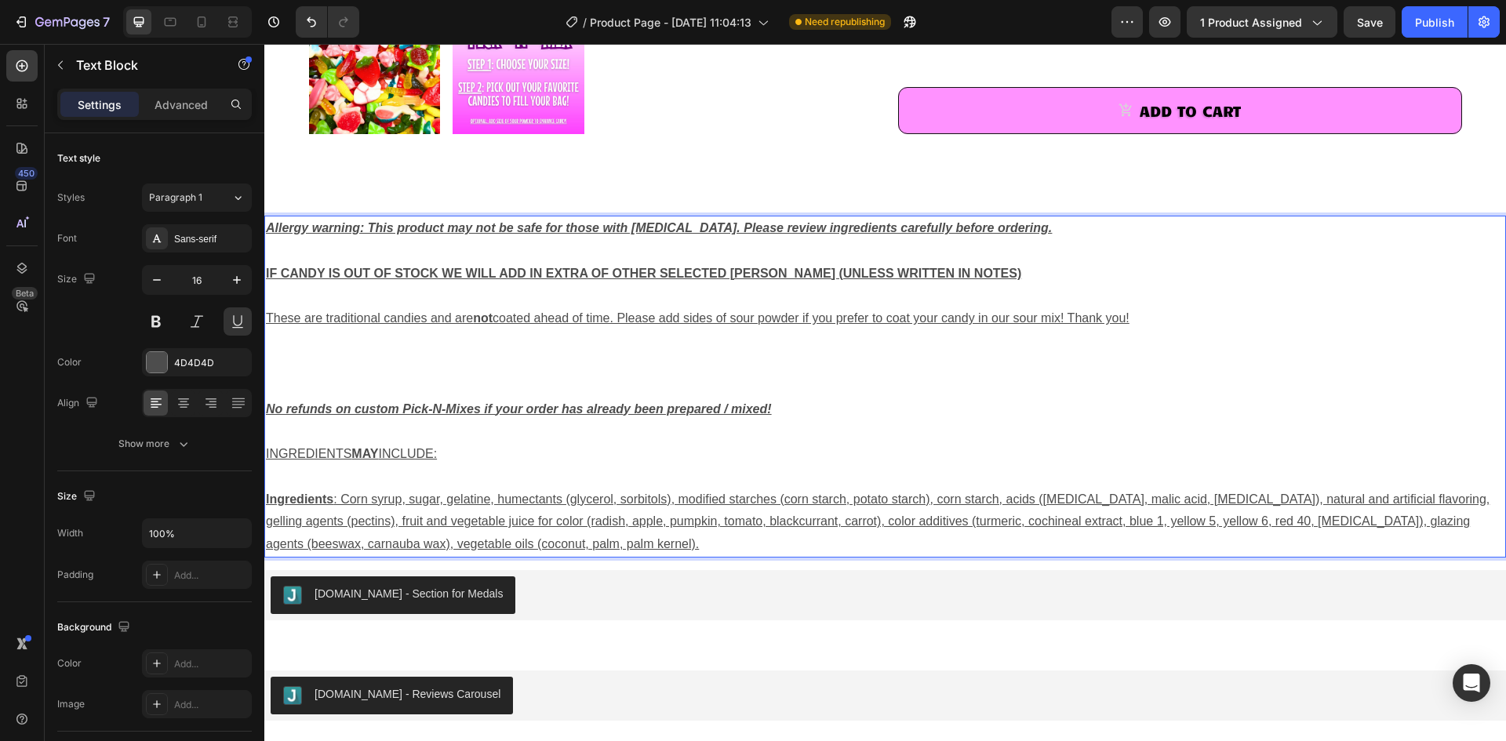
drag, startPoint x: 391, startPoint y: 366, endPoint x: 353, endPoint y: 373, distance: 39.1
click at [353, 373] on p "Rich Text Editor. Editing area: main" at bounding box center [885, 364] width 1238 height 23
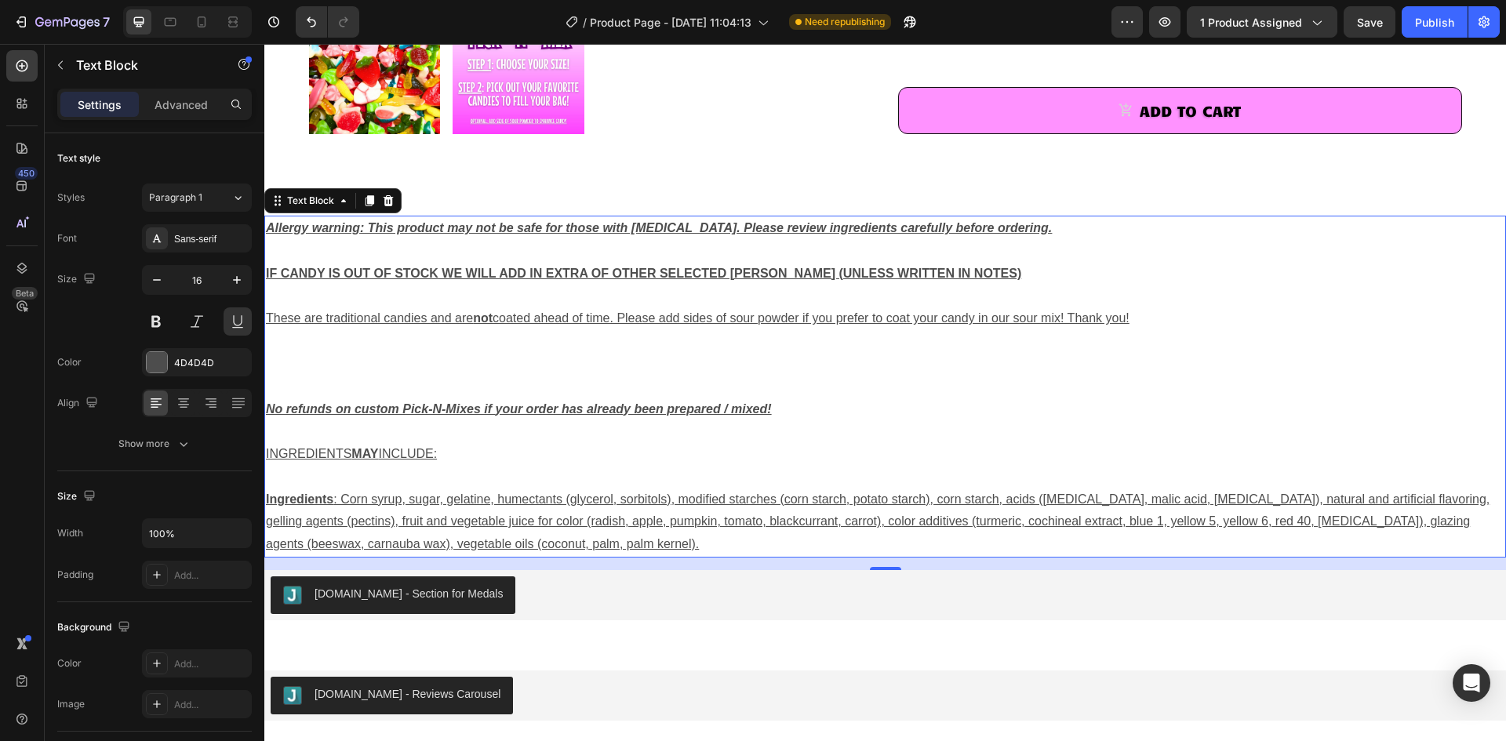
click at [296, 369] on p "Rich Text Editor. Editing area: main" at bounding box center [885, 364] width 1238 height 23
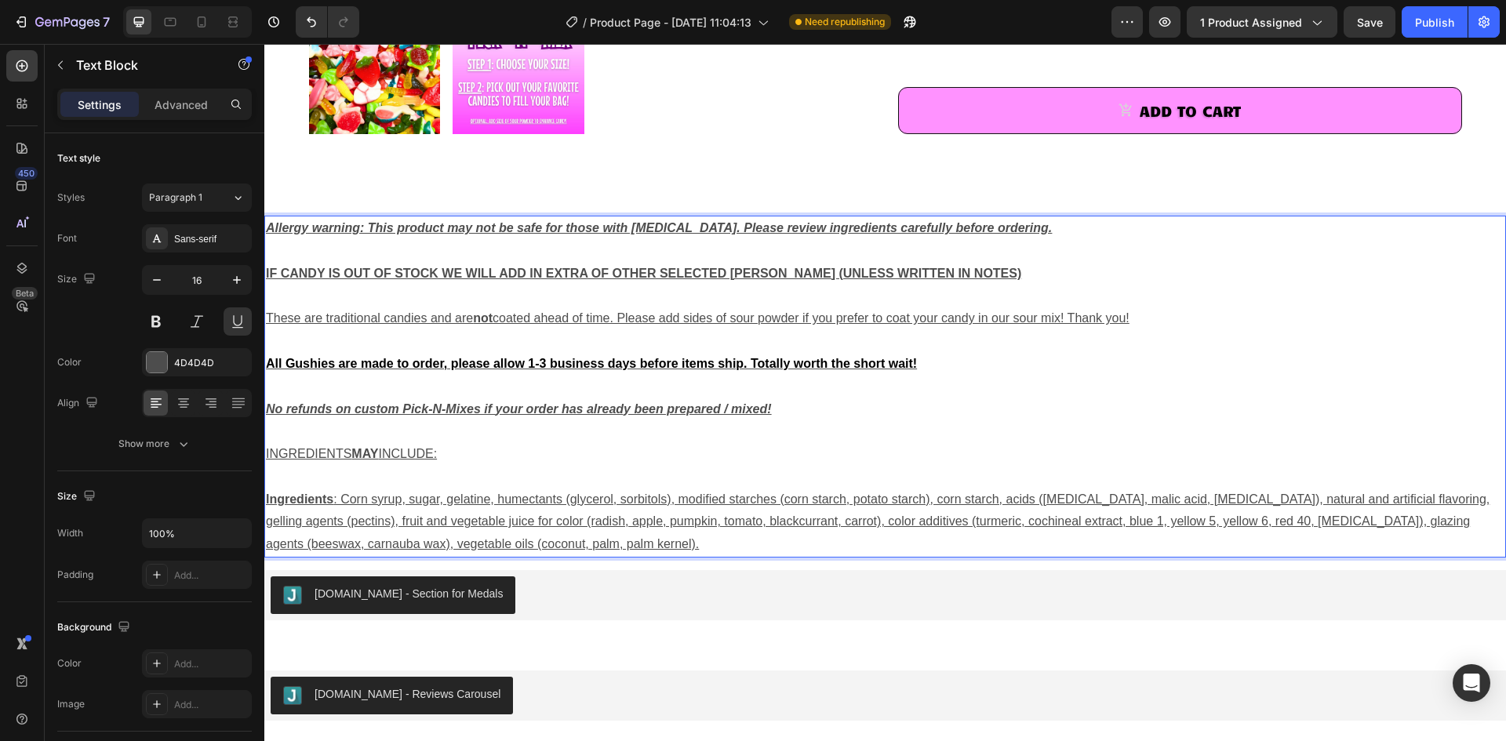
click at [330, 359] on strong "All Gushies are made to order, please allow 1-3 business days before items ship…" at bounding box center [591, 363] width 651 height 13
click at [335, 362] on strong "All Gushies are made to order, please allow 1-3 business days before items ship…" at bounding box center [591, 363] width 651 height 13
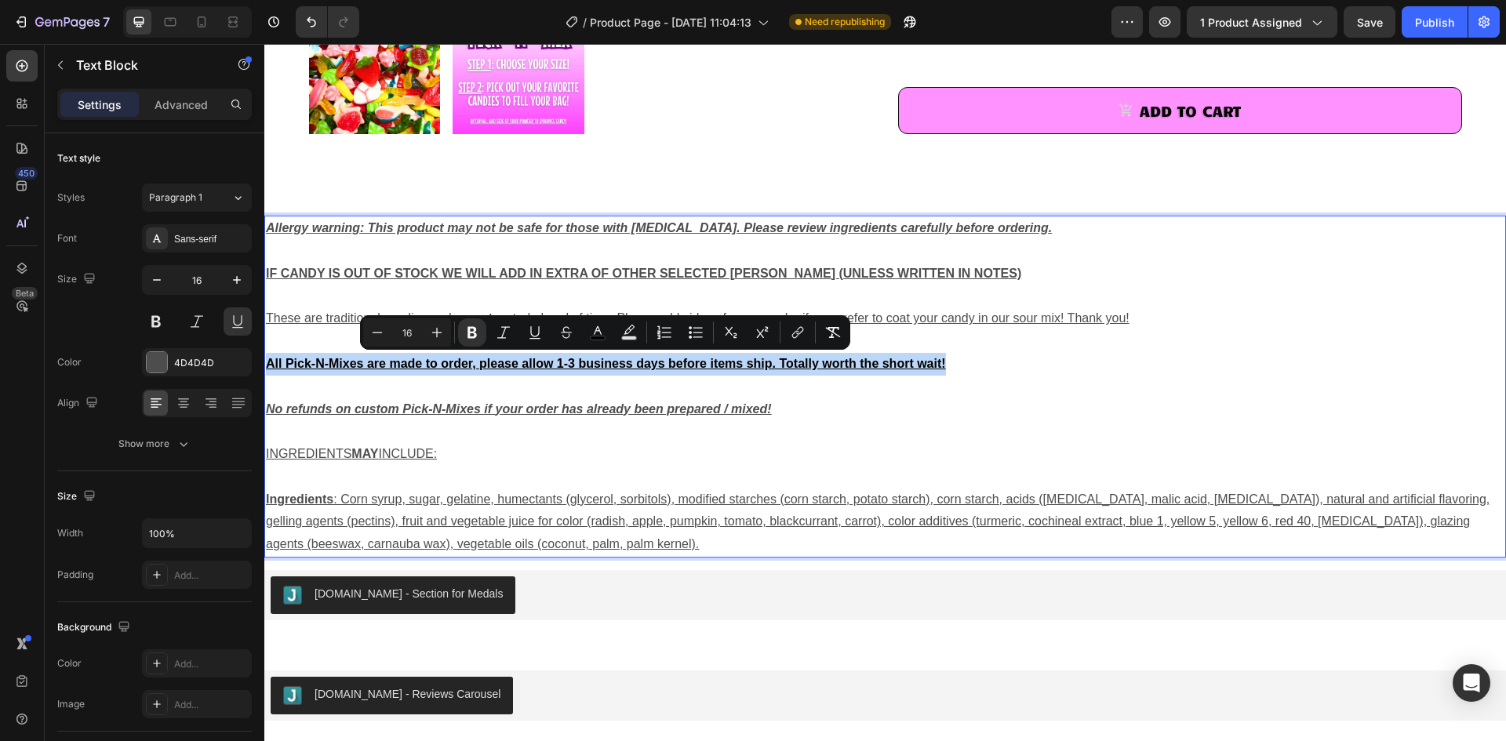
drag, startPoint x: 949, startPoint y: 361, endPoint x: 268, endPoint y: 367, distance: 680.8
click at [268, 367] on p "All Pick-N-Mixes are made to order, please allow 1-3 business days before items…" at bounding box center [885, 364] width 1238 height 23
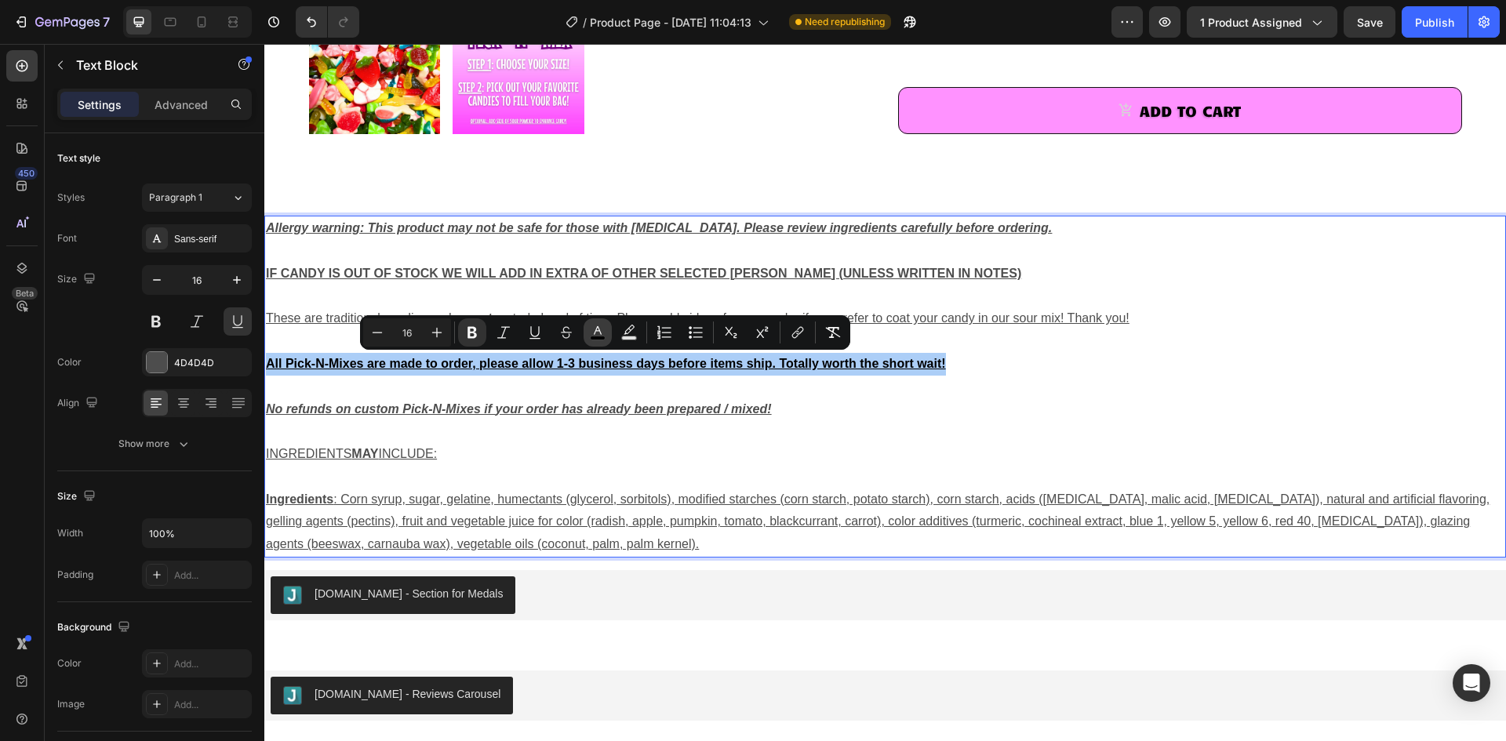
click at [599, 334] on icon "Editor contextual toolbar" at bounding box center [598, 333] width 16 height 16
type input "000000"
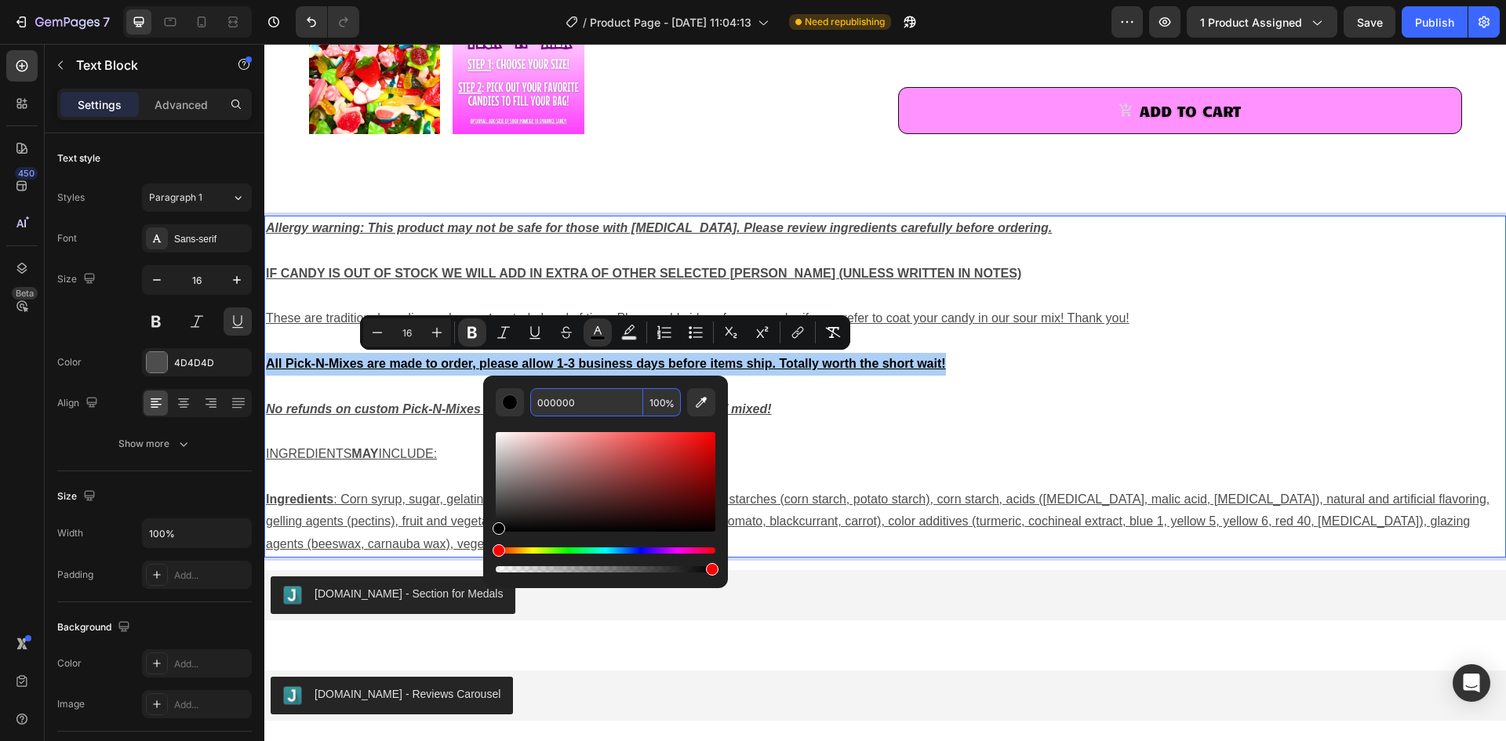
click at [588, 401] on input "000000" at bounding box center [586, 402] width 113 height 28
click at [583, 403] on input "4D" at bounding box center [586, 402] width 113 height 28
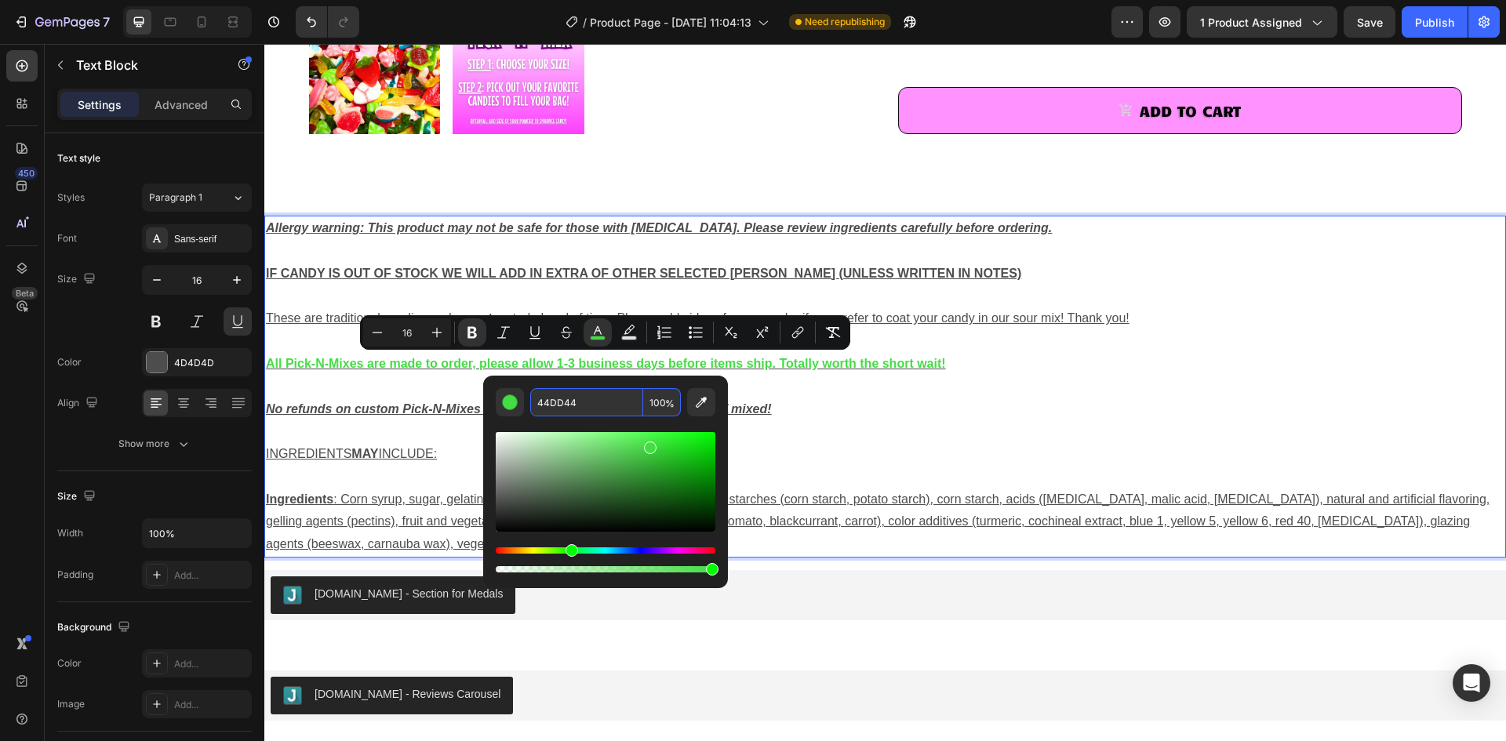
click at [549, 405] on input "44DD44" at bounding box center [586, 402] width 113 height 28
click at [552, 405] on input "44DD44" at bounding box center [586, 402] width 113 height 28
click at [551, 404] on input "4DD44" at bounding box center [586, 402] width 113 height 28
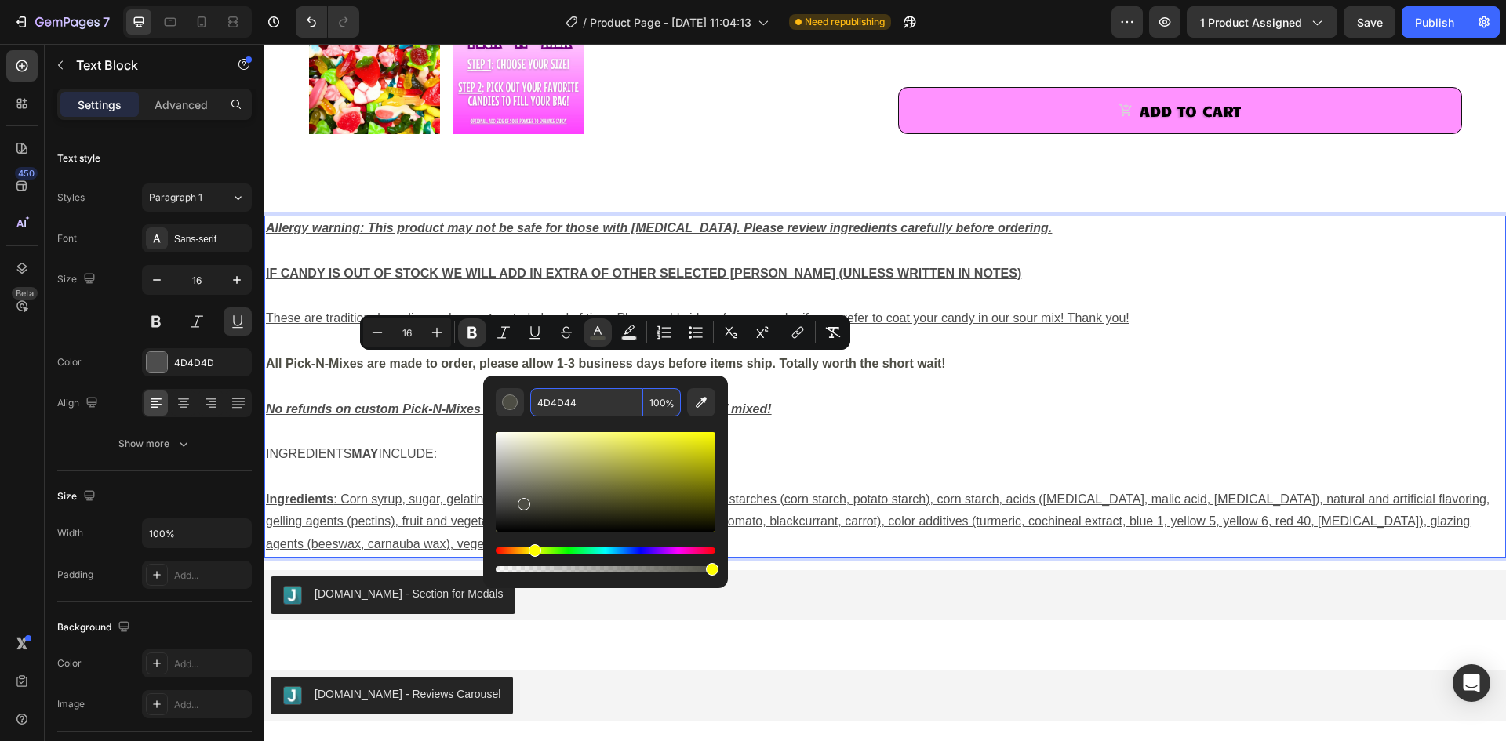
click at [574, 402] on input "4D4D44" at bounding box center [586, 402] width 113 height 28
type input "4D4D4D"
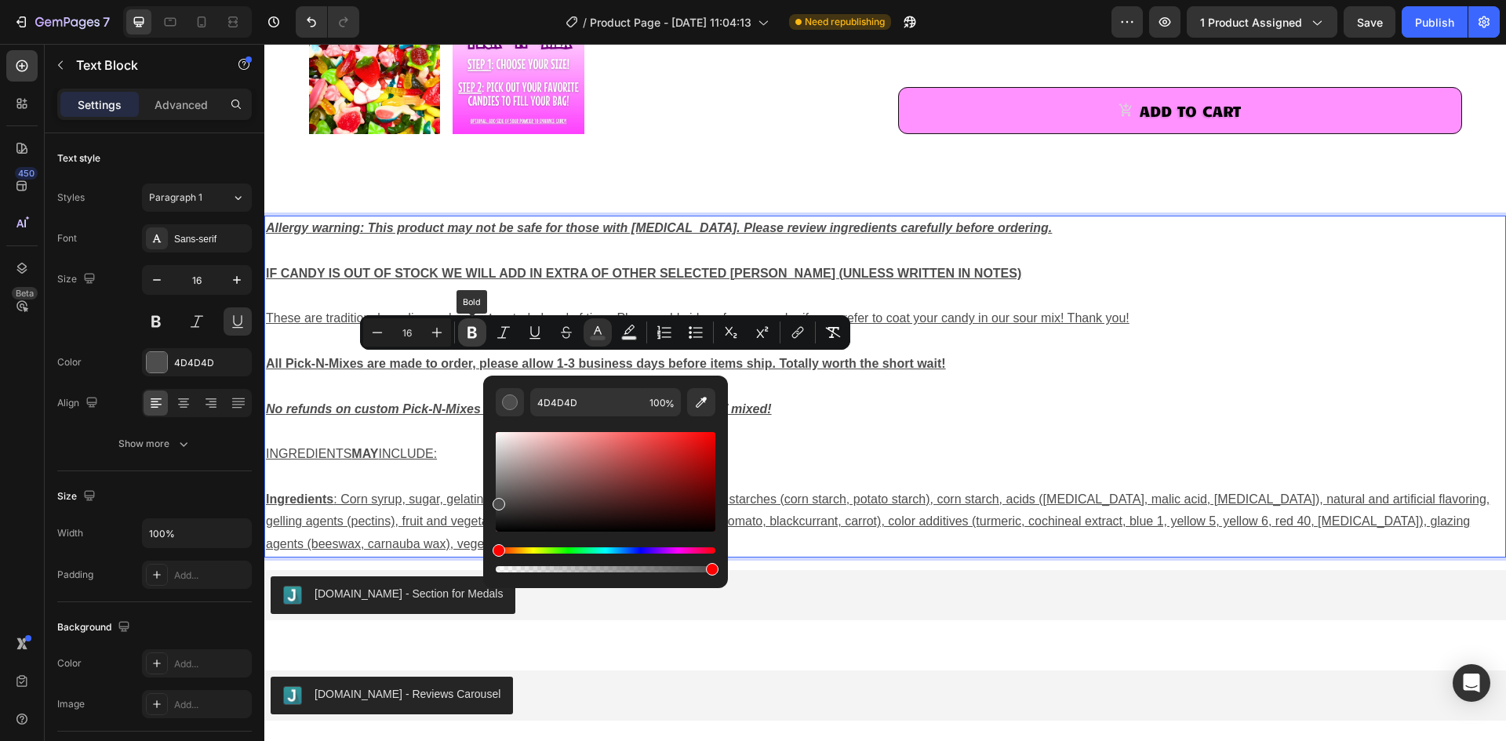
click at [480, 338] on button "Bold" at bounding box center [472, 332] width 28 height 28
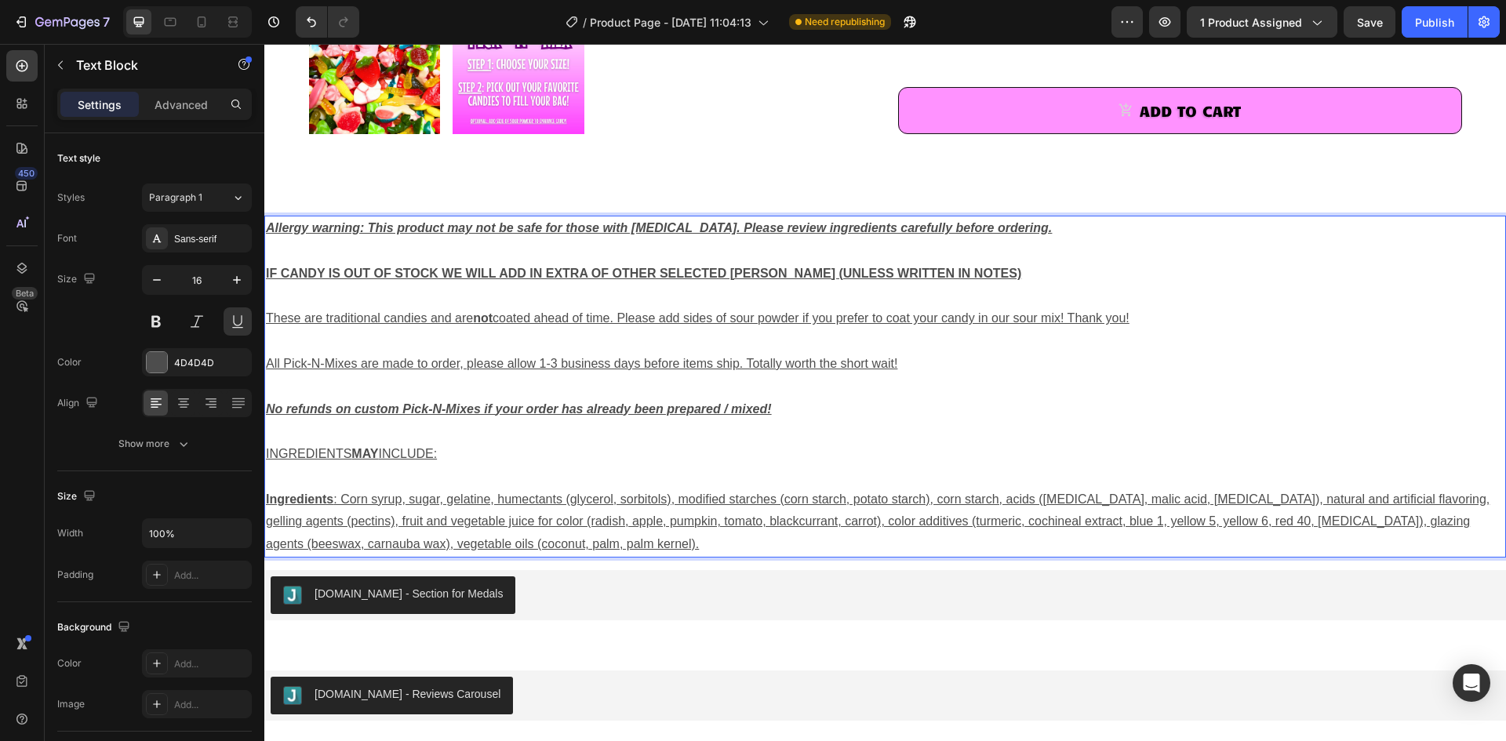
click at [529, 362] on span "All Pick-N-Mixes are made to order, please allow 1-3 business days before items…" at bounding box center [581, 363] width 631 height 13
click at [296, 273] on strong "IF CANDY IS OUT OF STOCK WE WILL ADD IN EXTRA OF OTHER SELECTED [PERSON_NAME] (…" at bounding box center [643, 273] width 755 height 13
click at [999, 397] on p "Rich Text Editor. Editing area: main" at bounding box center [885, 387] width 1238 height 23
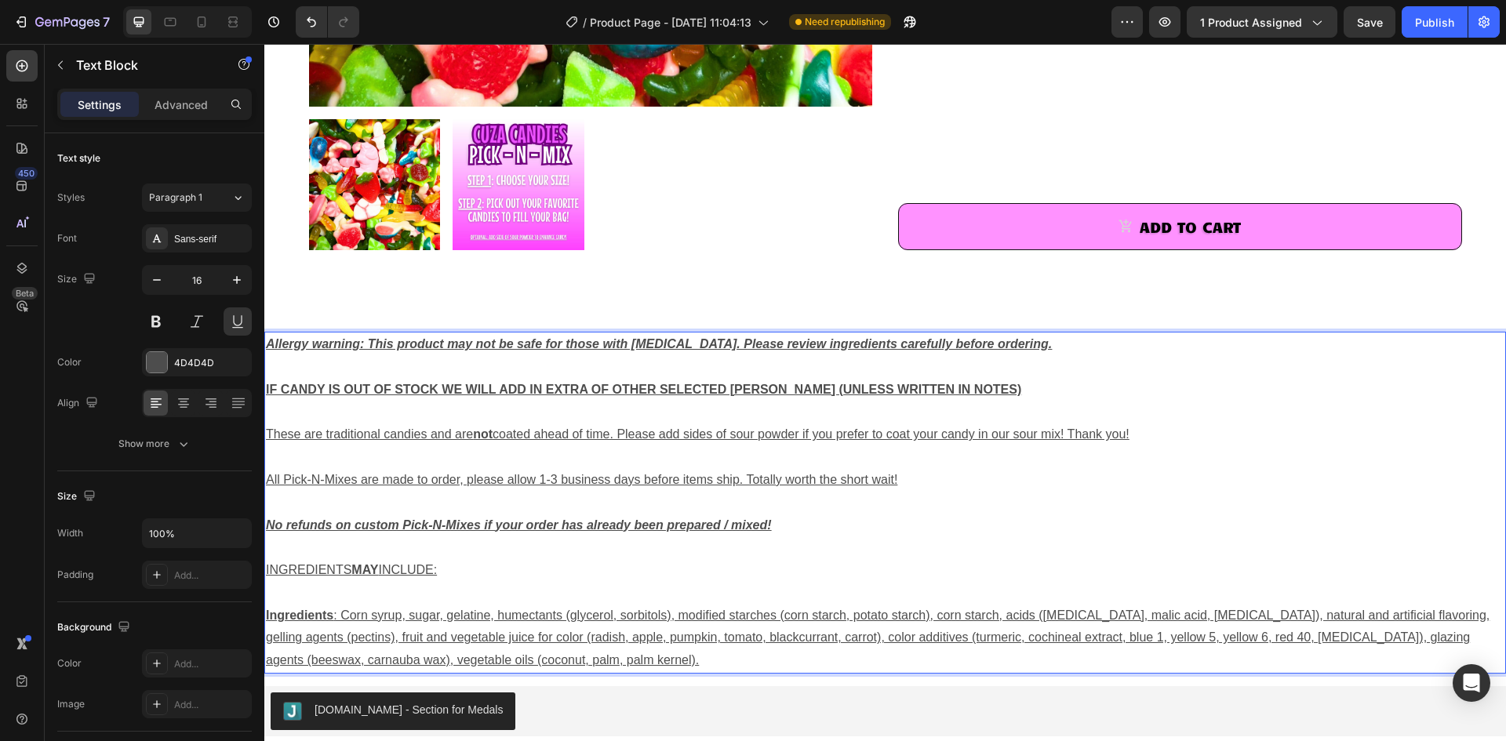
scroll to position [627, 0]
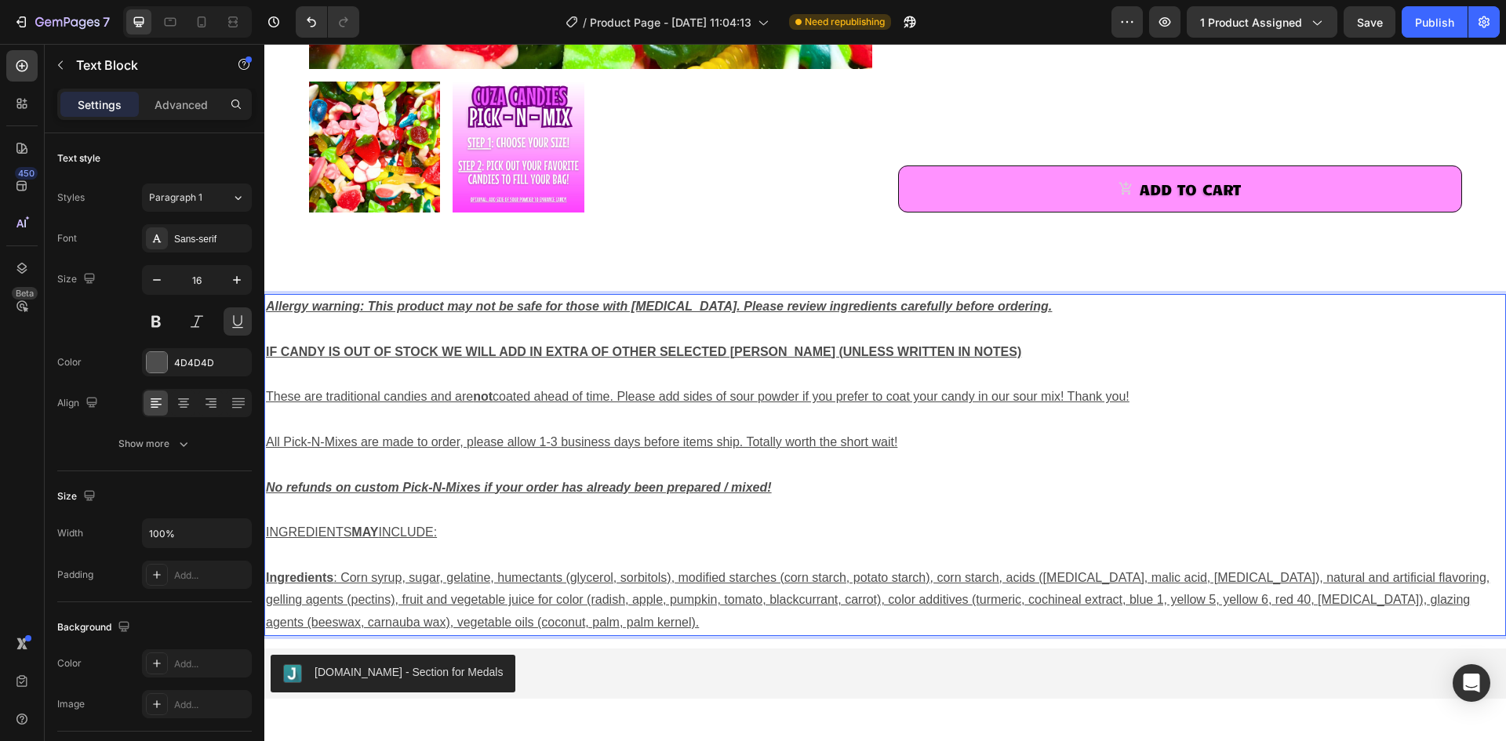
click at [541, 350] on strong "IF CANDY IS OUT OF STOCK WE WILL ADD IN EXTRA OF OTHER SELECTED [PERSON_NAME] (…" at bounding box center [643, 351] width 755 height 13
click at [533, 349] on strong "IF CANDY IS OUT OF STOCK WE WILL ADD I EXTRA OF OTHER SELECTED [PERSON_NAME] (U…" at bounding box center [639, 351] width 747 height 13
click at [533, 352] on strong "IF CANDY IS OUT OF STOCK WE WILL ADD EXTRA OF OTHER SELECTED [PERSON_NAME] (UNL…" at bounding box center [637, 351] width 743 height 13
click at [622, 432] on p "All Pick-N-Mixes are made to order, please allow 1-3 business days before items…" at bounding box center [885, 442] width 1238 height 23
click at [557, 562] on p "Rich Text Editor. Editing area: main" at bounding box center [885, 555] width 1238 height 23
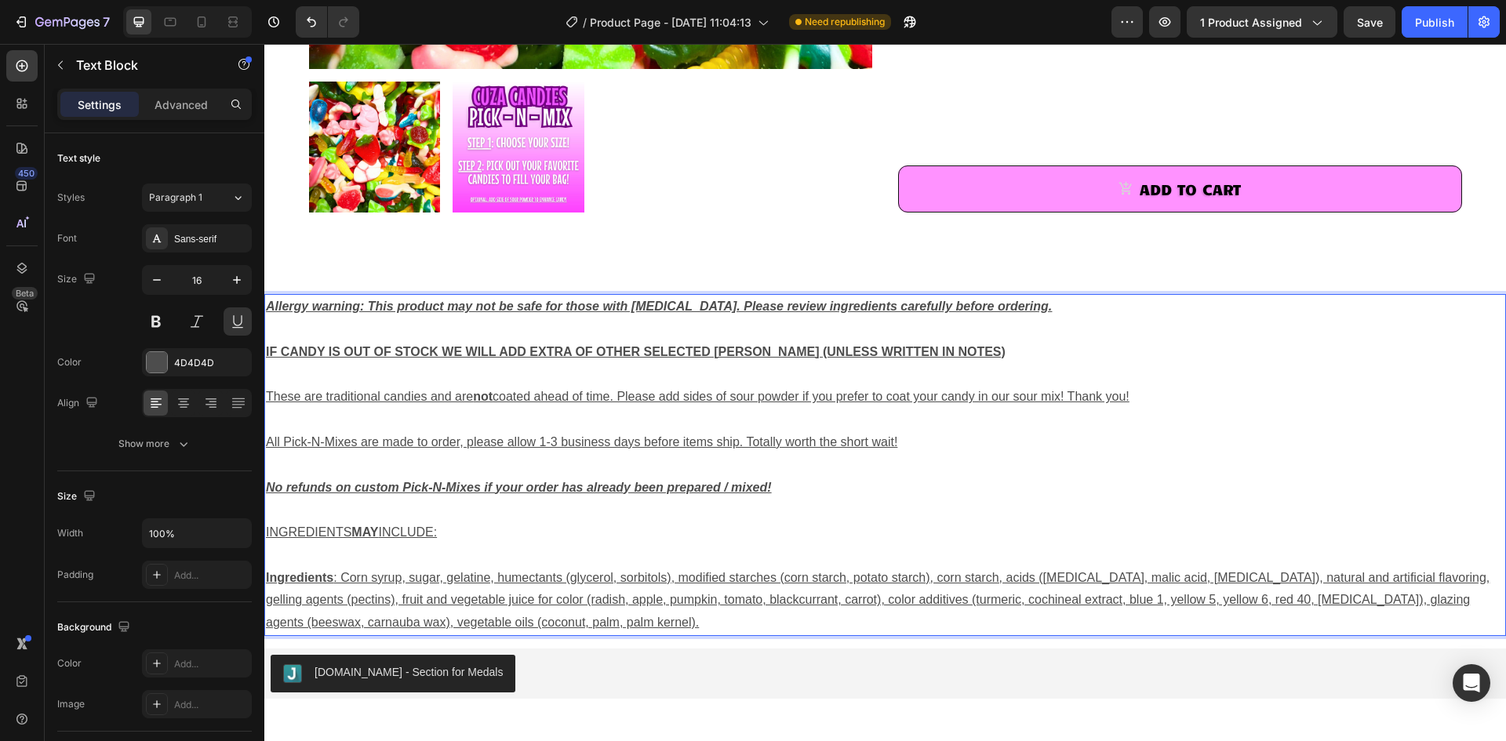
click at [543, 443] on span "All Pick-N-Mixes are made to order, please allow 1-3 business days before items…" at bounding box center [581, 441] width 631 height 13
click at [911, 423] on p "Rich Text Editor. Editing area: main" at bounding box center [885, 420] width 1238 height 23
click at [912, 393] on p "These are traditional candies and are not coated ahead of time. Please add side…" at bounding box center [885, 397] width 1238 height 23
click at [1172, 412] on p "Rich Text Editor. Editing area: main" at bounding box center [885, 420] width 1238 height 23
drag, startPoint x: 1153, startPoint y: 394, endPoint x: 960, endPoint y: 399, distance: 193.0
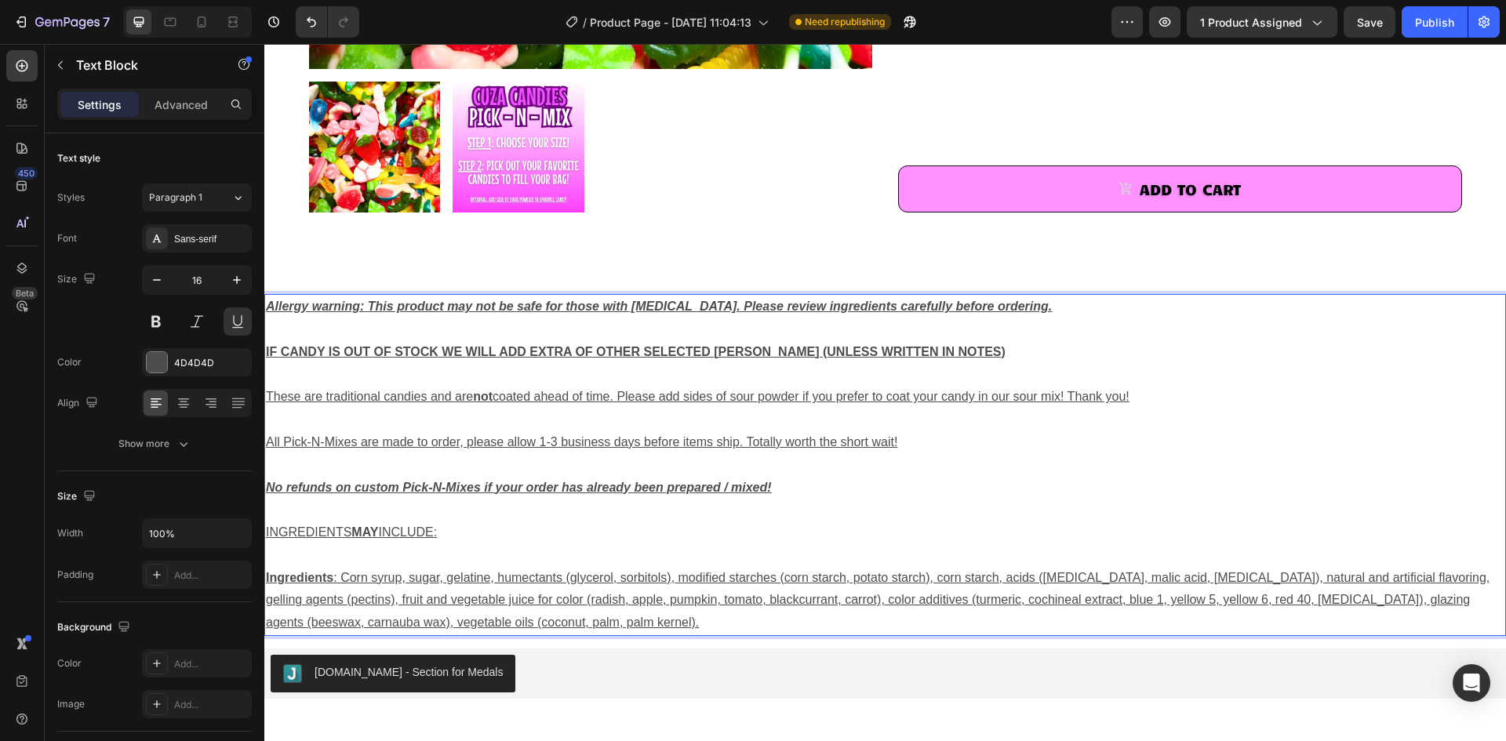
click at [960, 399] on p "These are traditional candies and are not coated ahead of time. Please add side…" at bounding box center [885, 397] width 1238 height 23
click at [981, 455] on p "Rich Text Editor. Editing area: main" at bounding box center [885, 465] width 1238 height 23
drag, startPoint x: 959, startPoint y: 347, endPoint x: 886, endPoint y: 351, distance: 73.0
click at [886, 351] on p "IF CANDY IS OUT OF STOCK WE WILL ADD EXTRA OF OTHER SELECTED [PERSON_NAME] (UNL…" at bounding box center [885, 340] width 1238 height 45
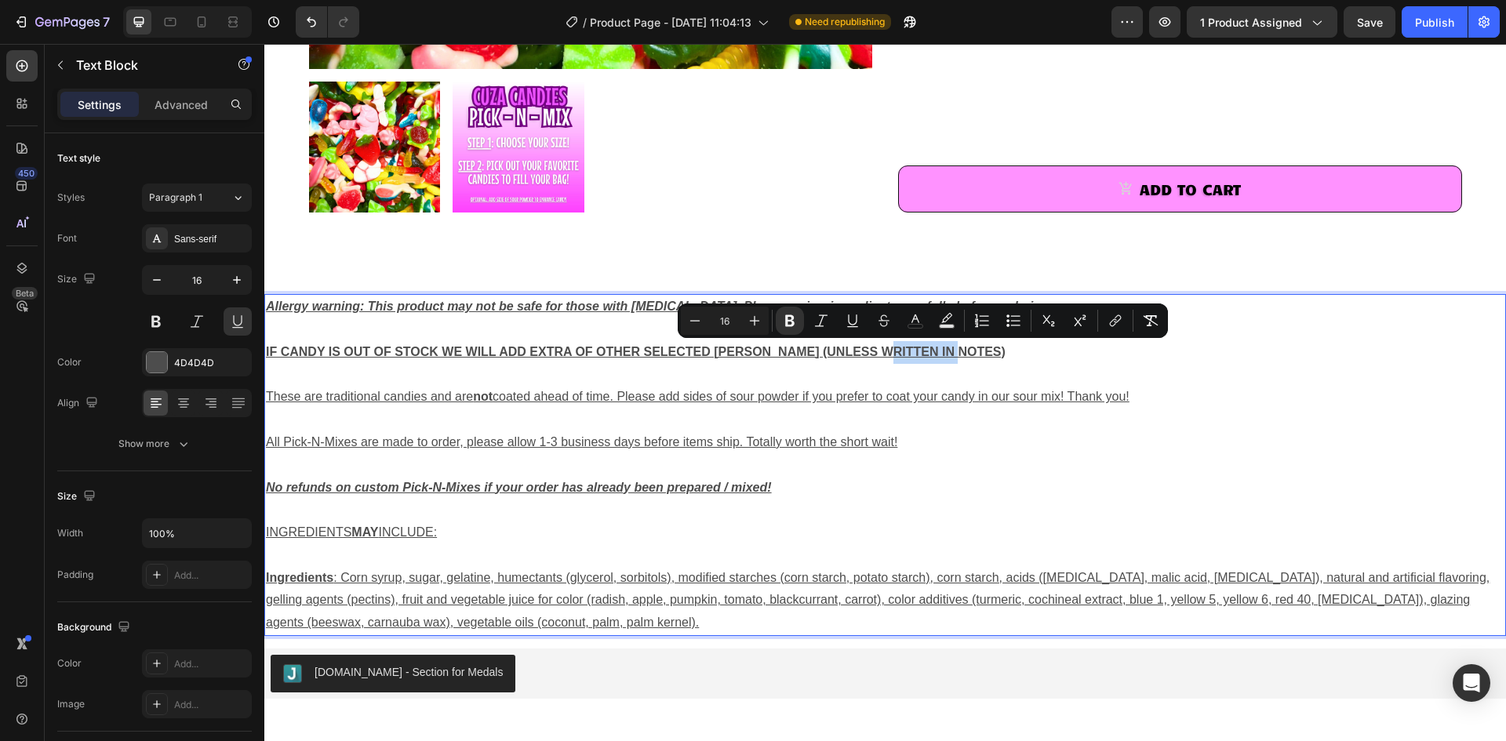
click at [1051, 362] on p "IF CANDY IS OUT OF STOCK WE WILL ADD EXTRA OF OTHER SELECTED [PERSON_NAME] (UNL…" at bounding box center [885, 340] width 1238 height 45
click at [1159, 373] on p "Rich Text Editor. Editing area: main" at bounding box center [885, 375] width 1238 height 23
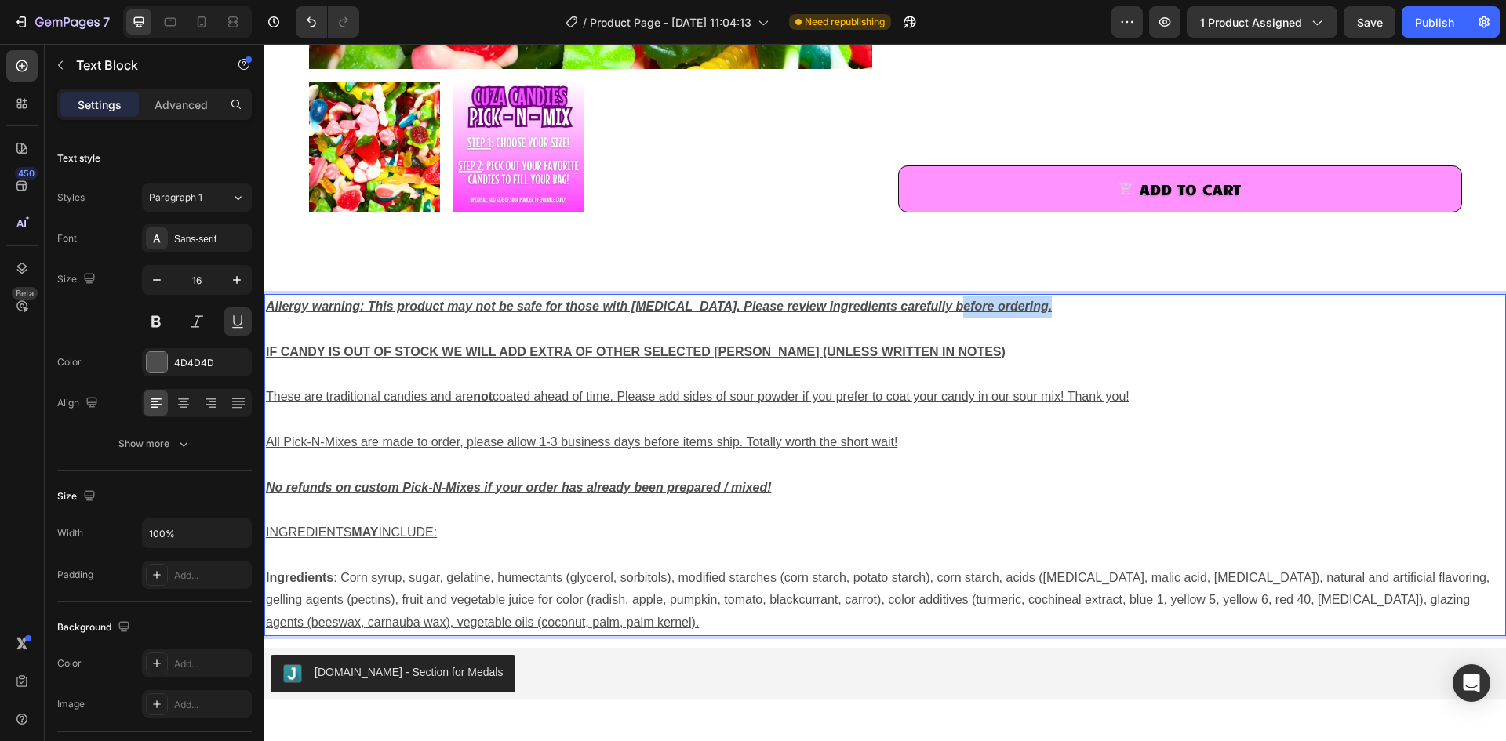
drag, startPoint x: 1047, startPoint y: 306, endPoint x: 953, endPoint y: 314, distance: 94.4
click at [937, 311] on p "Allergy warning: This product may not be safe for those with [MEDICAL_DATA]. Pl…" at bounding box center [885, 307] width 1238 height 23
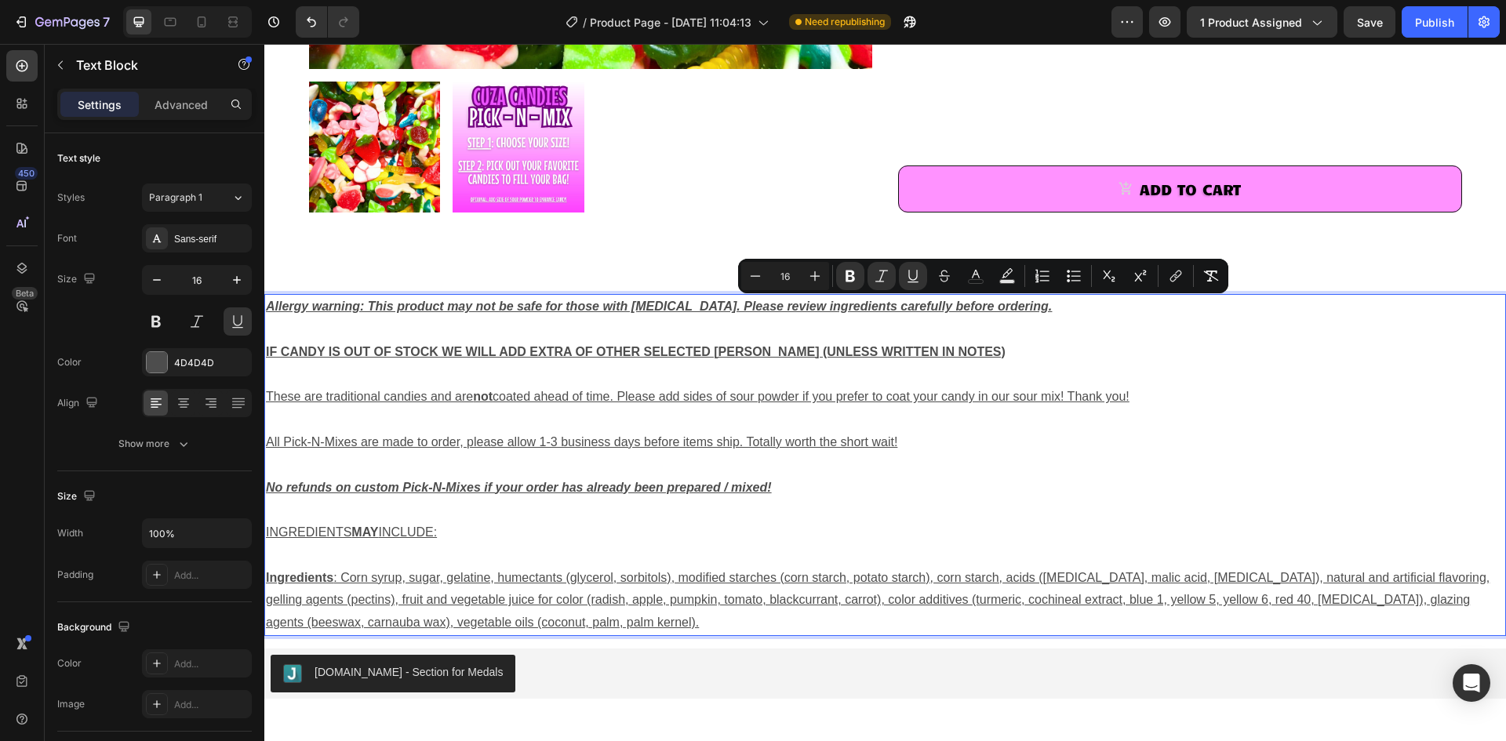
click at [1135, 341] on p "IF CANDY IS OUT OF STOCK WE WILL ADD EXTRA OF OTHER SELECTED [PERSON_NAME] (UNL…" at bounding box center [885, 340] width 1238 height 45
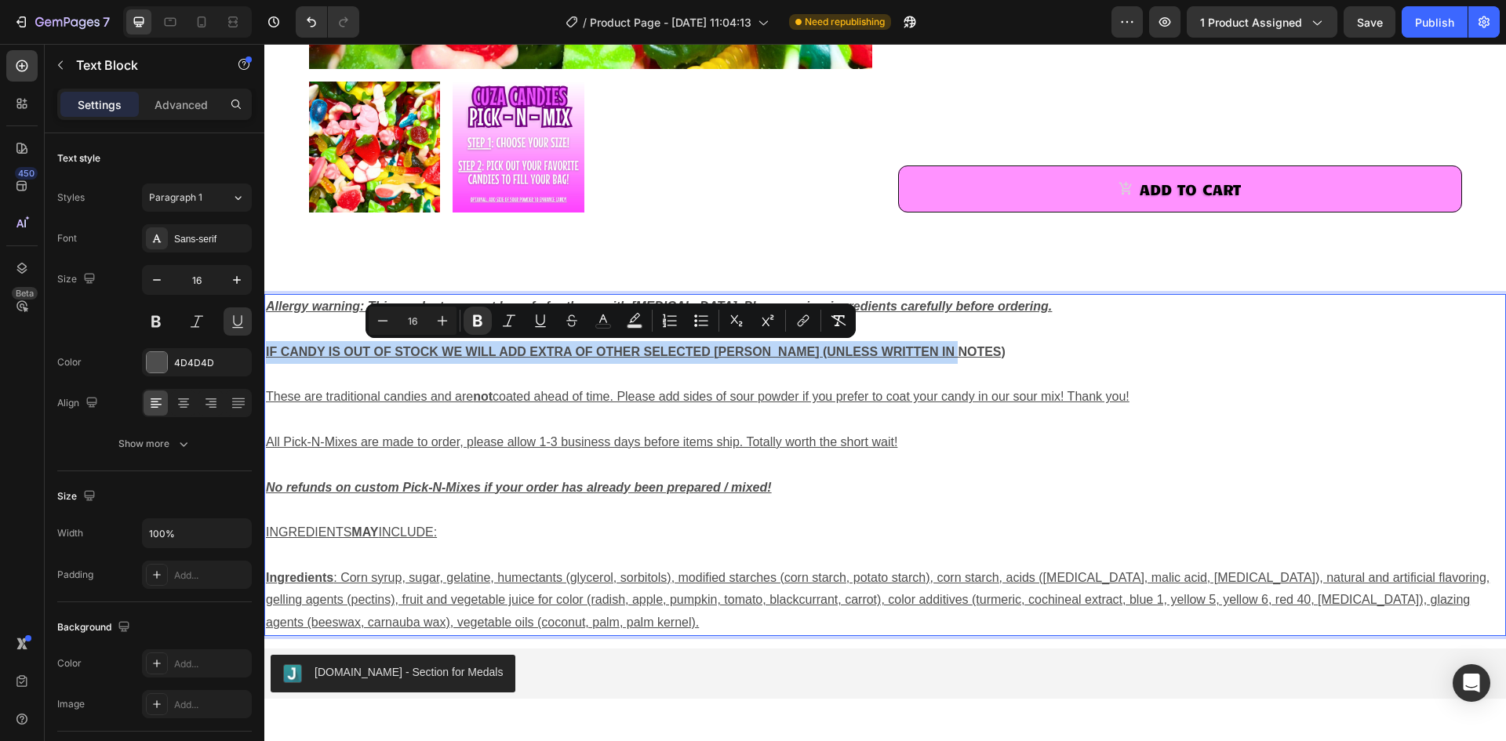
drag, startPoint x: 975, startPoint y: 356, endPoint x: 266, endPoint y: 358, distance: 709.0
click at [266, 358] on p "IF CANDY IS OUT OF STOCK WE WILL ADD EXTRA OF OTHER SELECTED [PERSON_NAME] (UNL…" at bounding box center [885, 340] width 1238 height 45
click at [1091, 350] on p "IF CANDY IS OUT OF STOCK WE WILL ADD EXTRA OF OTHER SELECTED [PERSON_NAME] (UNL…" at bounding box center [885, 340] width 1238 height 45
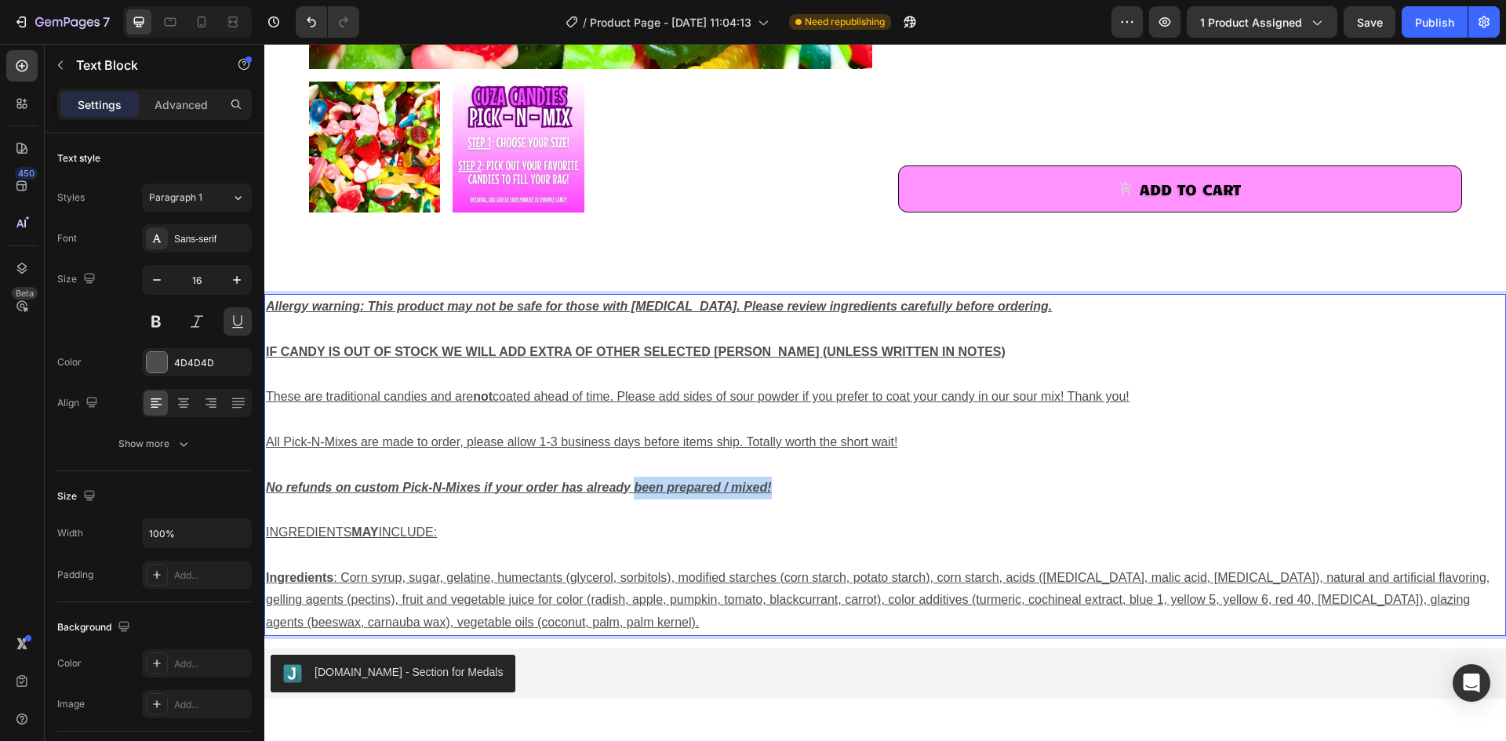
drag, startPoint x: 780, startPoint y: 487, endPoint x: 631, endPoint y: 488, distance: 148.2
click at [632, 491] on p "No refunds on custom Pick-N-Mixes if your order has already been prepared / mix…" at bounding box center [885, 488] width 1238 height 23
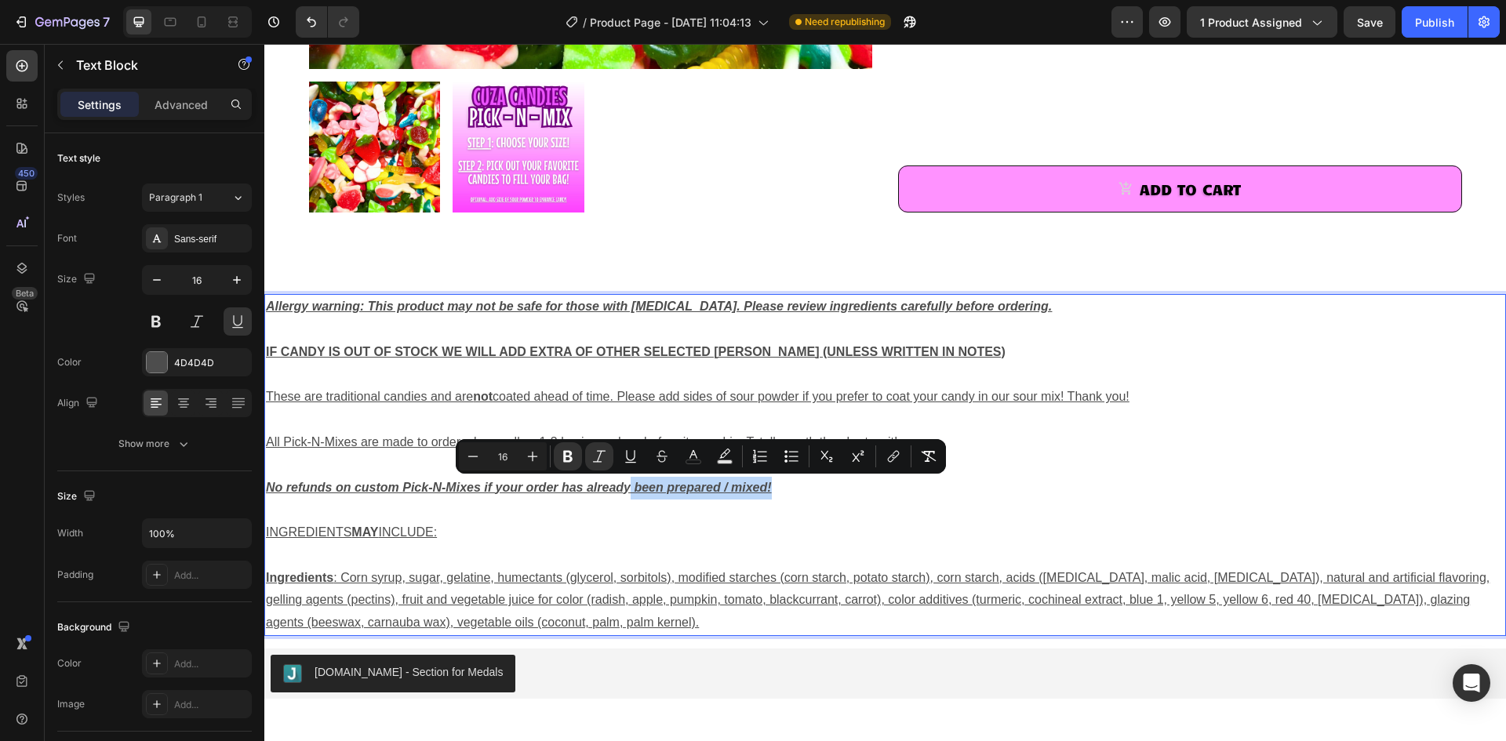
click at [976, 492] on p "No refunds on custom Pick-N-Mixes if your order has already been prepared / mix…" at bounding box center [885, 488] width 1238 height 23
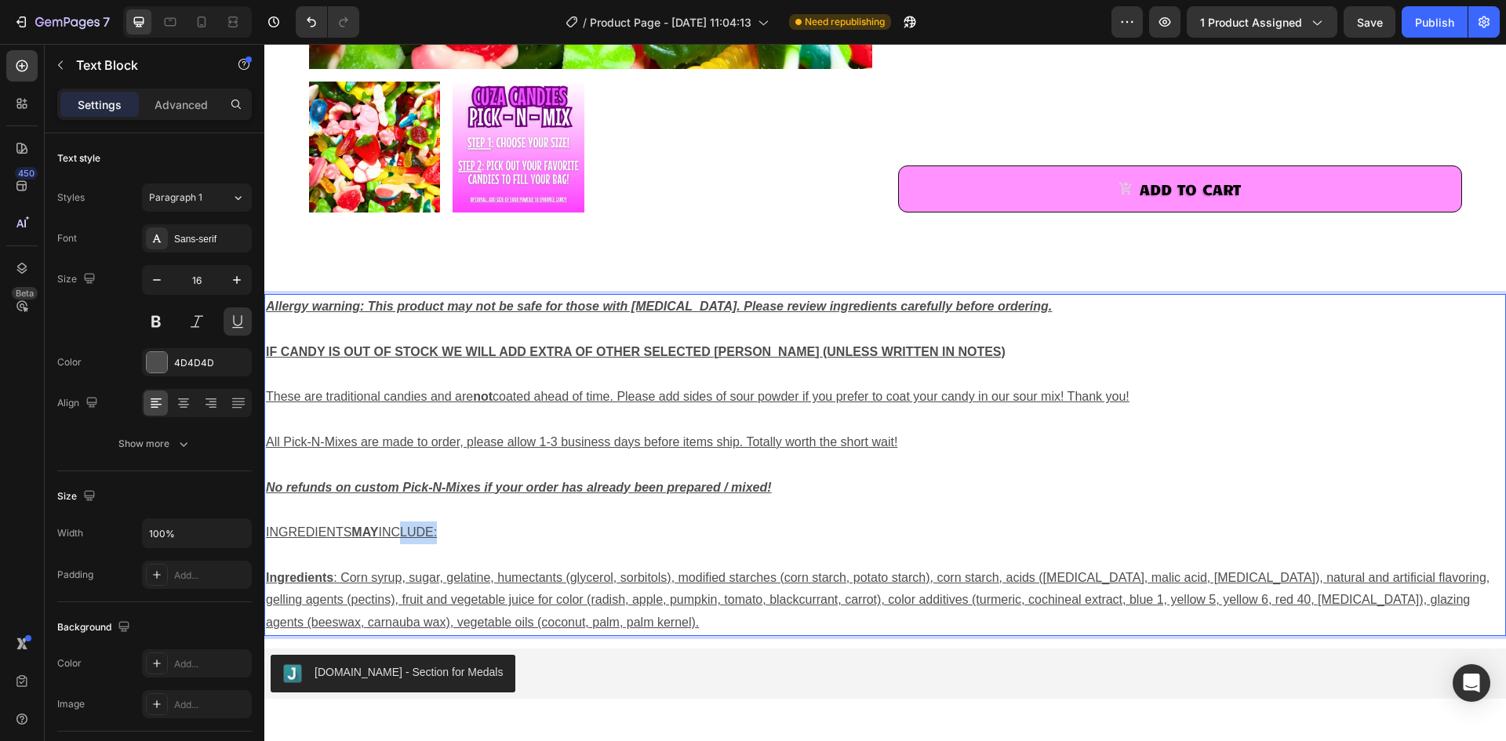
drag, startPoint x: 525, startPoint y: 532, endPoint x: 399, endPoint y: 540, distance: 125.7
click at [402, 543] on p "INGREDIENTS MAY INCLUDE:" at bounding box center [885, 533] width 1238 height 23
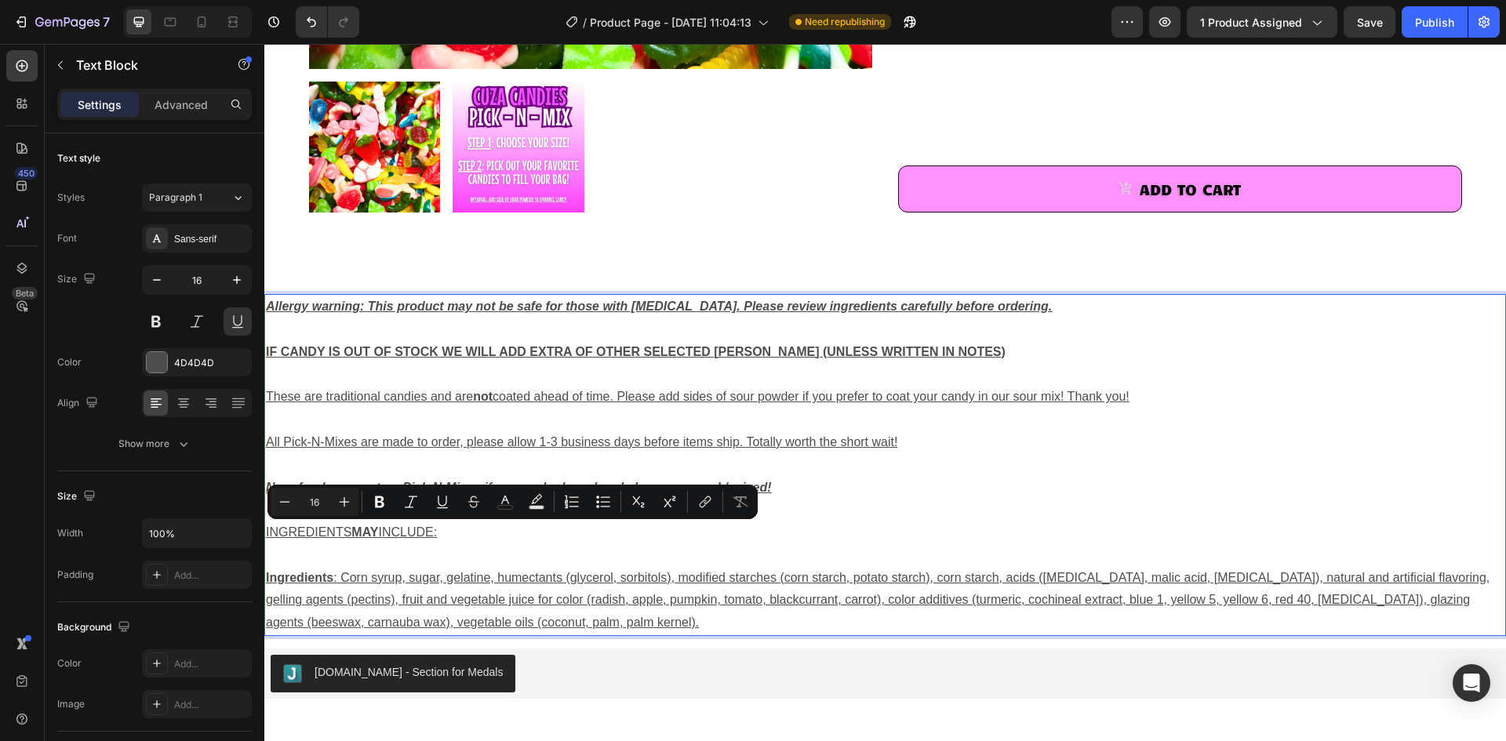
click at [919, 518] on p "Rich Text Editor. Editing area: main" at bounding box center [885, 510] width 1238 height 23
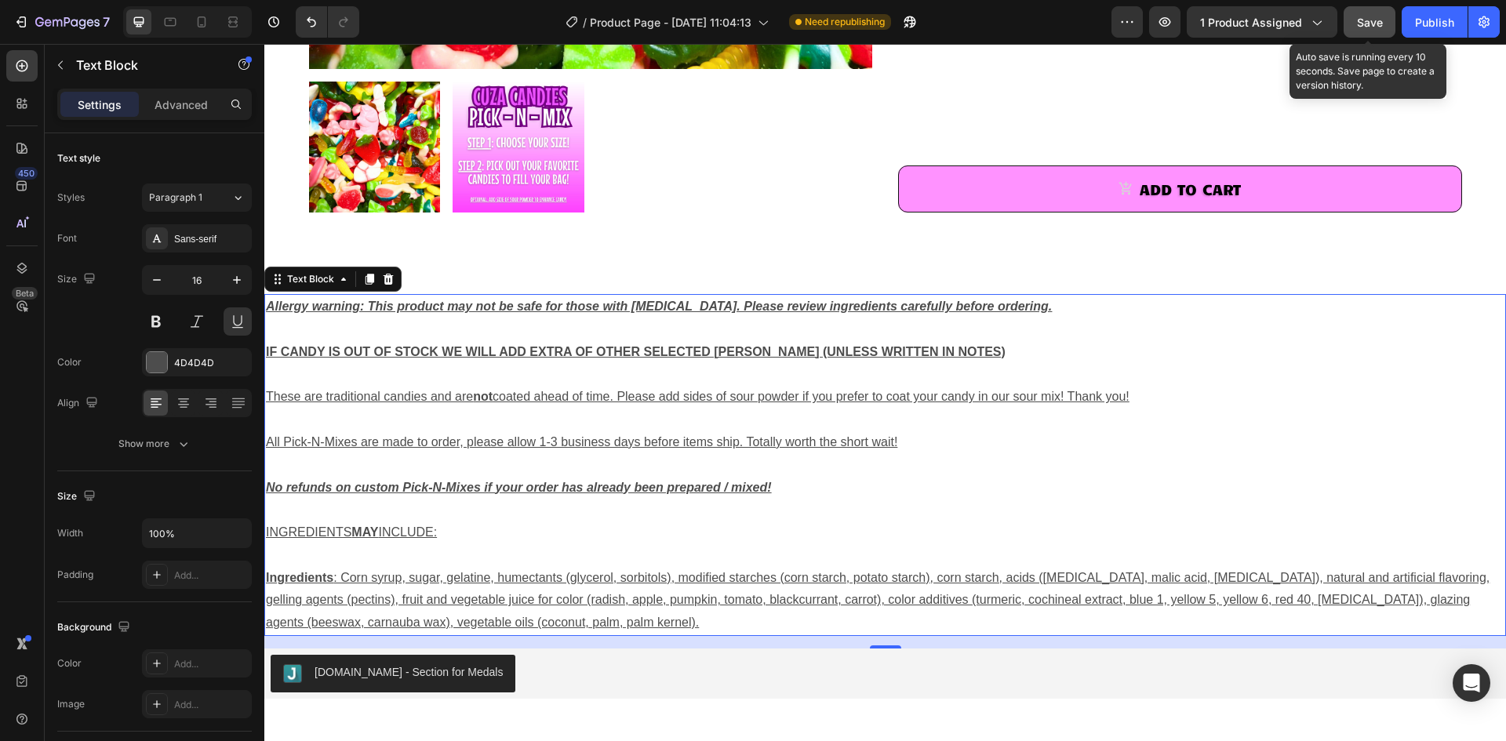
click at [1368, 27] on span "Save" at bounding box center [1370, 22] width 26 height 13
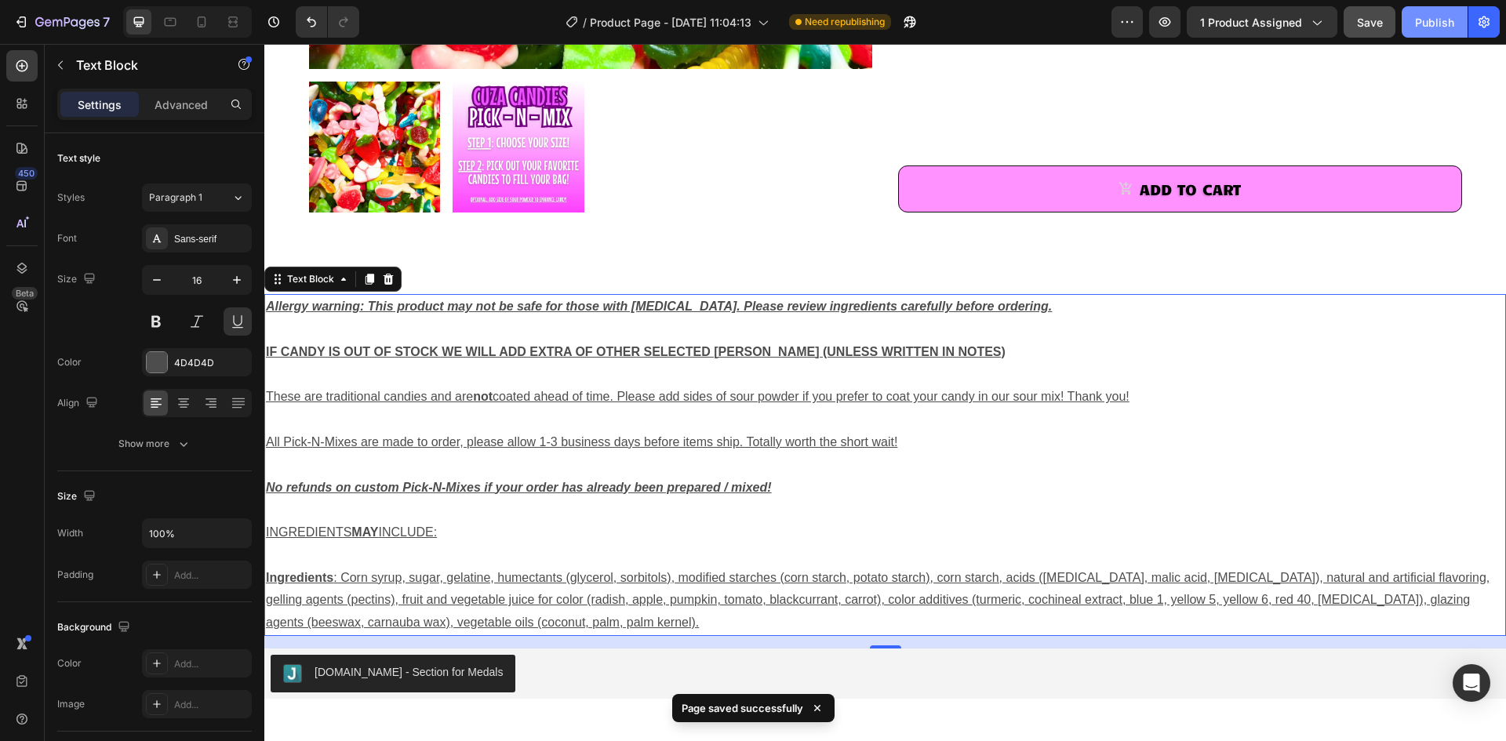
click at [1431, 20] on div "Publish" at bounding box center [1434, 22] width 39 height 16
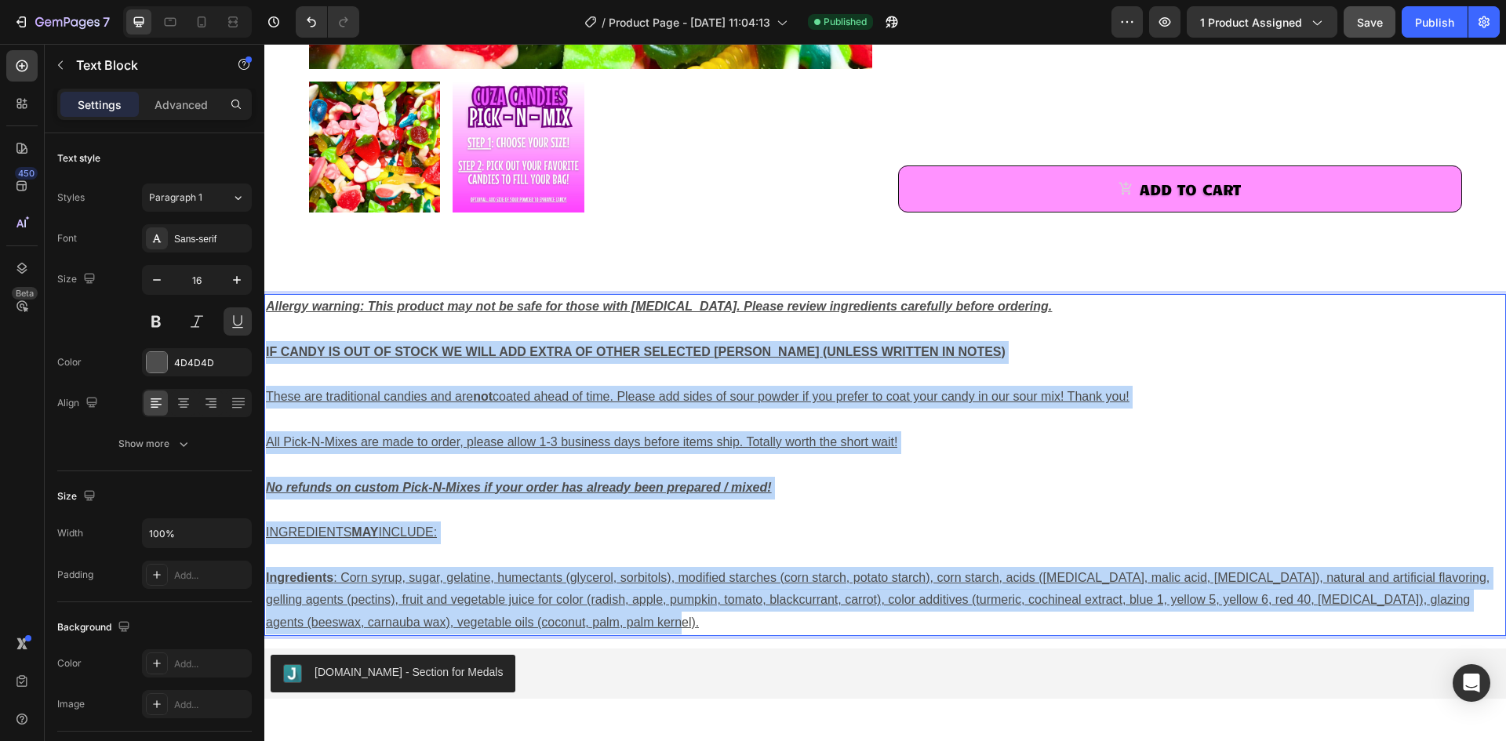
drag, startPoint x: 610, startPoint y: 622, endPoint x: 267, endPoint y: 353, distance: 435.7
click at [267, 353] on div "Allergy warning: This product may not be safe for those with [MEDICAL_DATA]. Pl…" at bounding box center [884, 465] width 1241 height 342
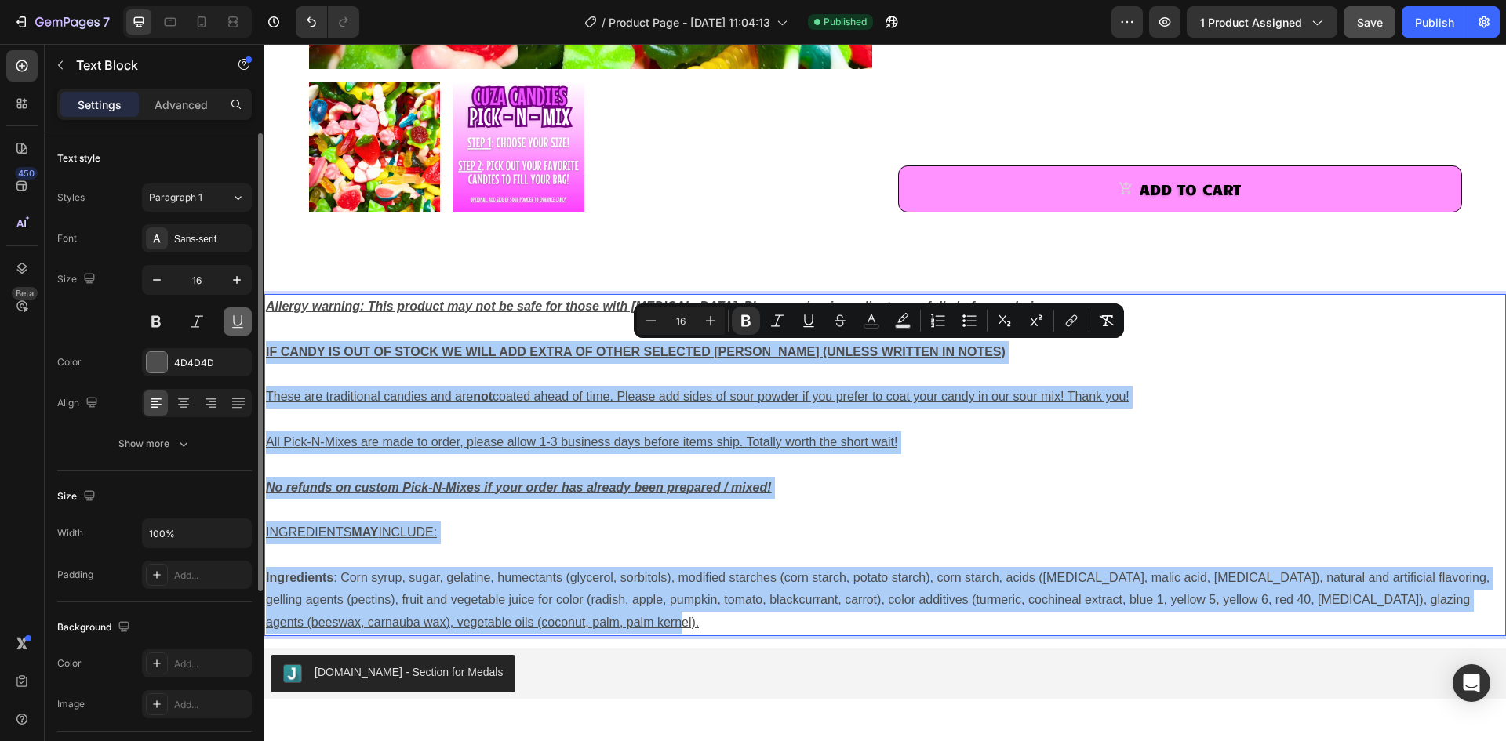
click at [240, 323] on button at bounding box center [238, 321] width 28 height 28
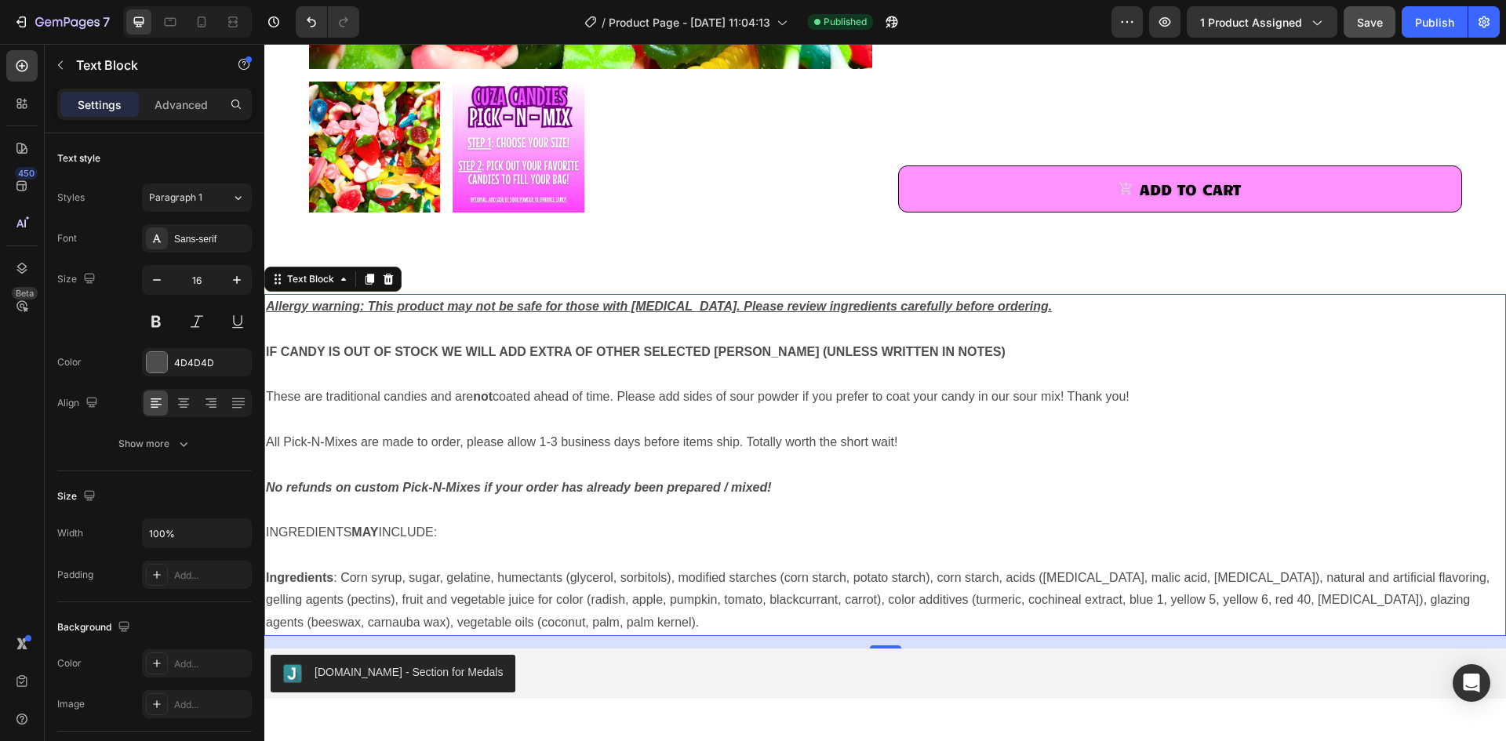
click at [1074, 444] on p "All Pick-N-Mixes are made to order, please allow 1-3 business days before items…" at bounding box center [885, 442] width 1238 height 23
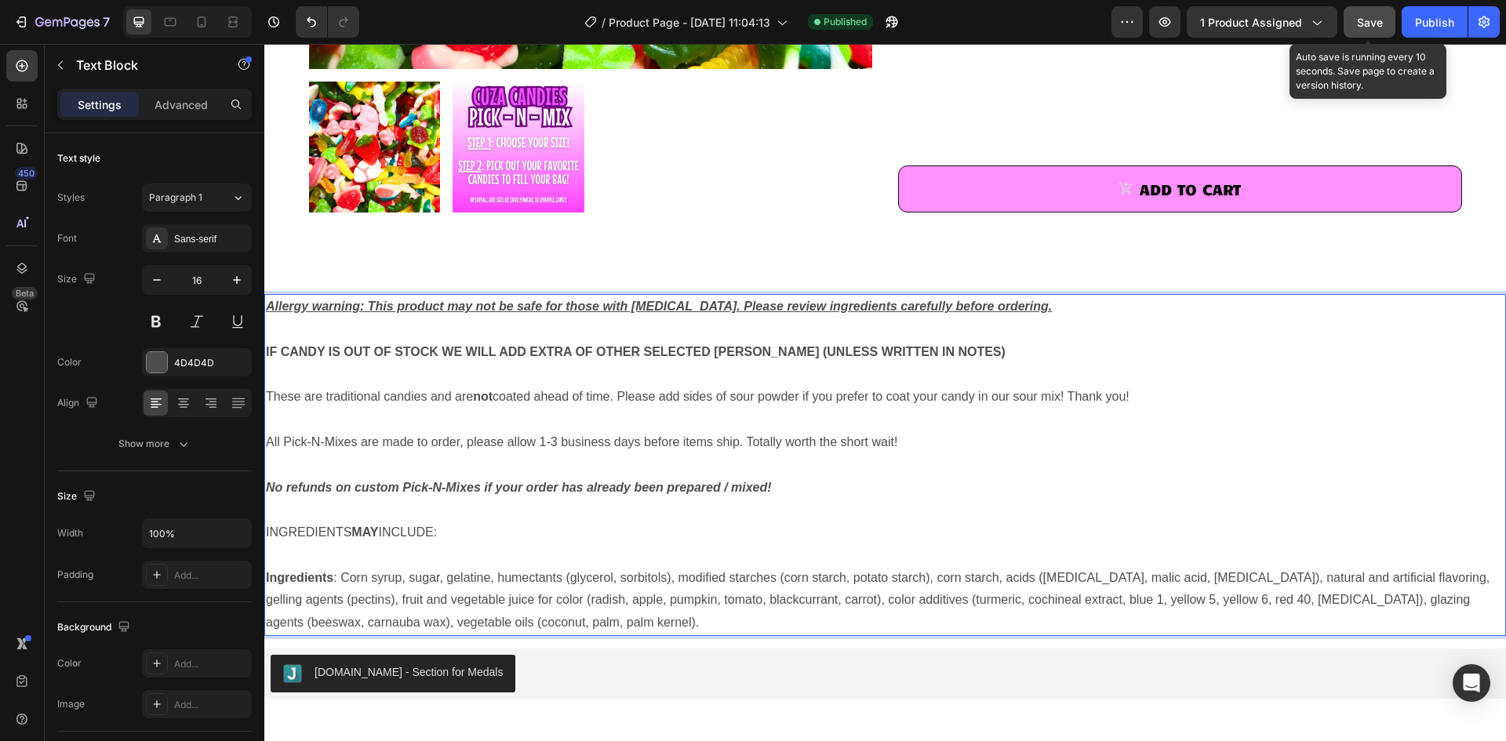
click at [1365, 20] on span "Save" at bounding box center [1370, 22] width 26 height 13
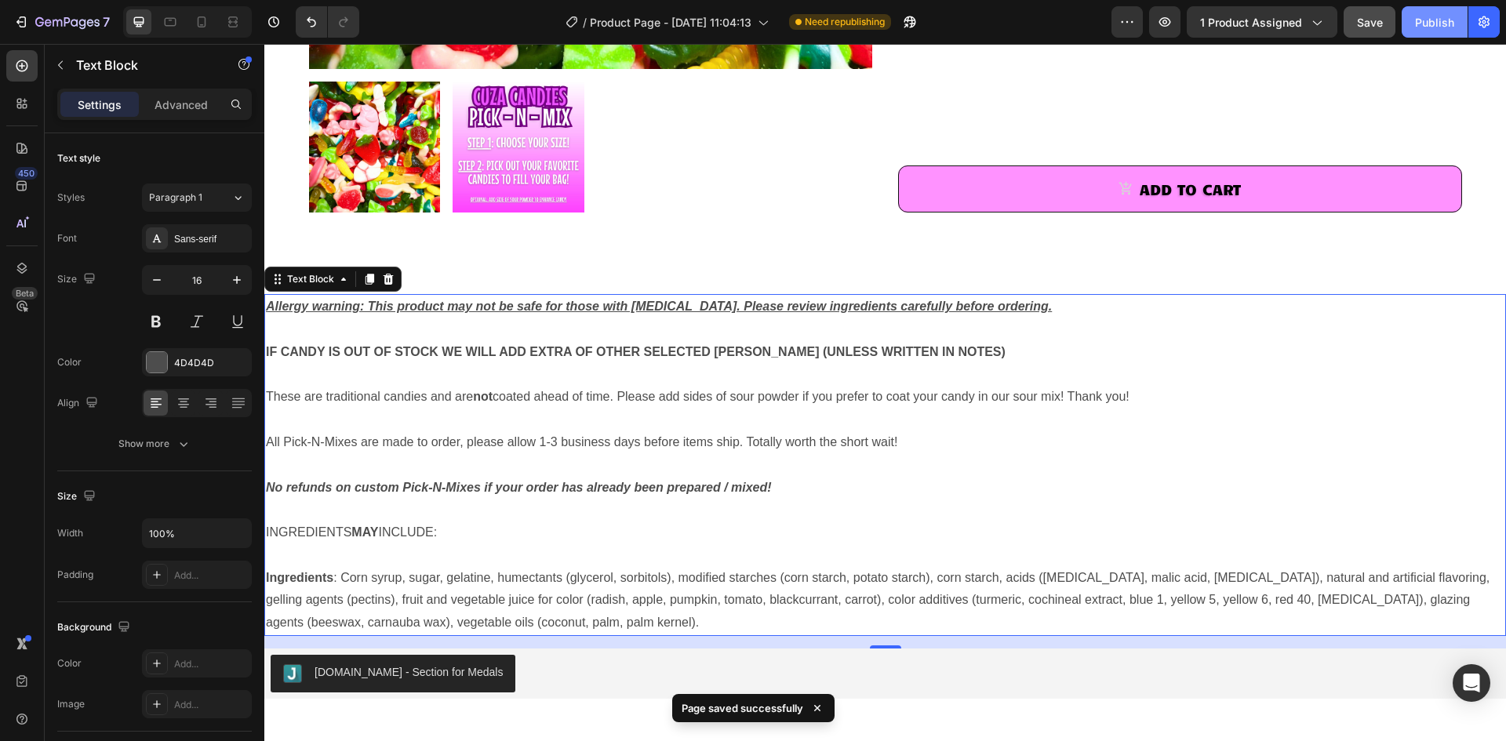
click at [1421, 29] on div "Publish" at bounding box center [1434, 22] width 39 height 16
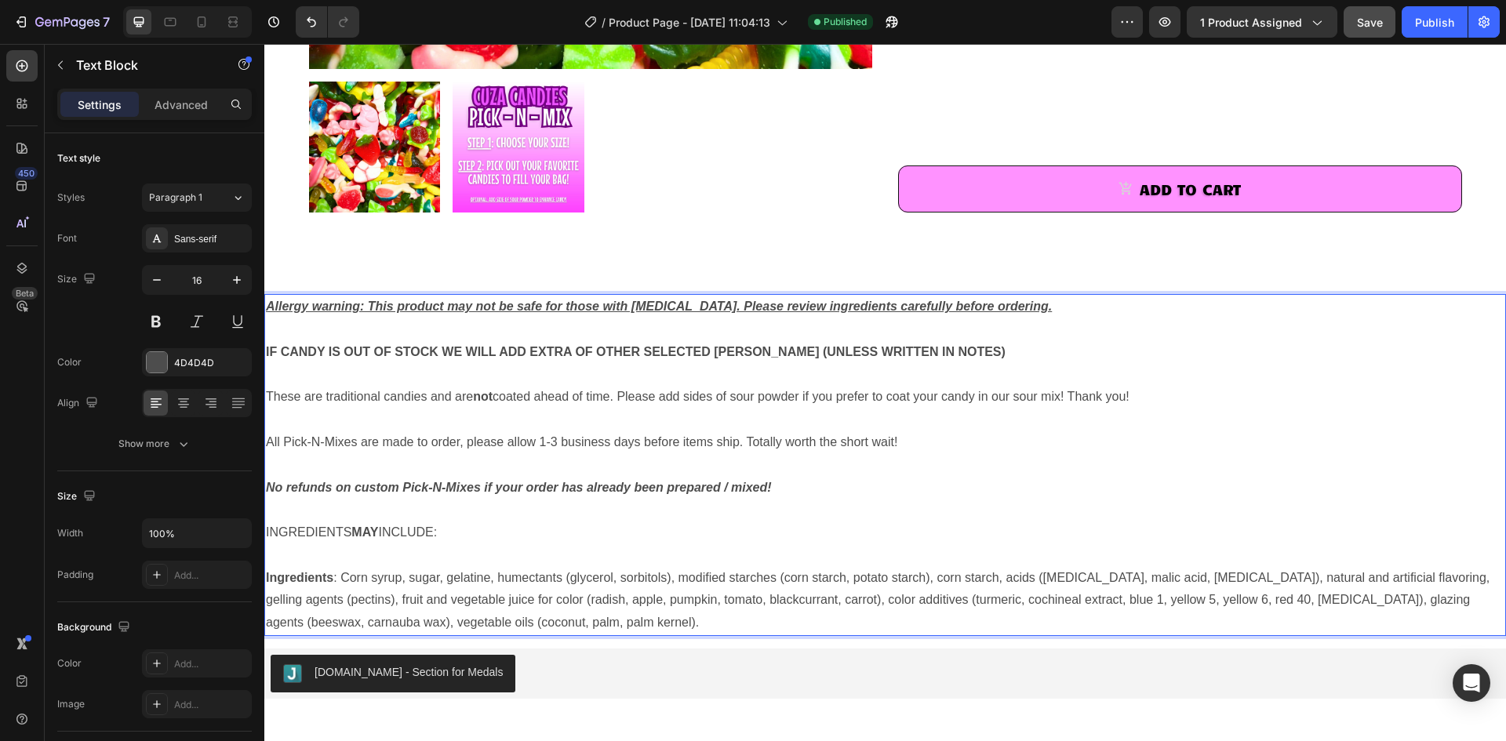
click at [593, 354] on strong "IF CANDY IS OUT OF STOCK WE WILL ADD EXTRA OF OTHER SELECTED [PERSON_NAME] (UNL…" at bounding box center [636, 351] width 740 height 13
click at [1368, 27] on span "Save" at bounding box center [1370, 22] width 26 height 13
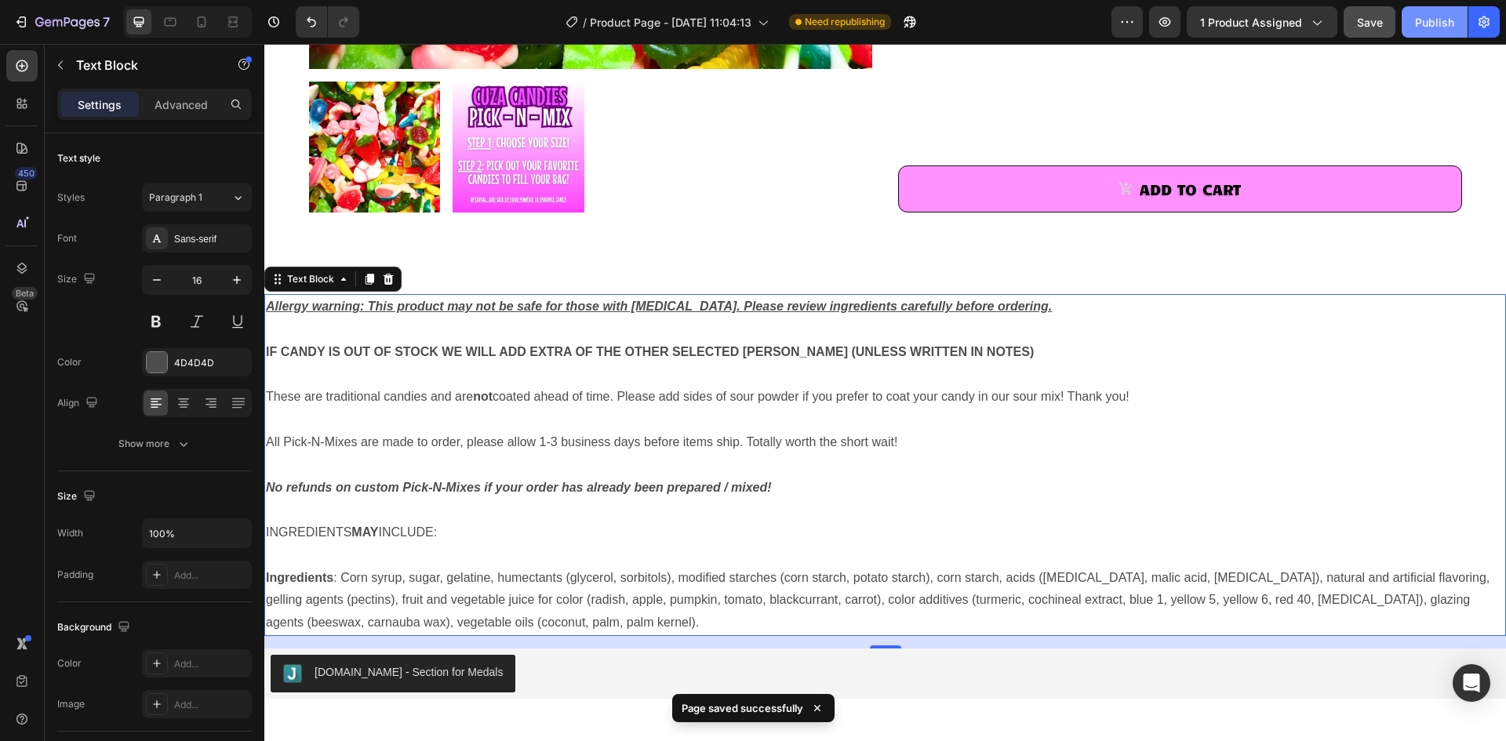
click at [1436, 25] on div "Publish" at bounding box center [1434, 22] width 39 height 16
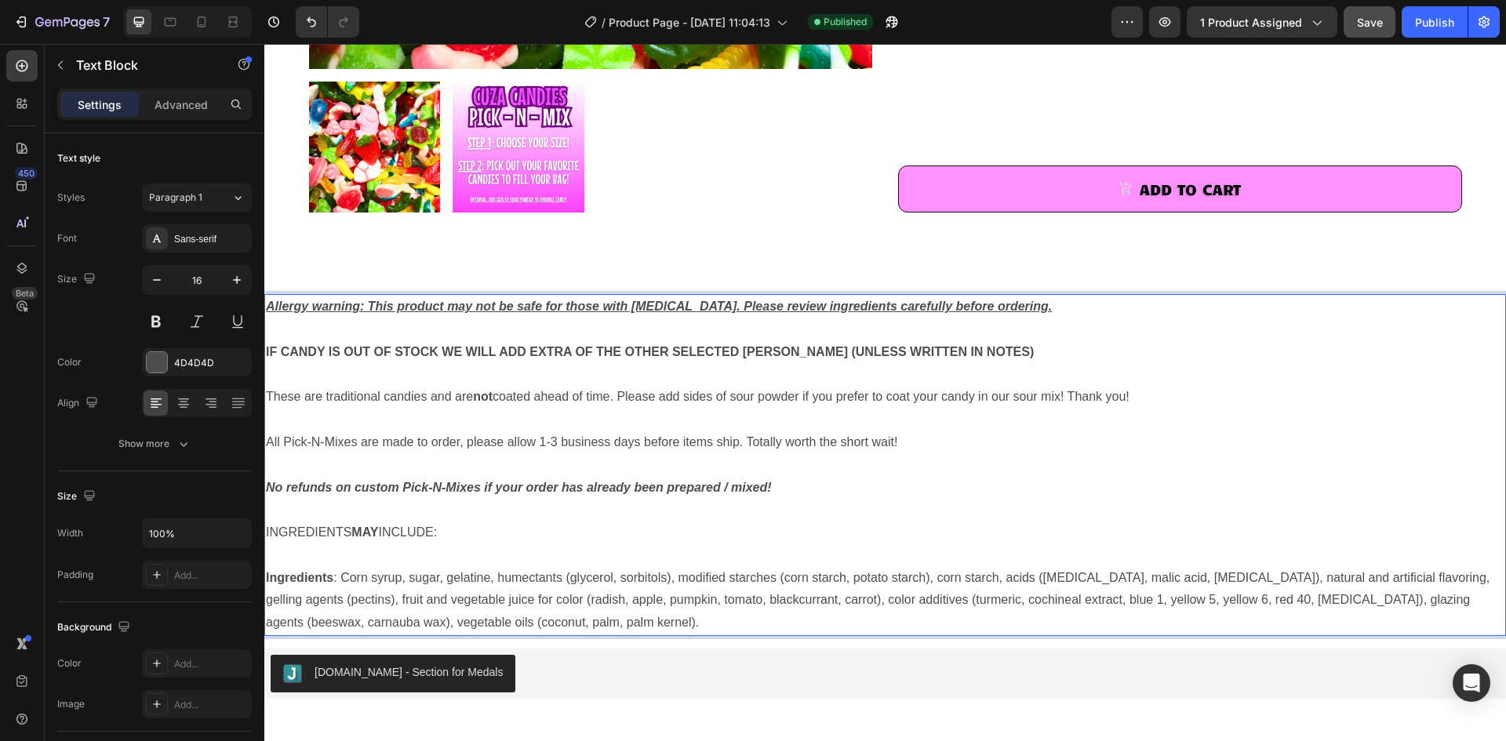
click at [339, 555] on p "Rich Text Editor. Editing area: main" at bounding box center [885, 555] width 1238 height 23
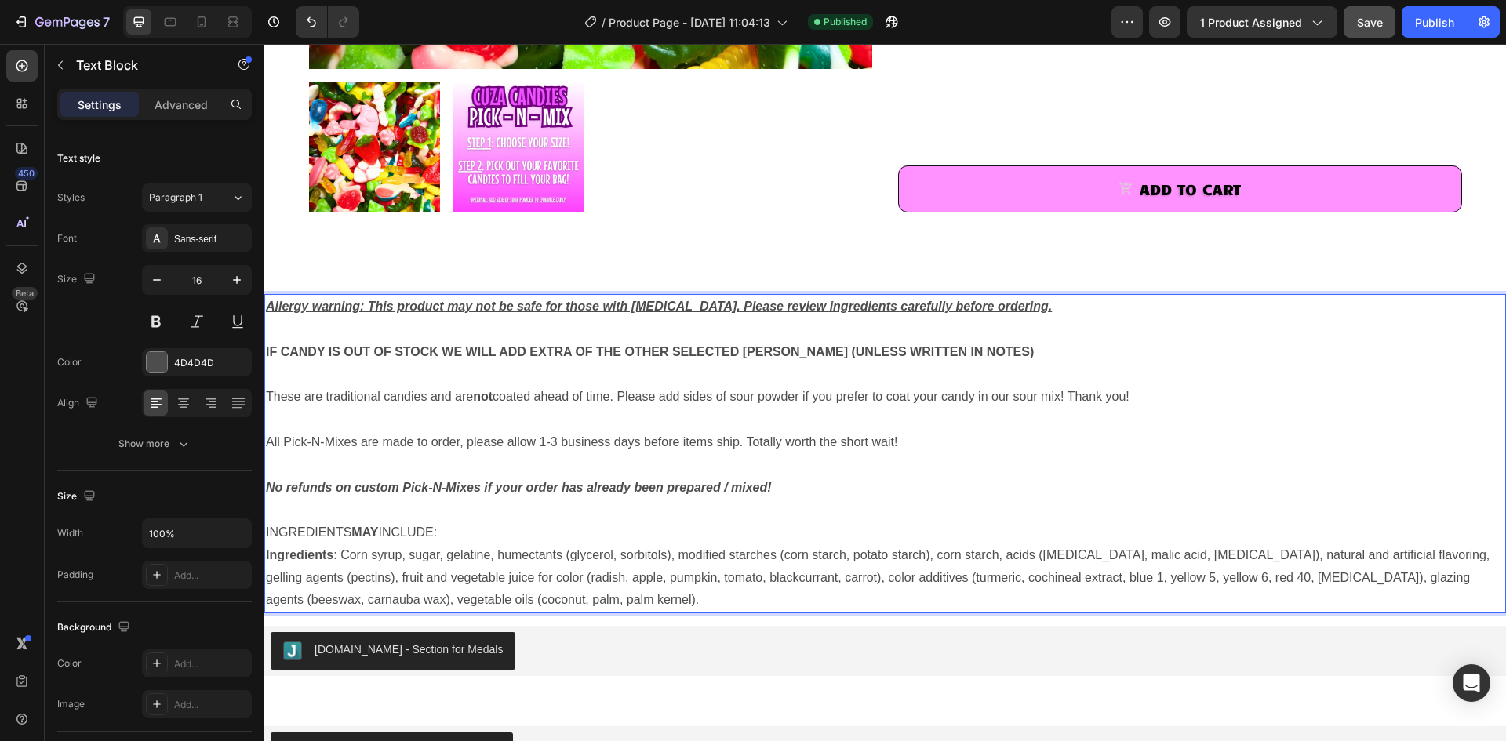
click at [343, 554] on p "Ingredients : Corn syrup, sugar, gelatine, humectants (glycerol, sorbitols), mo…" at bounding box center [885, 577] width 1238 height 67
click at [1369, 22] on span "Save" at bounding box center [1370, 22] width 26 height 13
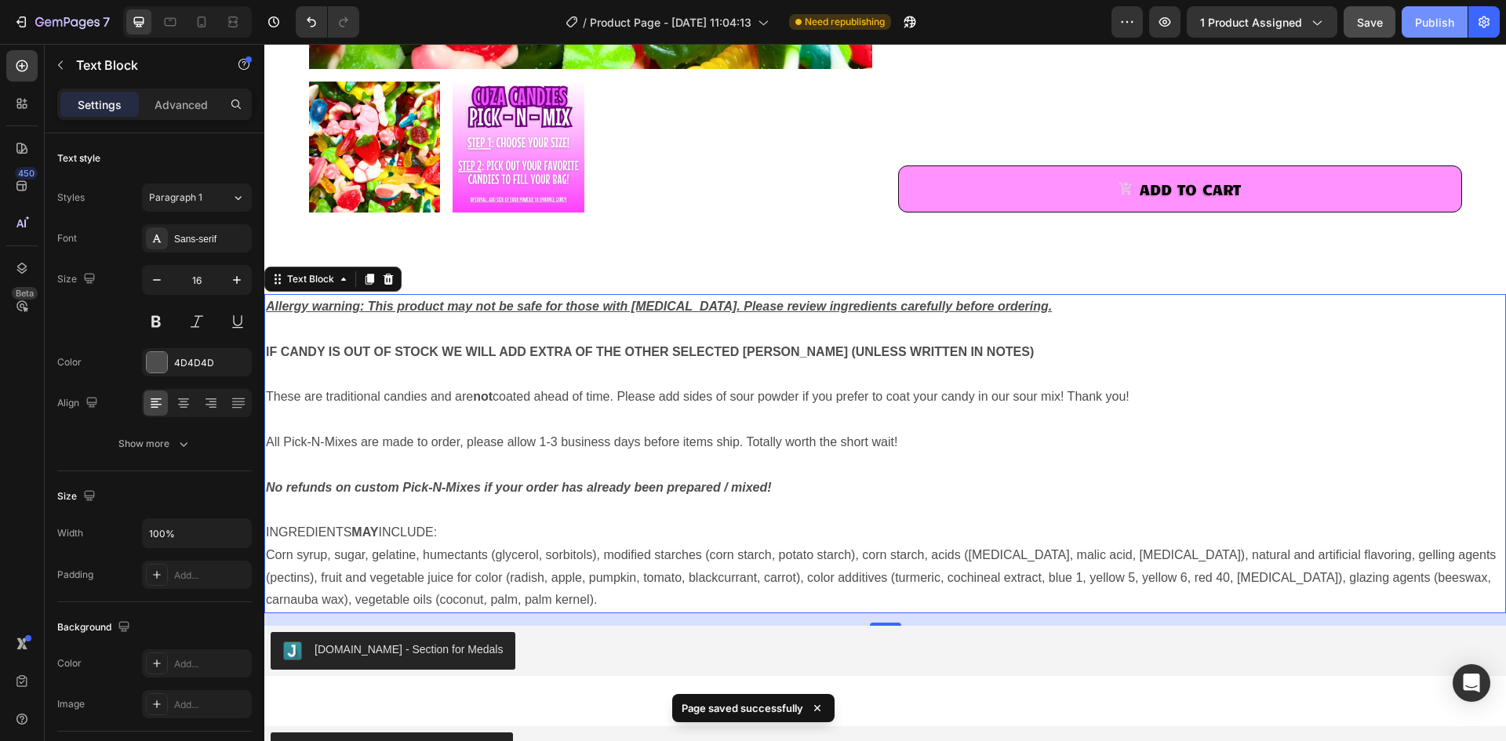
click at [1415, 28] on div "Publish" at bounding box center [1434, 22] width 39 height 16
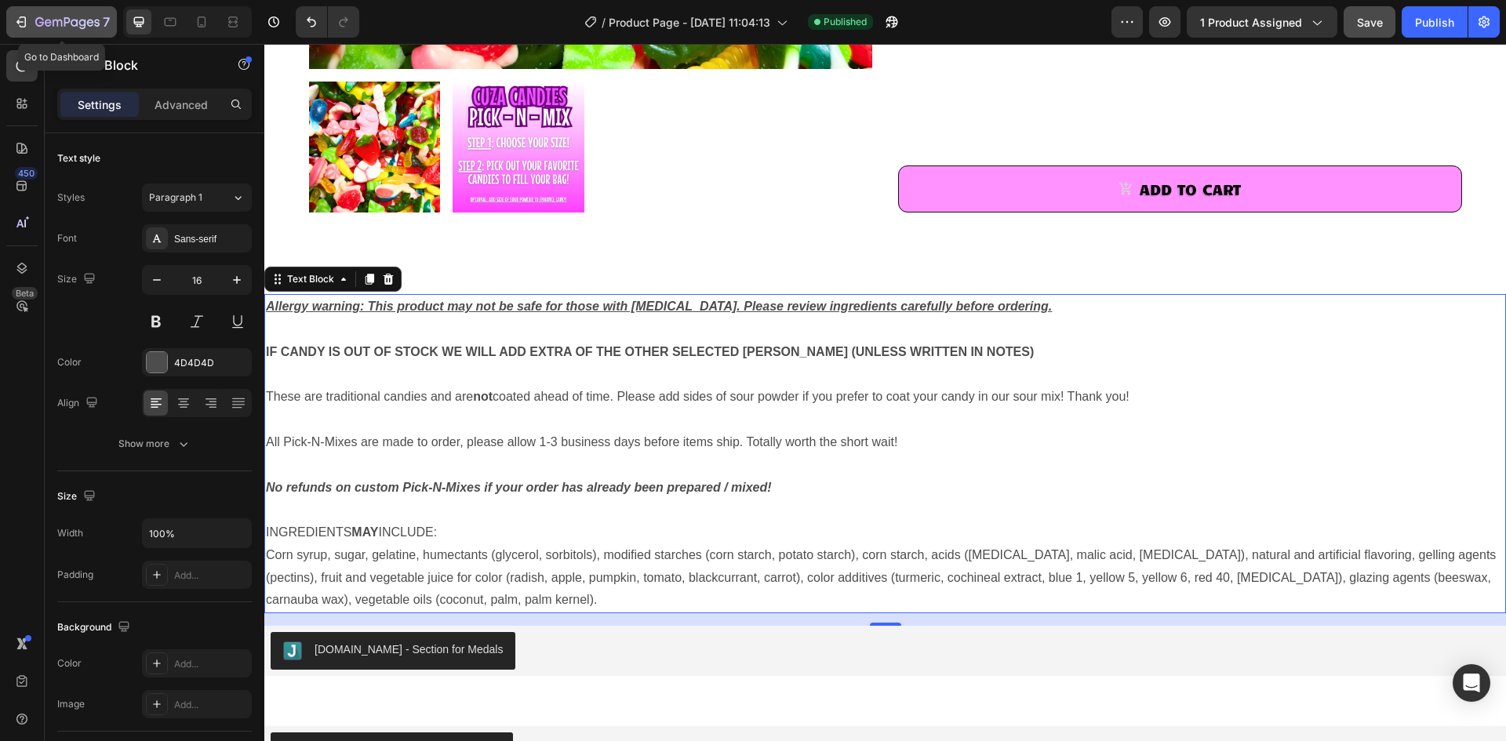
click at [16, 21] on icon "button" at bounding box center [21, 22] width 16 height 16
